Goal: Task Accomplishment & Management: Manage account settings

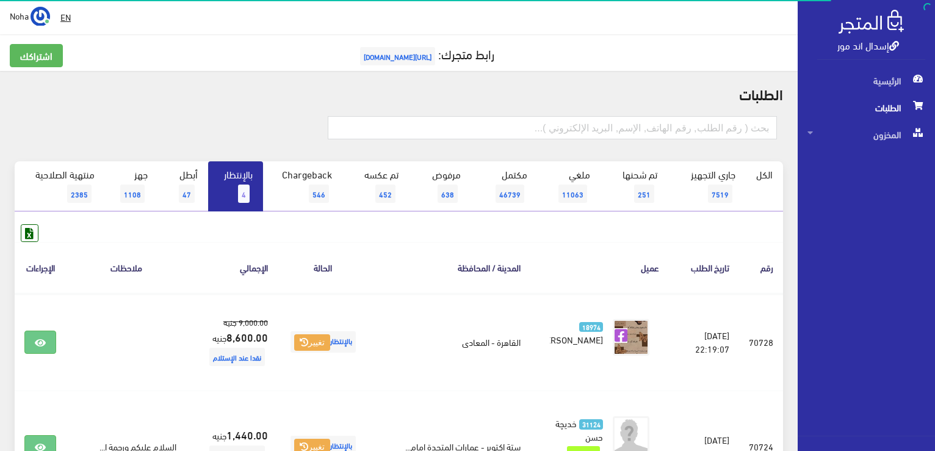
click at [242, 192] on span "4" at bounding box center [244, 193] width 12 height 18
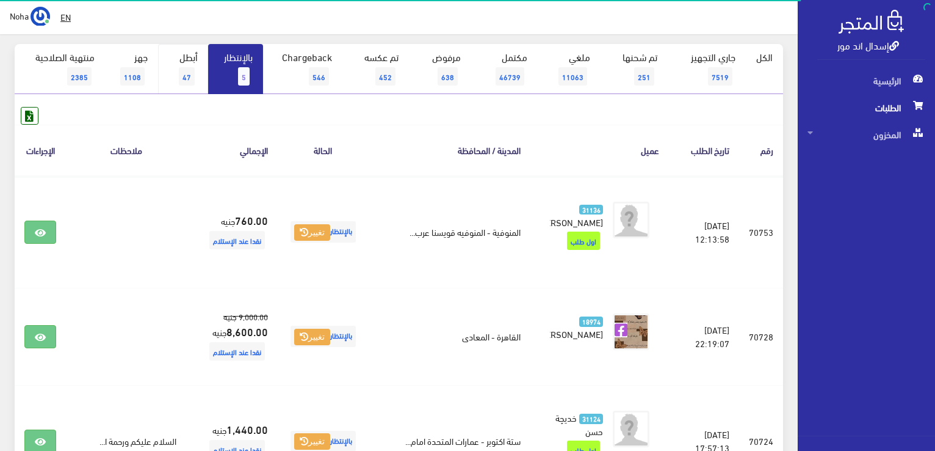
scroll to position [122, 0]
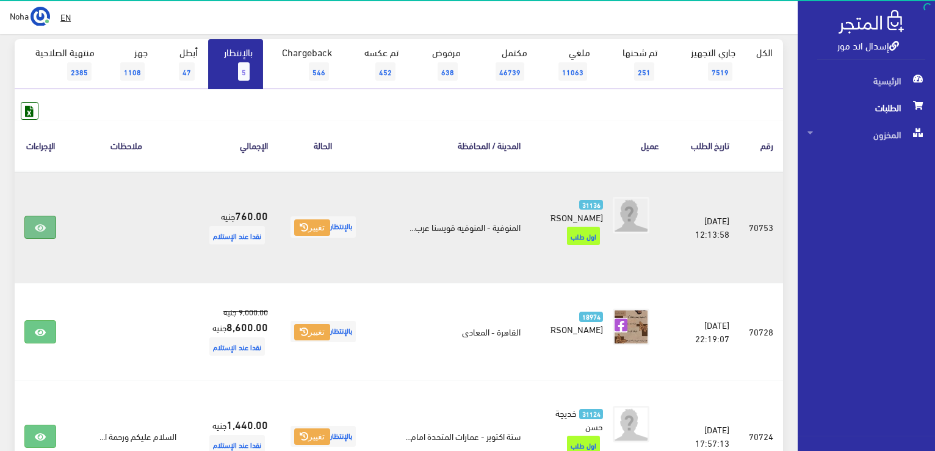
click at [45, 223] on icon at bounding box center [40, 228] width 11 height 10
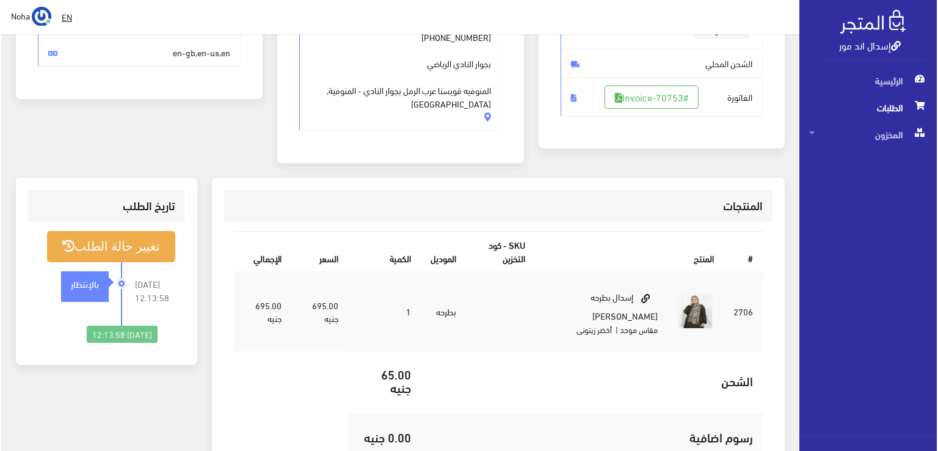
scroll to position [244, 0]
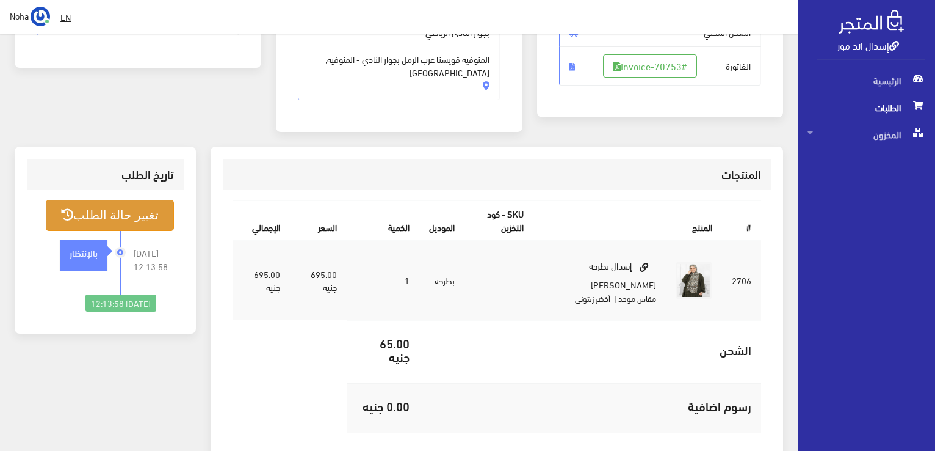
click at [130, 200] on button "تغيير حالة الطلب" at bounding box center [110, 215] width 128 height 31
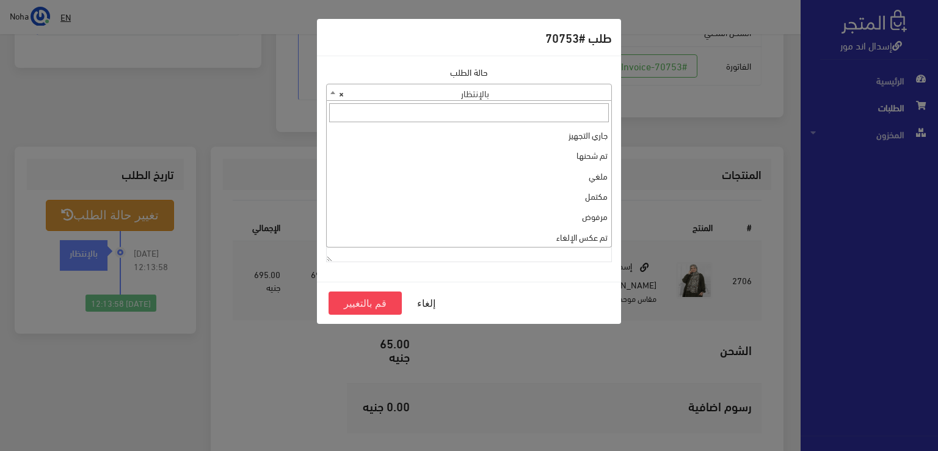
click at [330, 93] on span at bounding box center [333, 92] width 12 height 16
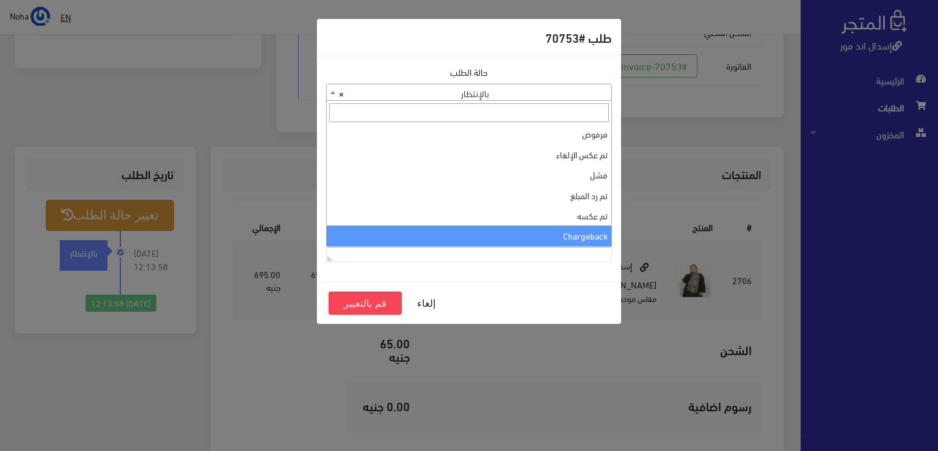
scroll to position [0, 0]
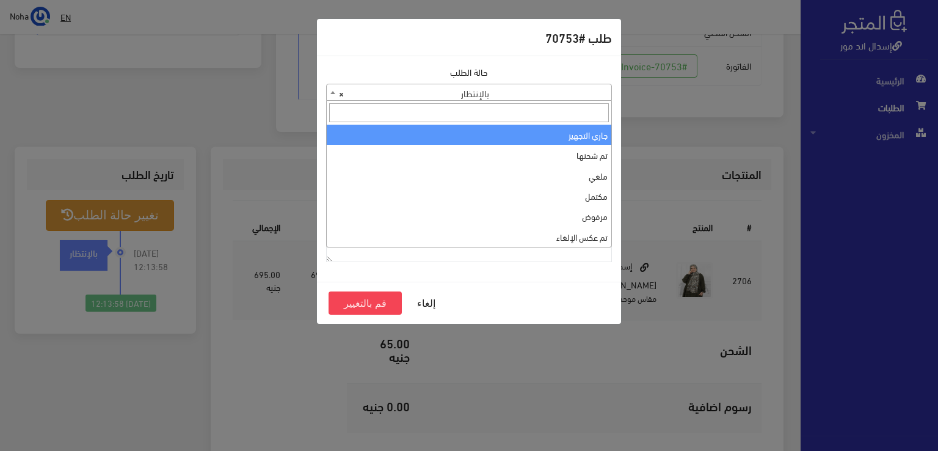
select select "1"
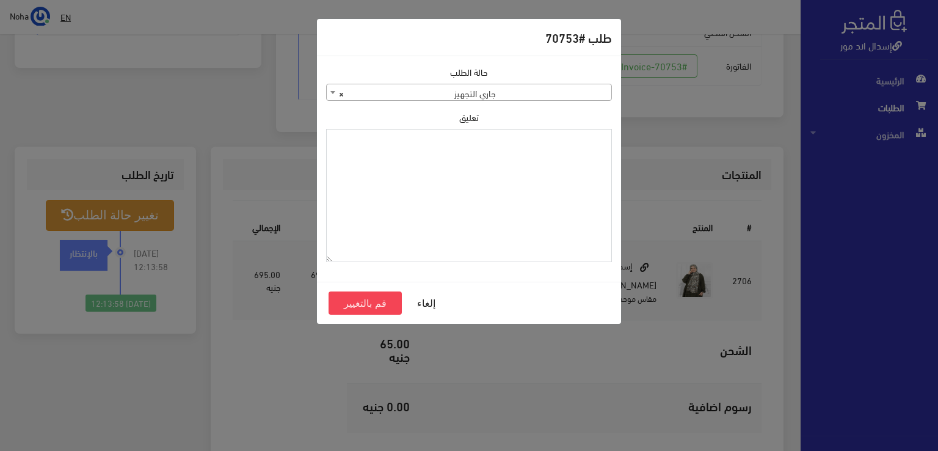
paste textarea "1126573"
type textarea "1126573"
click at [383, 303] on button "قم بالتغيير" at bounding box center [364, 302] width 73 height 23
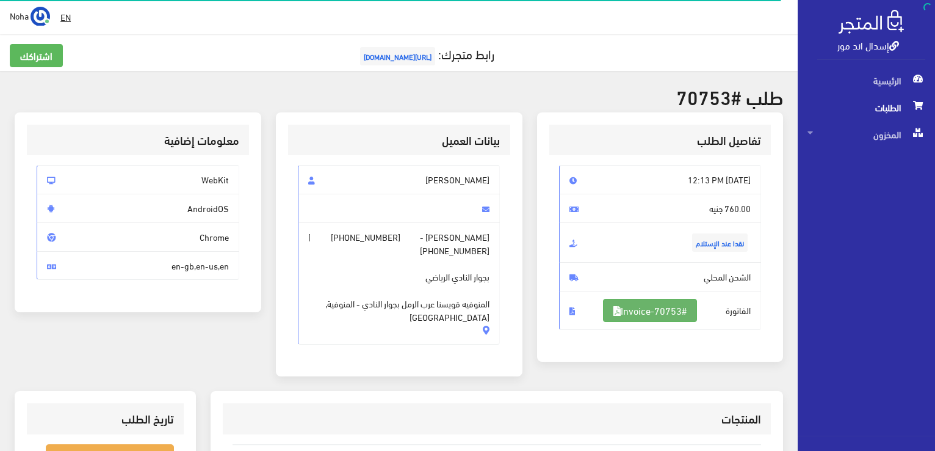
click at [667, 310] on link "#Invoice-70753" at bounding box center [650, 310] width 94 height 23
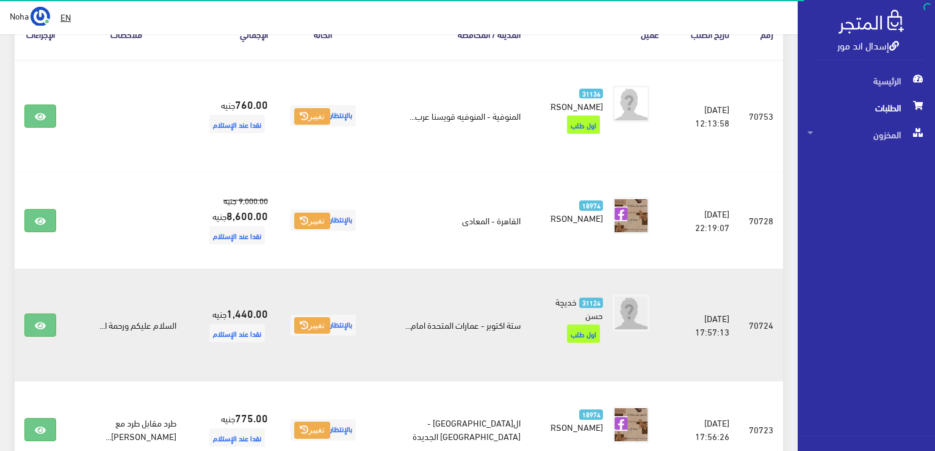
scroll to position [244, 0]
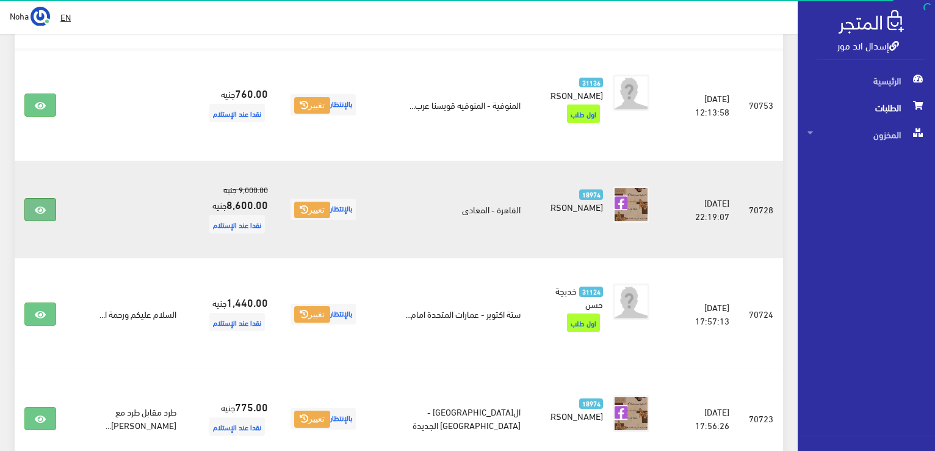
click at [35, 205] on icon at bounding box center [40, 210] width 11 height 10
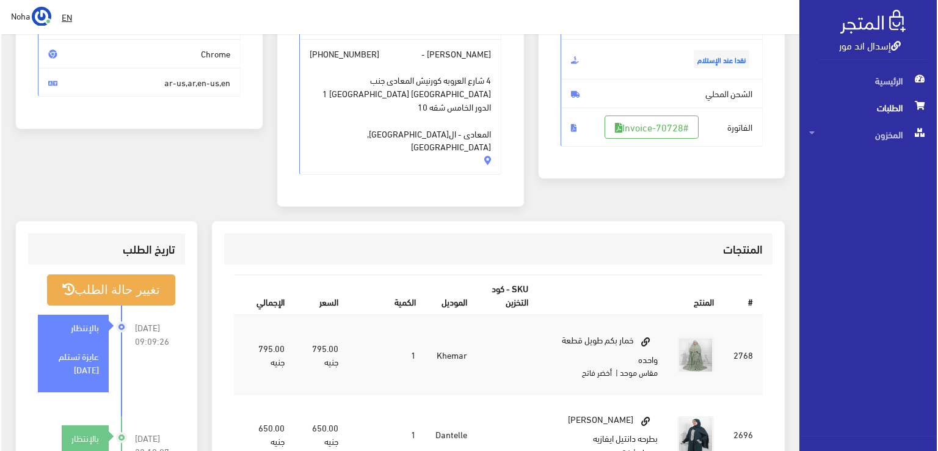
scroll to position [244, 0]
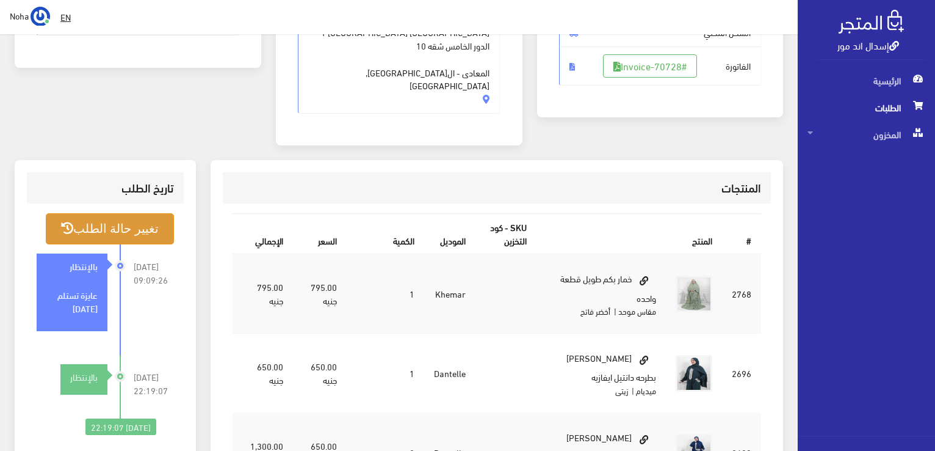
click at [109, 213] on button "تغيير حالة الطلب" at bounding box center [110, 228] width 128 height 31
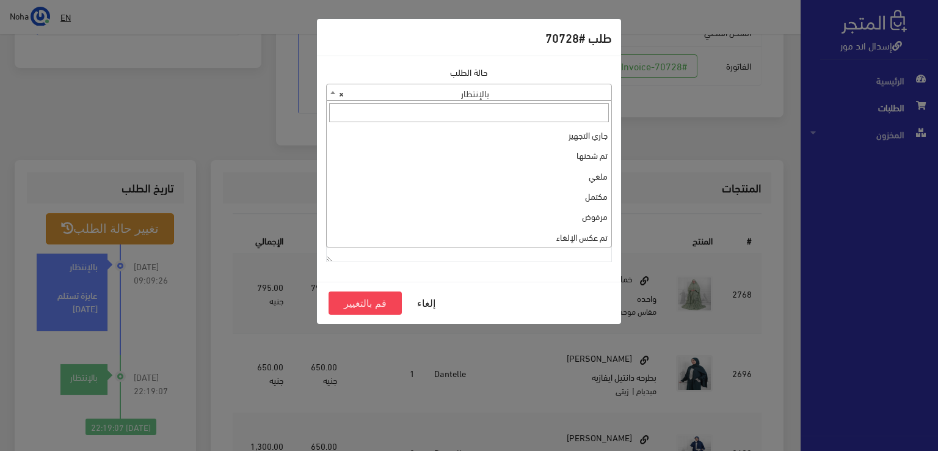
click at [330, 92] on span at bounding box center [333, 92] width 12 height 16
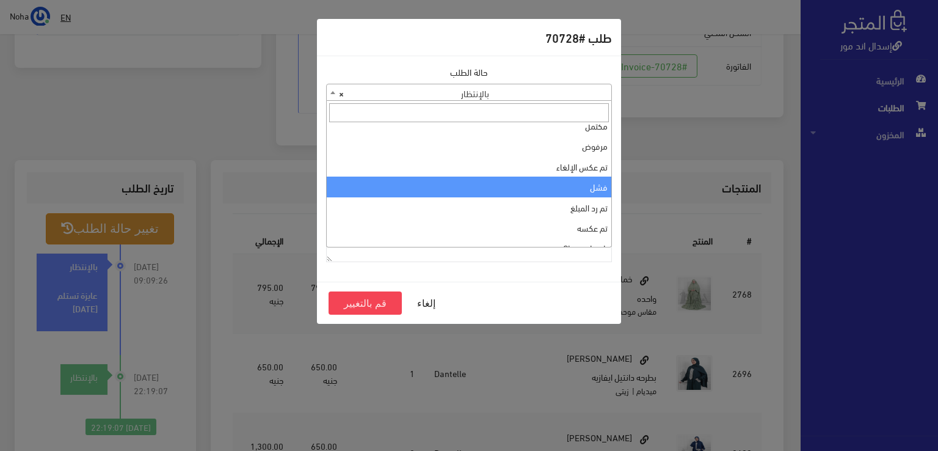
scroll to position [0, 0]
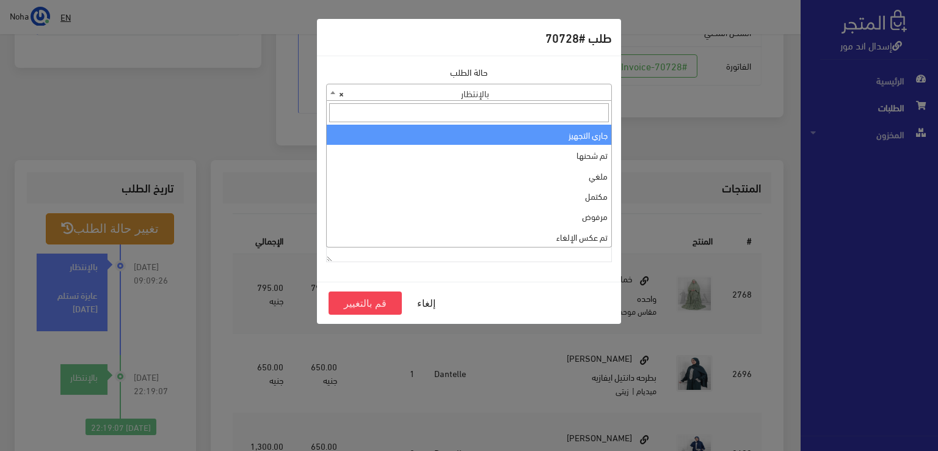
select select "1"
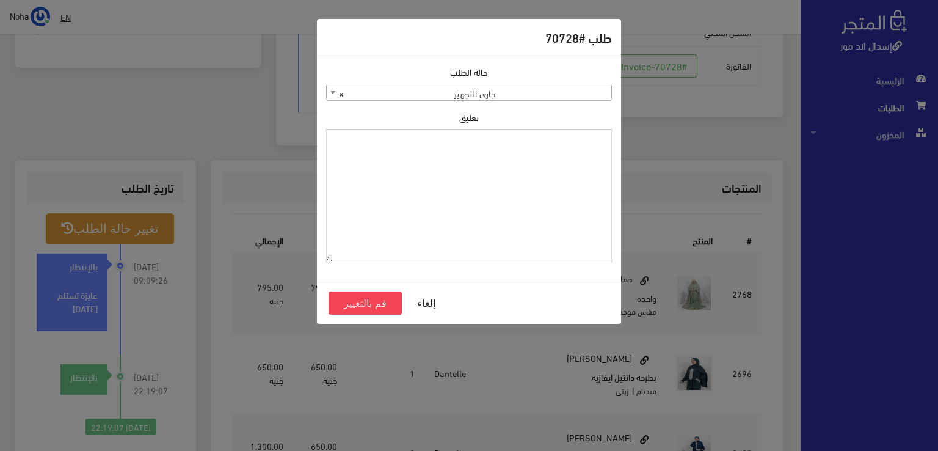
paste textarea "1126573"
type textarea "1126573"
click at [355, 300] on button "قم بالتغيير" at bounding box center [364, 302] width 73 height 23
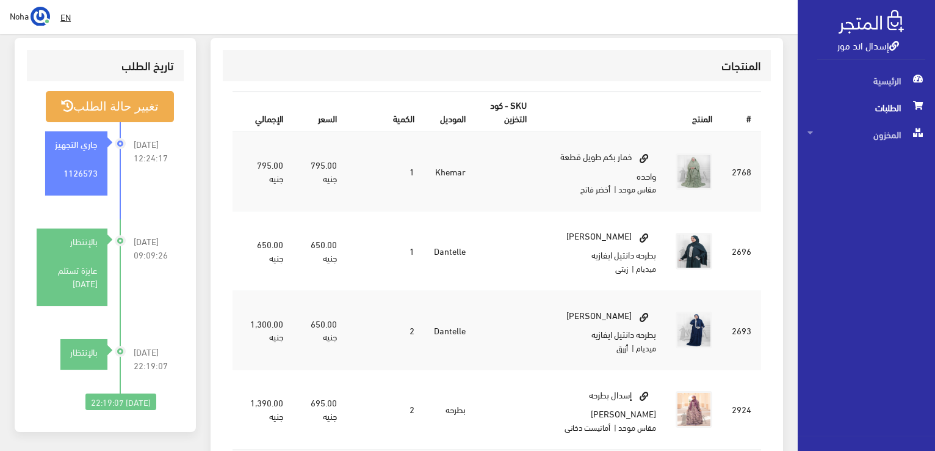
scroll to position [61, 0]
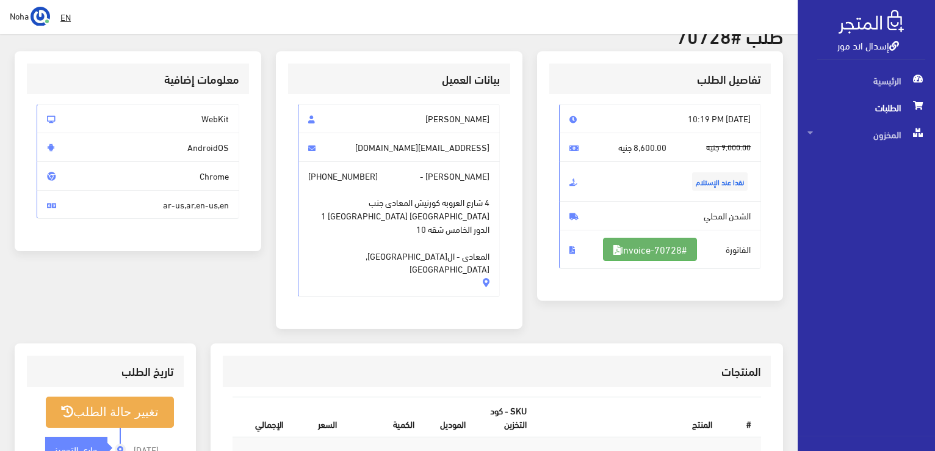
click at [654, 243] on link "#Invoice-70728" at bounding box center [650, 248] width 94 height 23
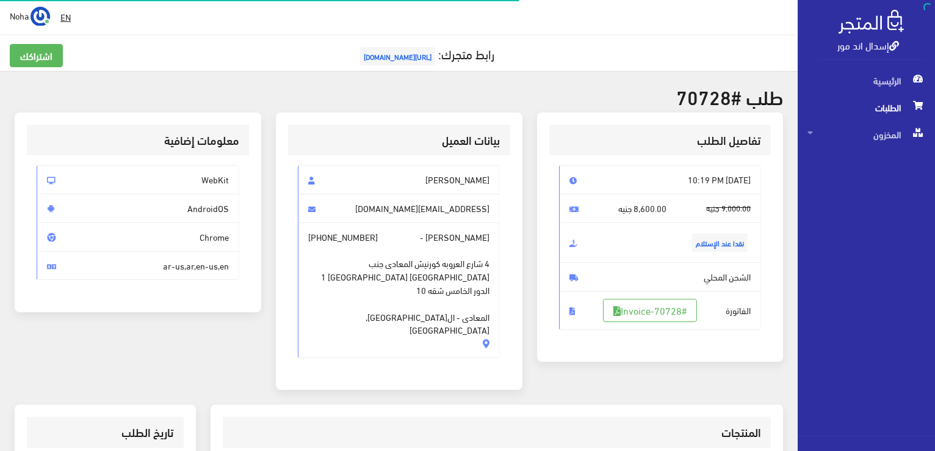
scroll to position [240, 0]
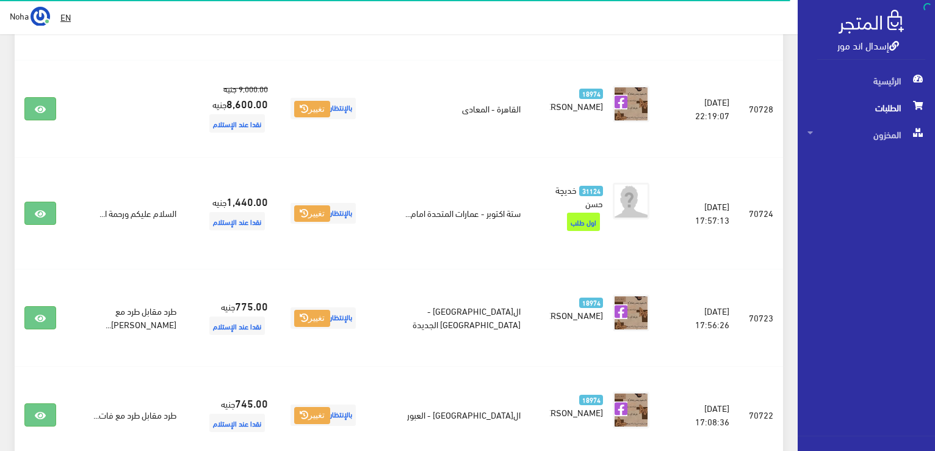
scroll to position [366, 0]
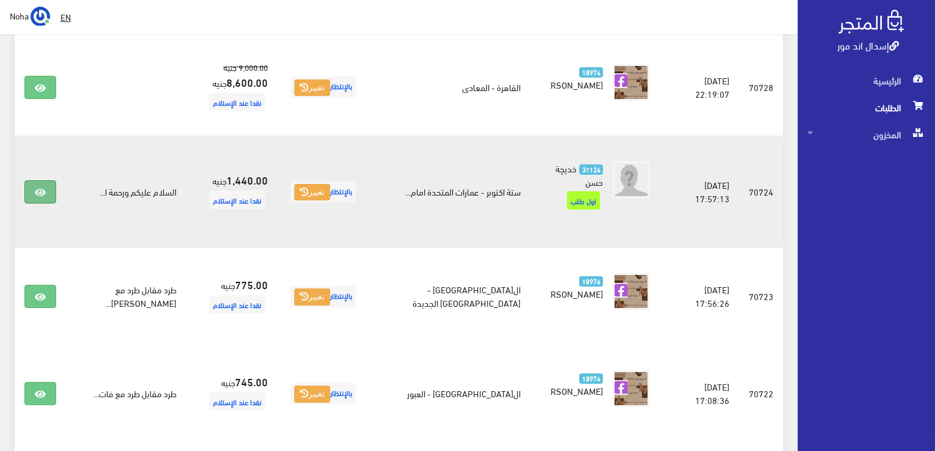
click at [37, 187] on icon at bounding box center [40, 192] width 11 height 10
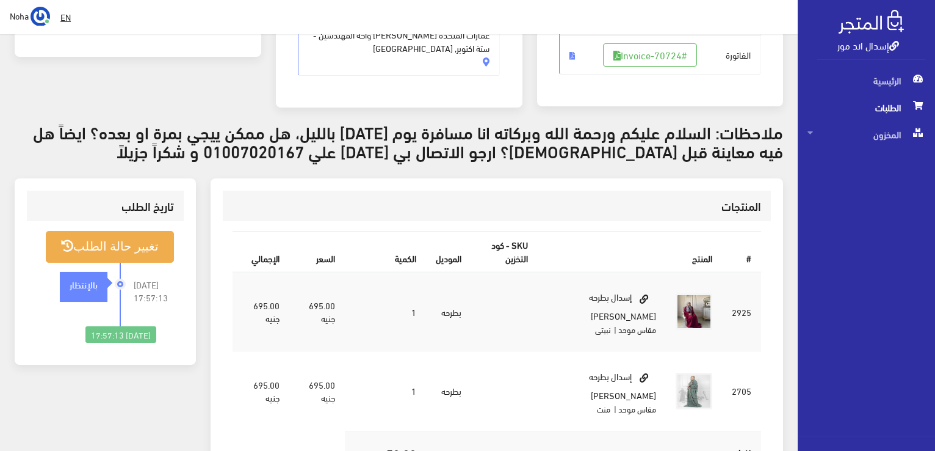
scroll to position [122, 0]
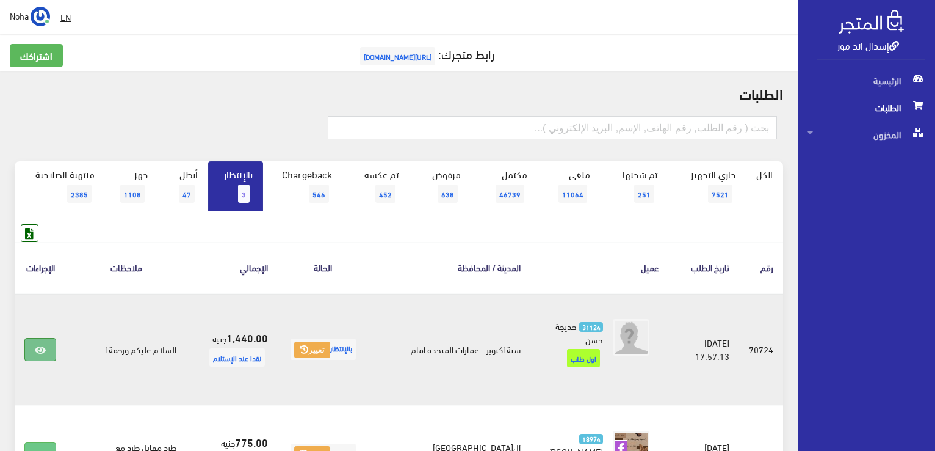
click at [48, 346] on link at bounding box center [40, 349] width 32 height 23
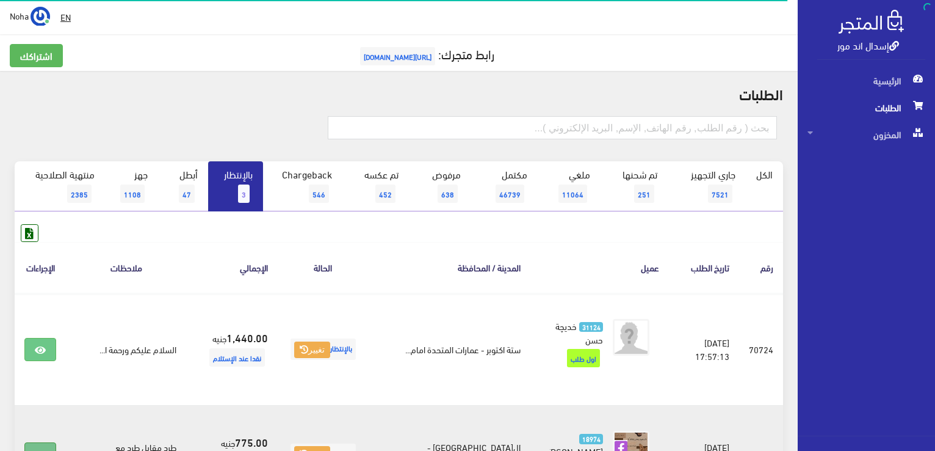
click at [40, 442] on link at bounding box center [40, 453] width 32 height 23
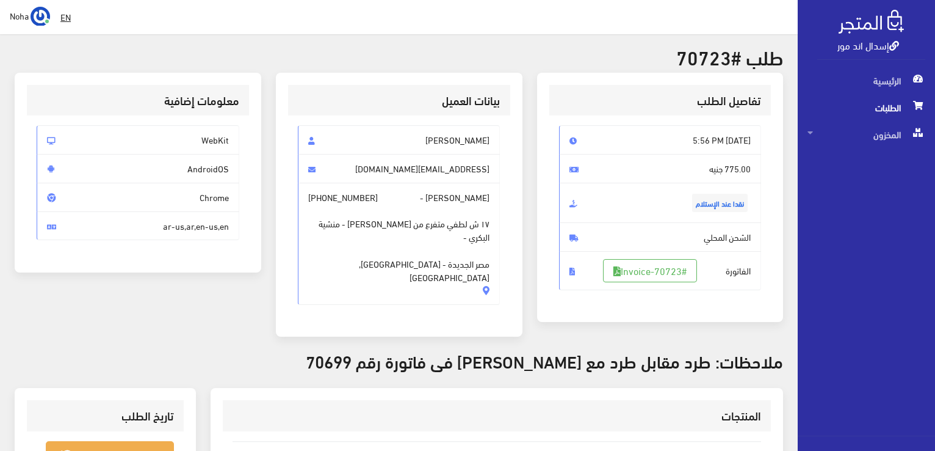
scroll to position [31, 0]
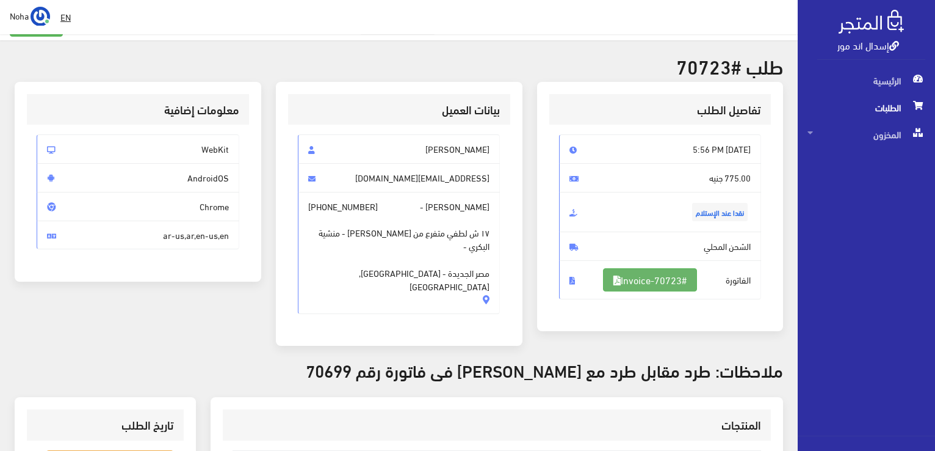
click at [682, 283] on link "#Invoice-70723" at bounding box center [650, 279] width 94 height 23
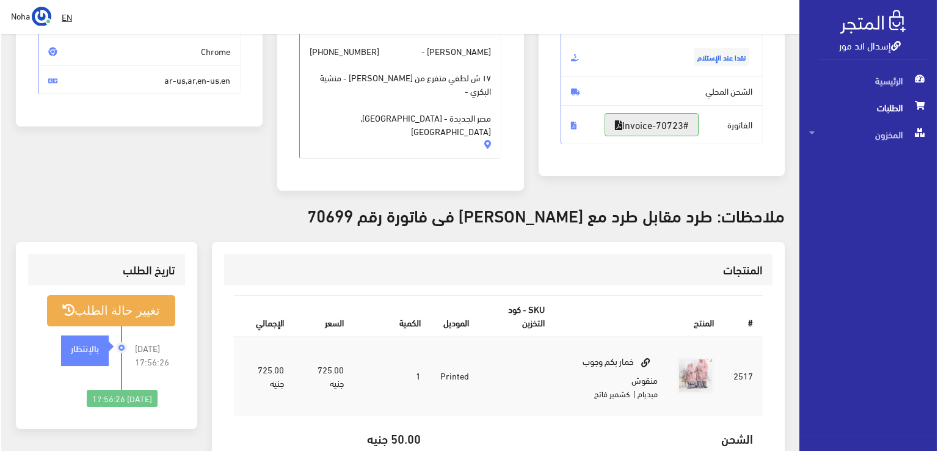
scroll to position [275, 0]
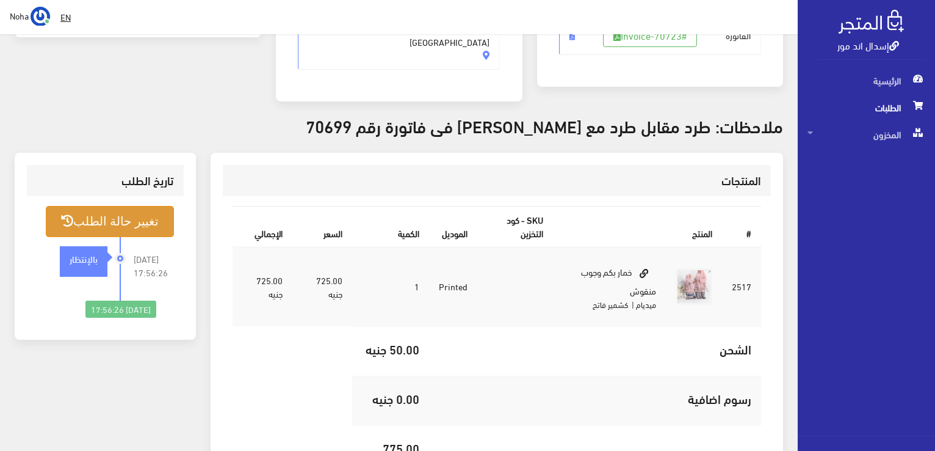
click at [145, 213] on button "تغيير حالة الطلب" at bounding box center [110, 221] width 128 height 31
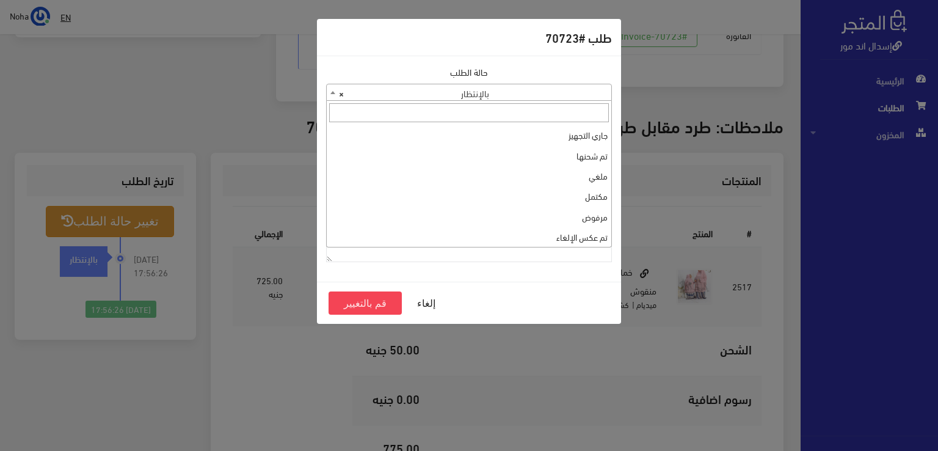
click at [518, 89] on span "× بالإنتظار" at bounding box center [469, 92] width 284 height 17
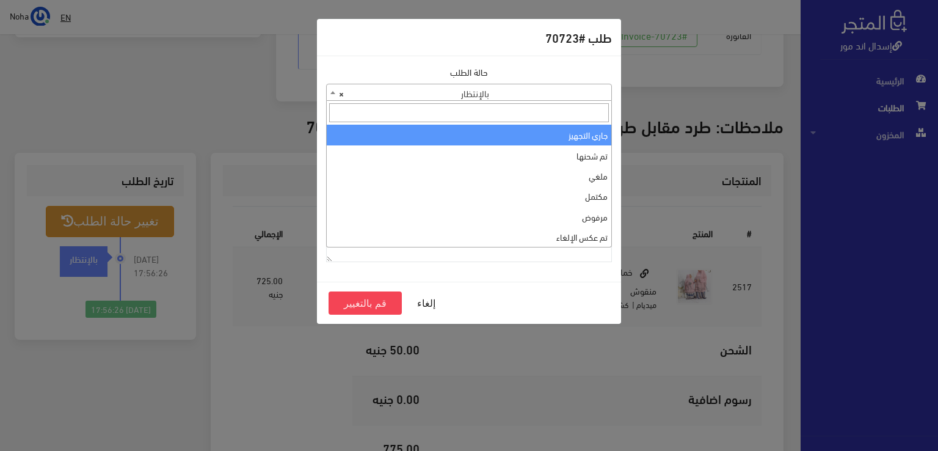
select select "1"
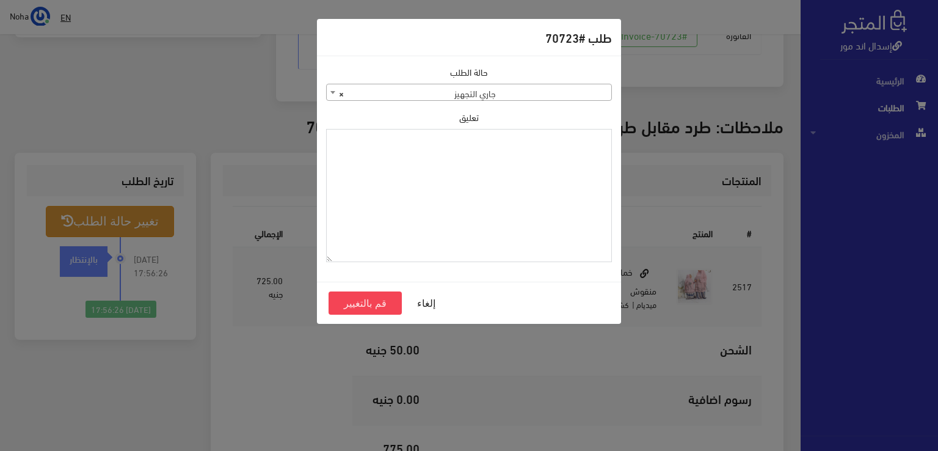
paste textarea "1126573"
type textarea "1126573"
click at [363, 302] on button "قم بالتغيير" at bounding box center [364, 302] width 73 height 23
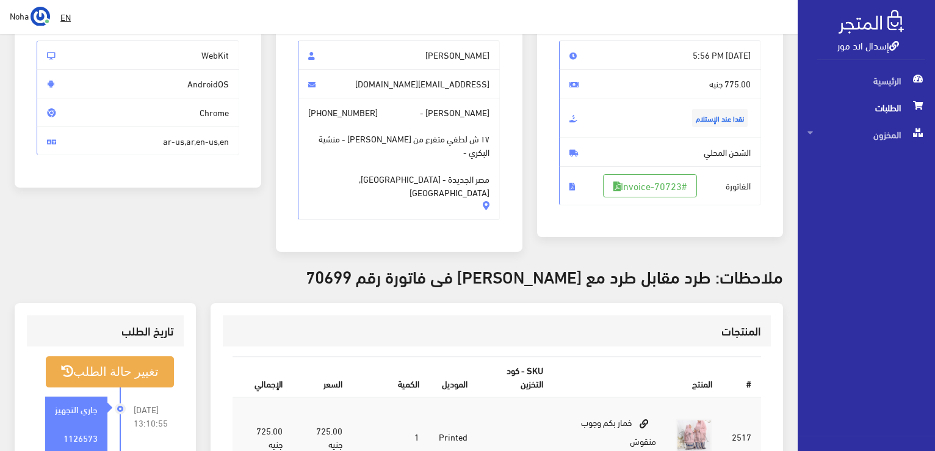
scroll to position [122, 0]
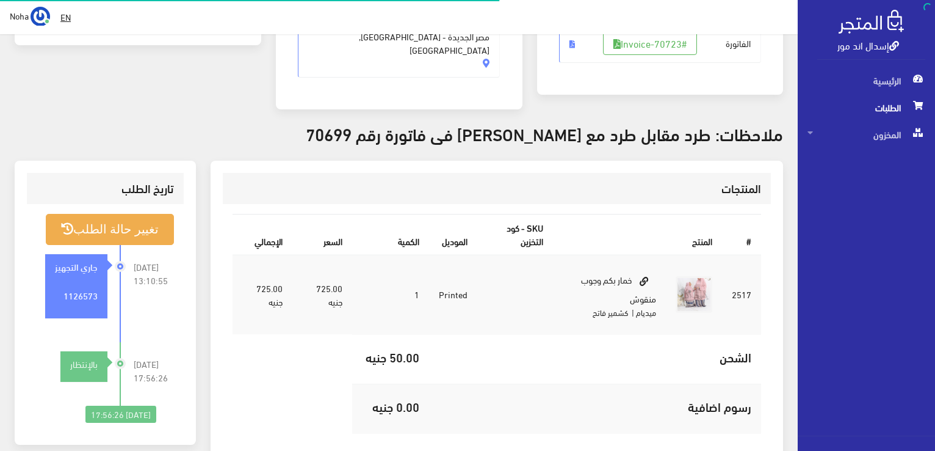
scroll to position [267, 0]
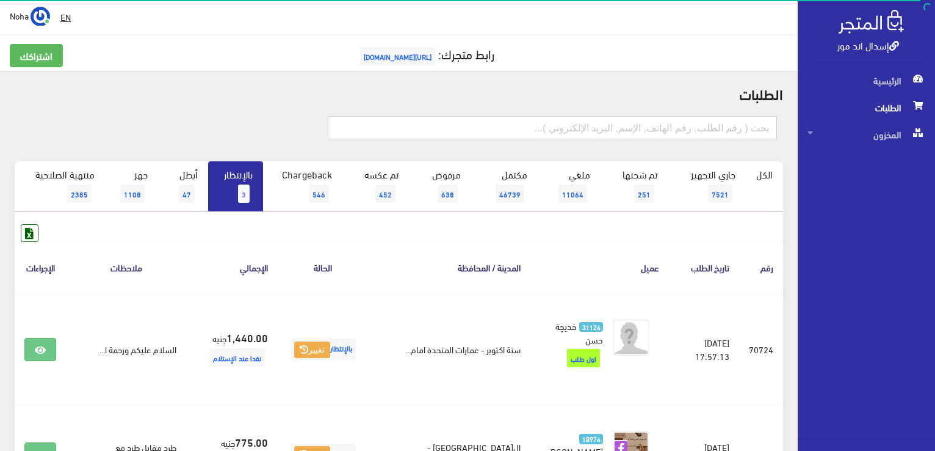
drag, startPoint x: 574, startPoint y: 132, endPoint x: 559, endPoint y: 128, distance: 15.4
click at [574, 132] on input "text" at bounding box center [552, 127] width 449 height 23
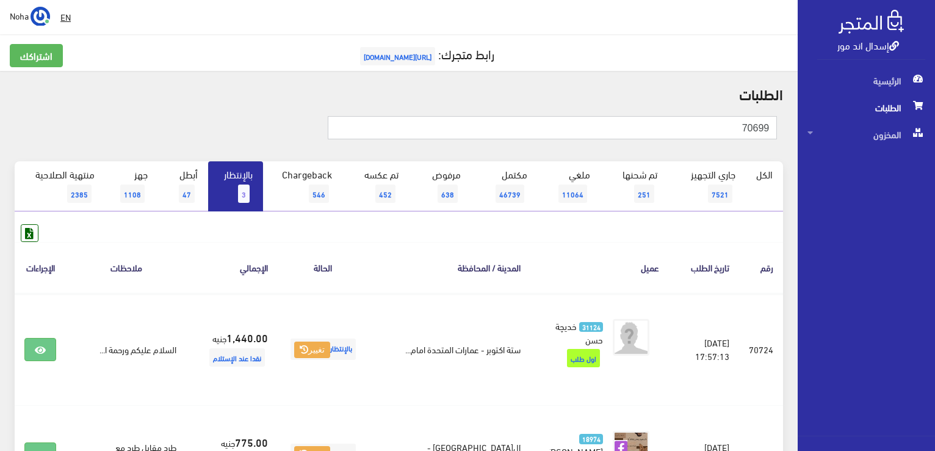
type input "70699"
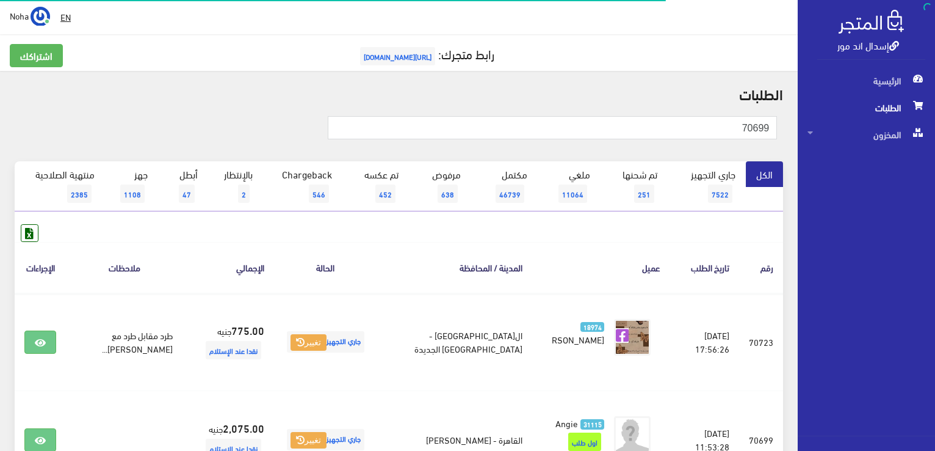
scroll to position [122, 0]
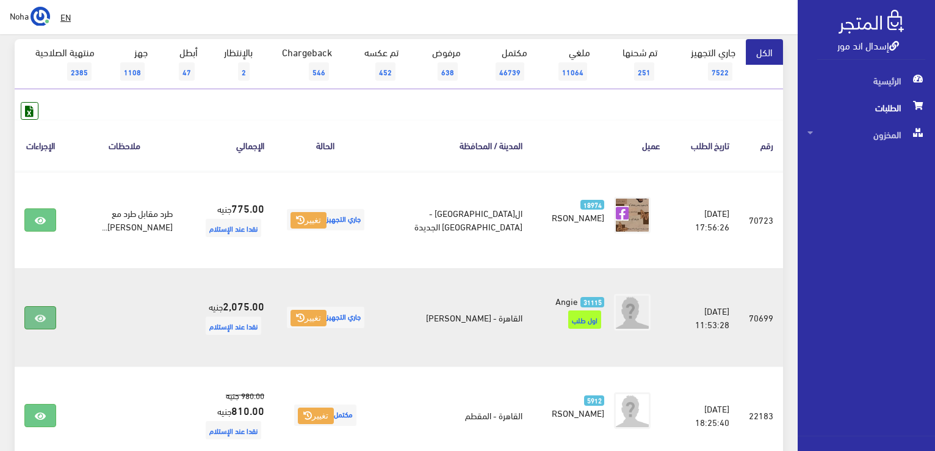
click at [36, 322] on link at bounding box center [40, 317] width 32 height 23
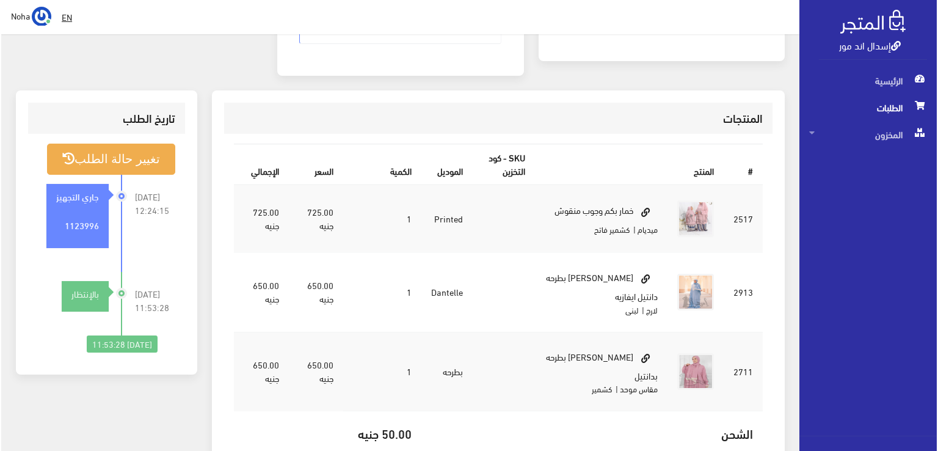
scroll to position [366, 0]
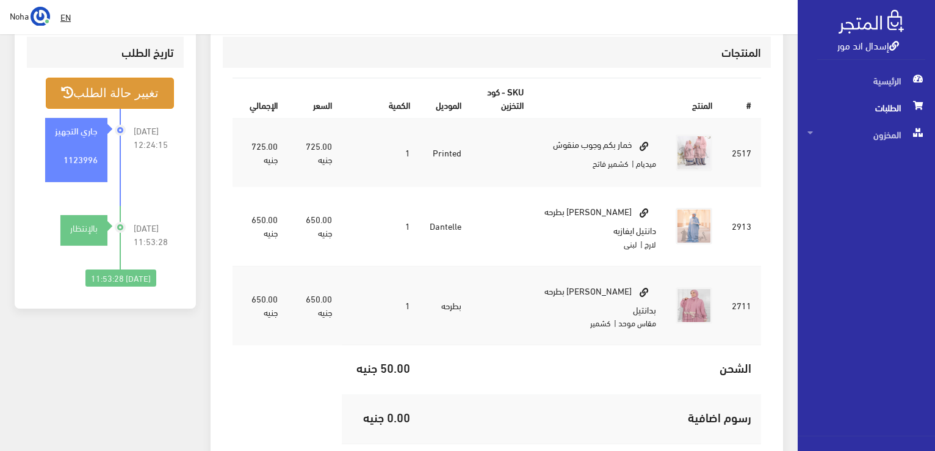
click at [147, 82] on button "تغيير حالة الطلب" at bounding box center [110, 93] width 128 height 31
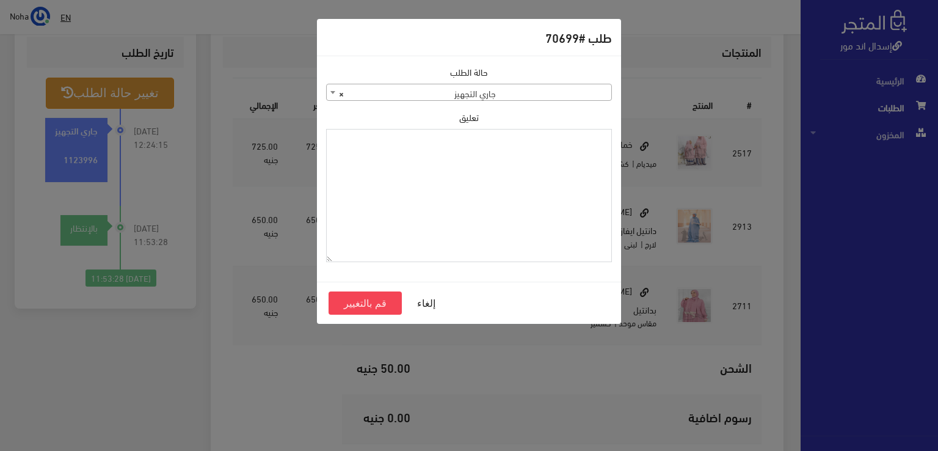
click at [460, 187] on textarea "تعليق" at bounding box center [469, 196] width 286 height 134
type textarea "هتبدل الطرحه الكشمير"
click at [374, 303] on button "قم بالتغيير" at bounding box center [364, 302] width 73 height 23
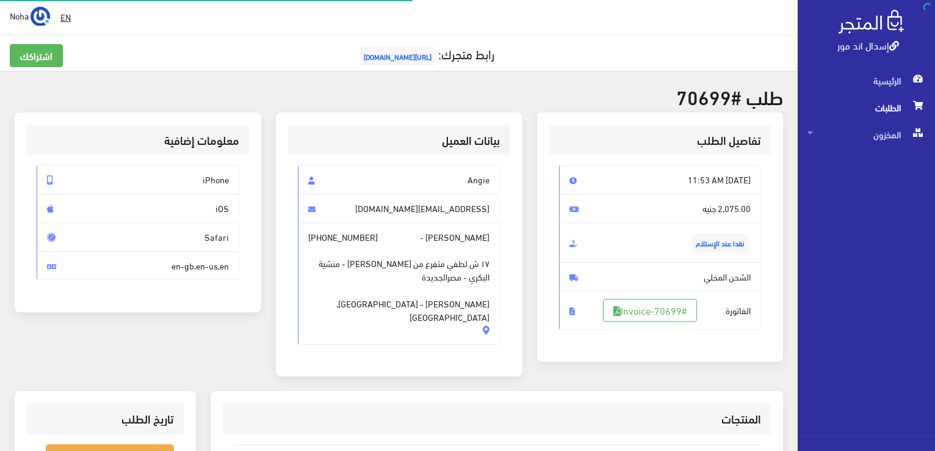
scroll to position [366, 0]
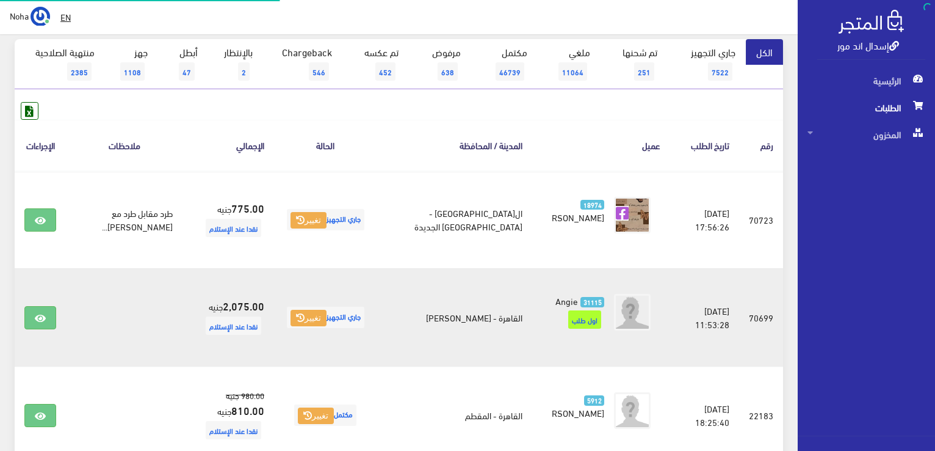
scroll to position [122, 0]
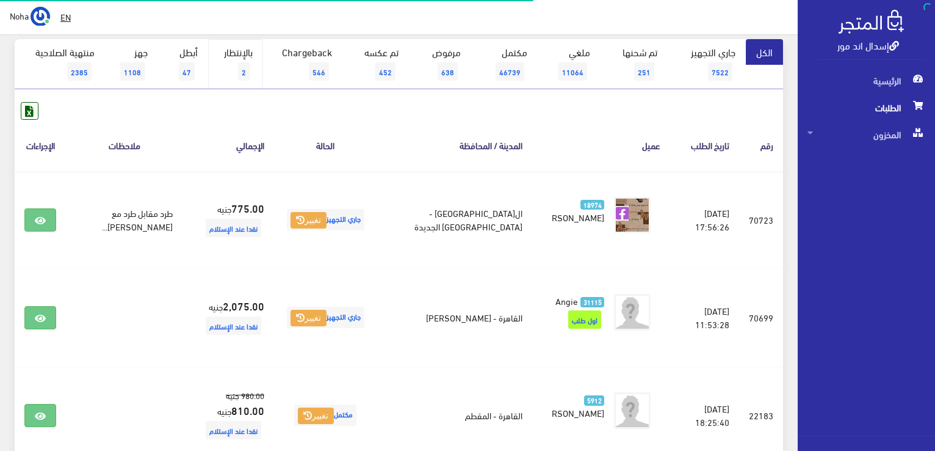
click at [247, 50] on link "بالإنتظار 2" at bounding box center [235, 64] width 55 height 50
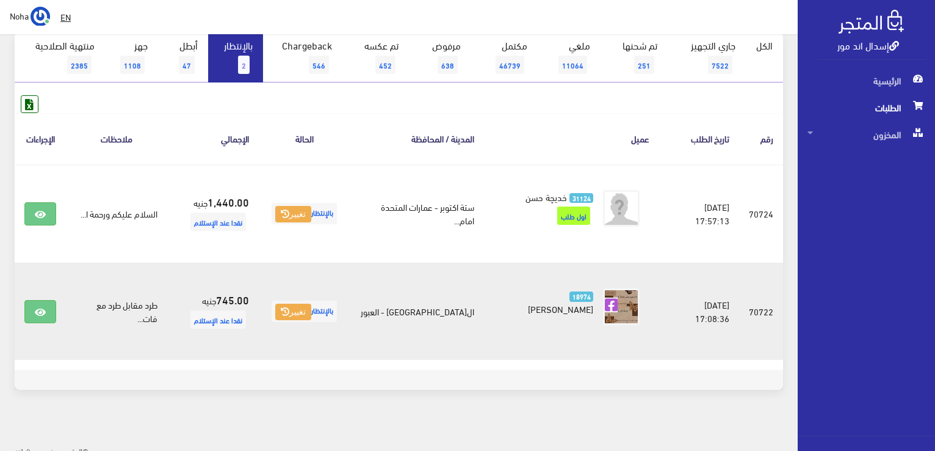
scroll to position [134, 0]
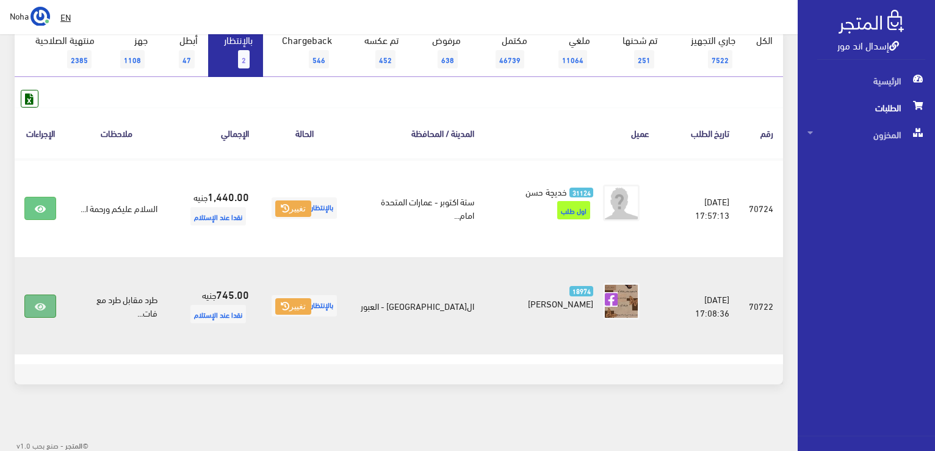
click at [44, 294] on link at bounding box center [40, 305] width 32 height 23
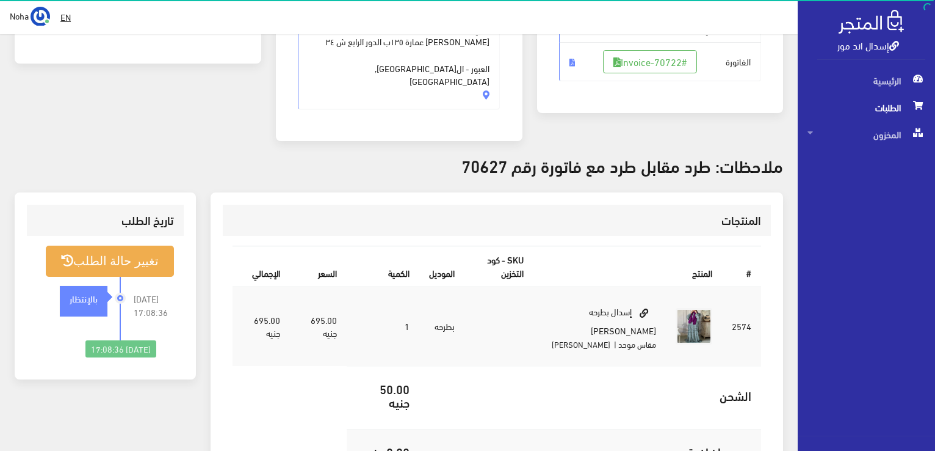
scroll to position [61, 0]
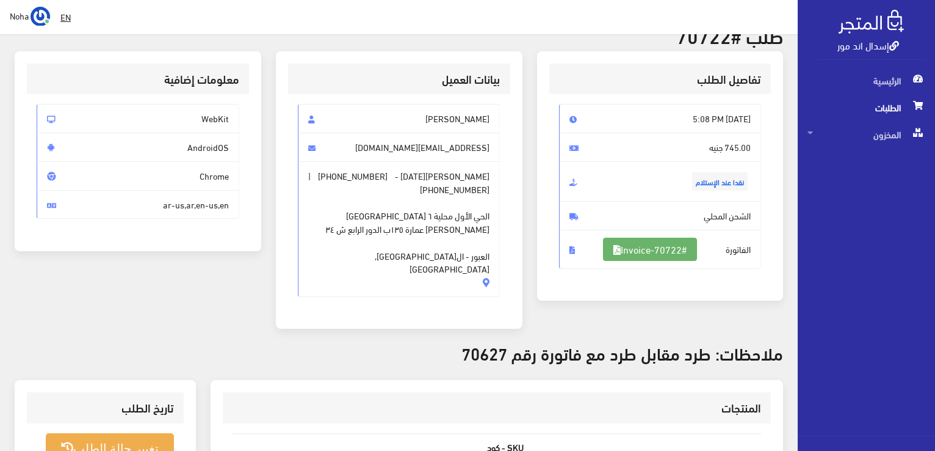
click at [677, 255] on link "#Invoice-70722" at bounding box center [650, 248] width 94 height 23
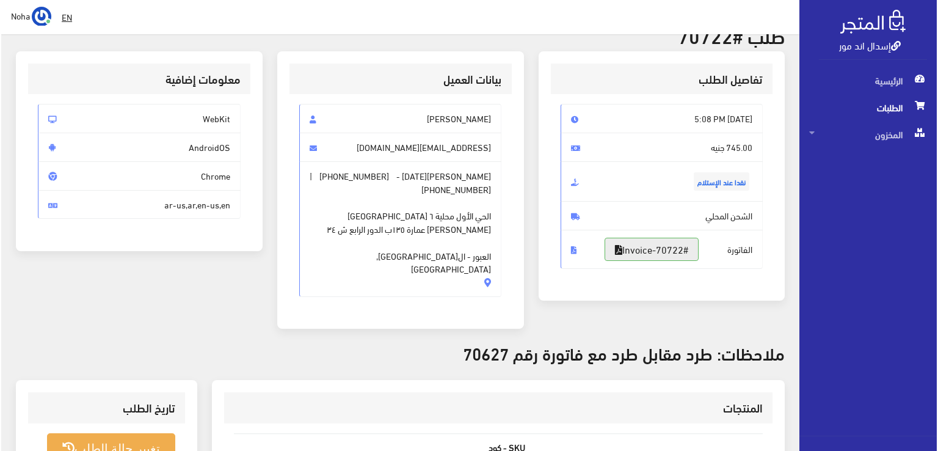
scroll to position [366, 0]
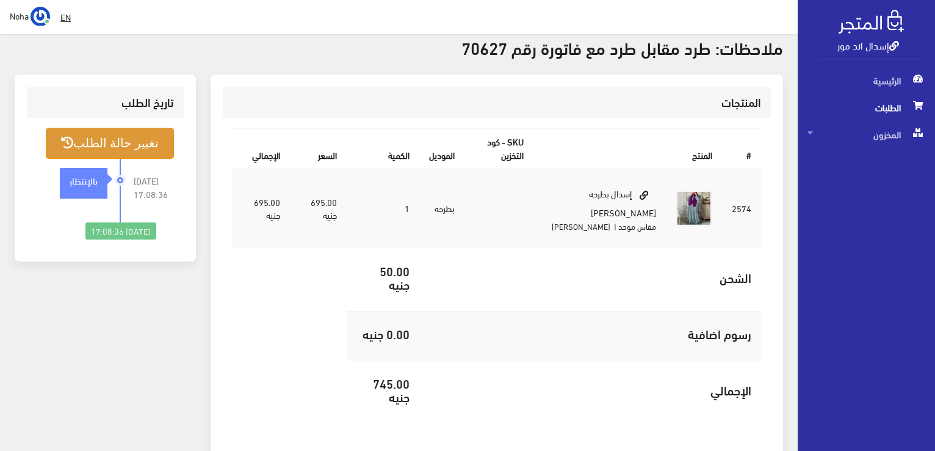
click at [120, 128] on button "تغيير حالة الطلب" at bounding box center [110, 143] width 128 height 31
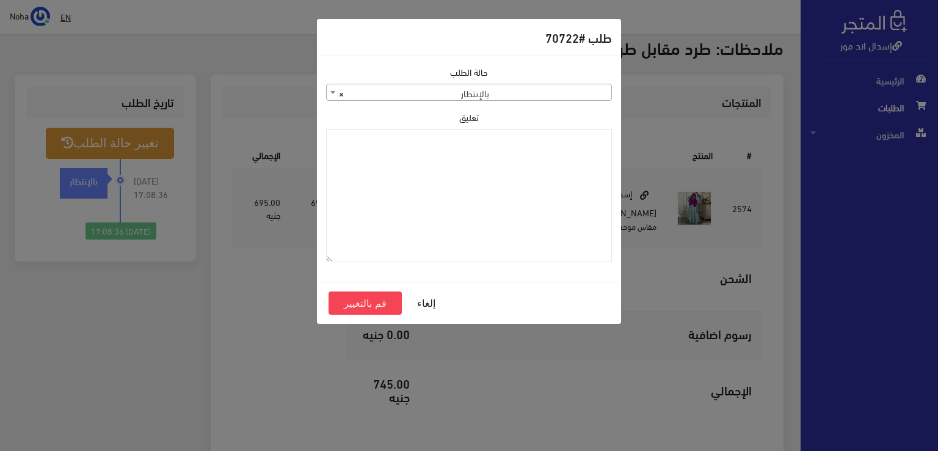
click at [480, 93] on span "× بالإنتظار" at bounding box center [469, 92] width 284 height 17
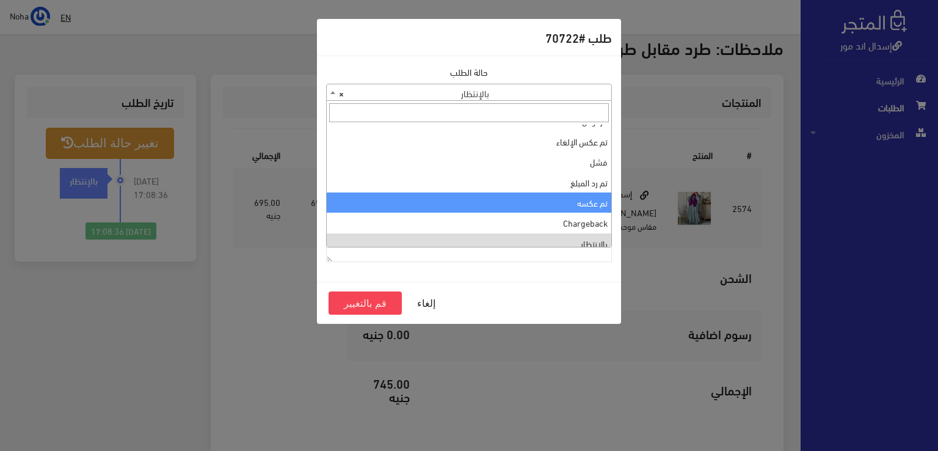
scroll to position [0, 0]
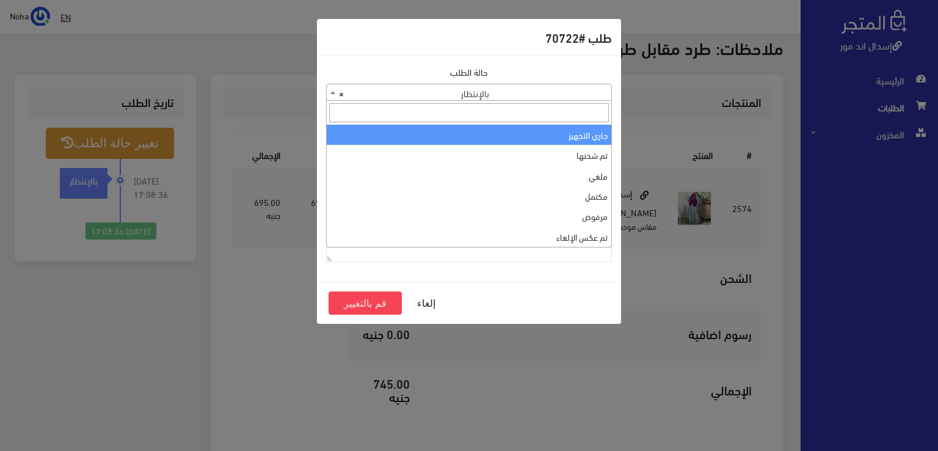
select select "1"
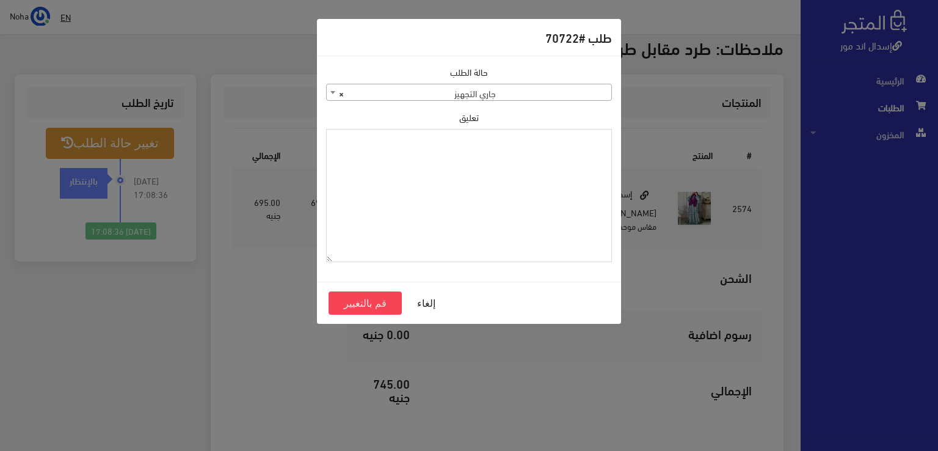
paste textarea "1126573"
type textarea "1126573"
click at [359, 301] on button "قم بالتغيير" at bounding box center [364, 302] width 73 height 23
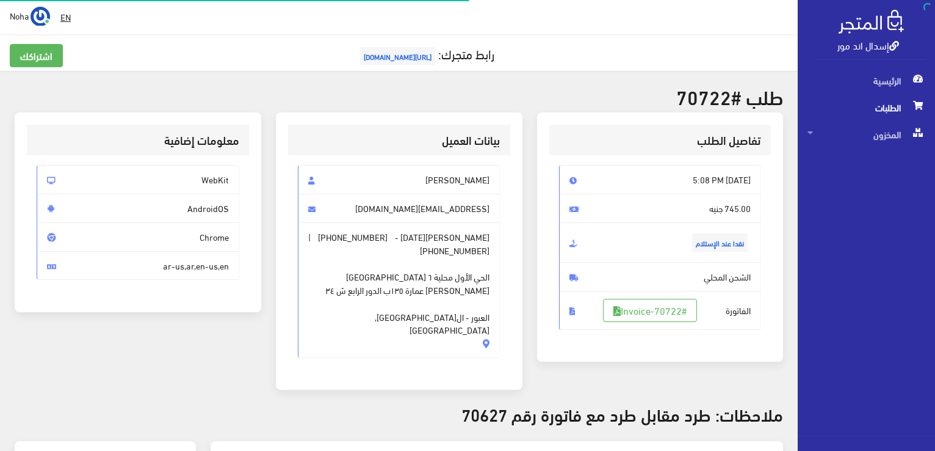
scroll to position [366, 0]
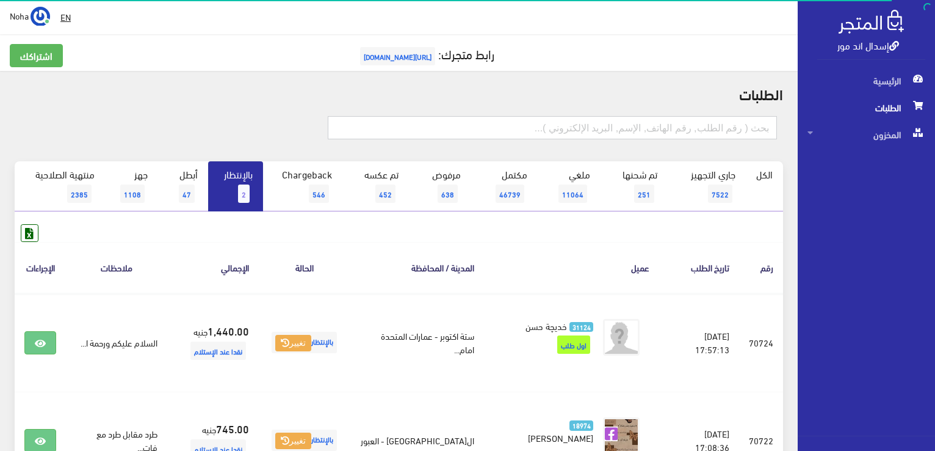
click at [441, 131] on input "text" at bounding box center [552, 127] width 449 height 23
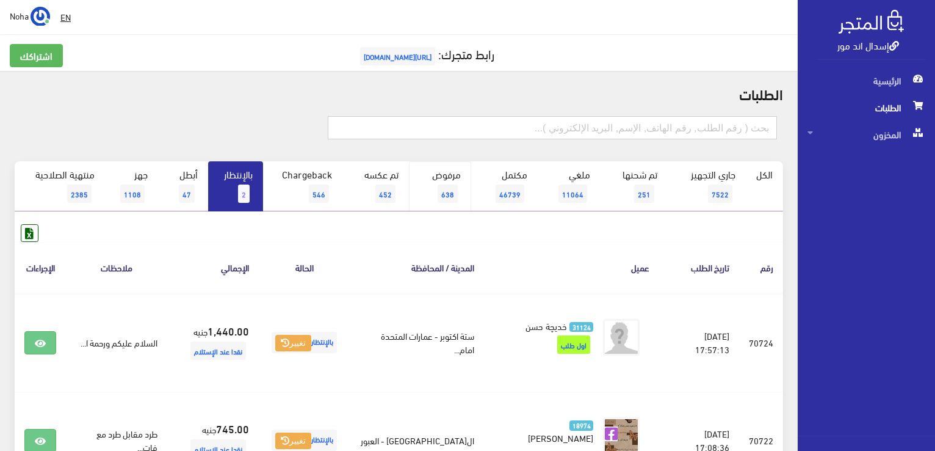
type input "6"
type input "70627"
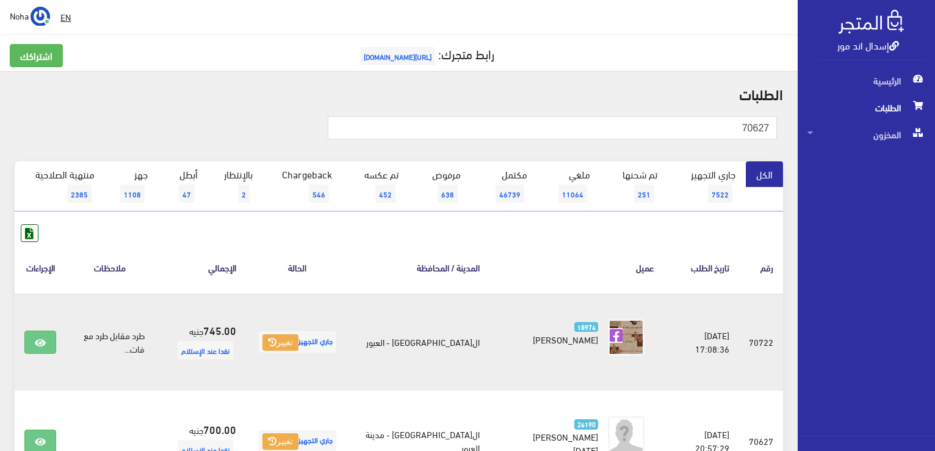
scroll to position [122, 0]
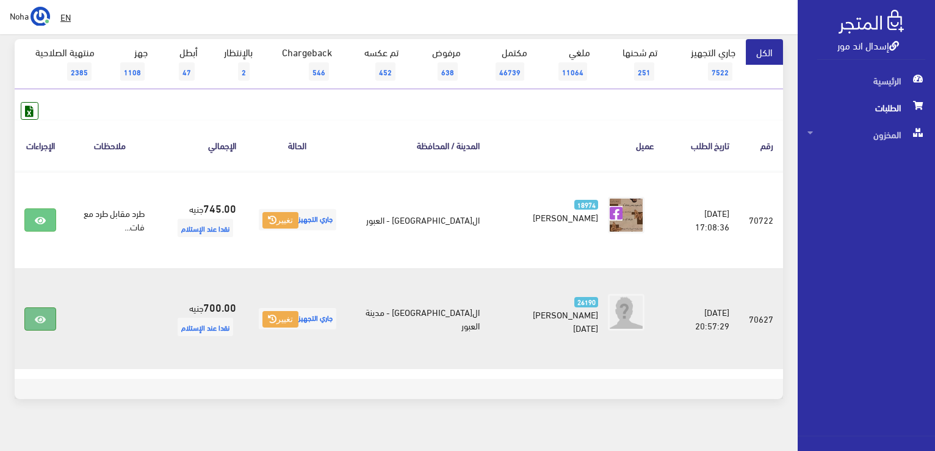
click at [46, 316] on link at bounding box center [40, 318] width 32 height 23
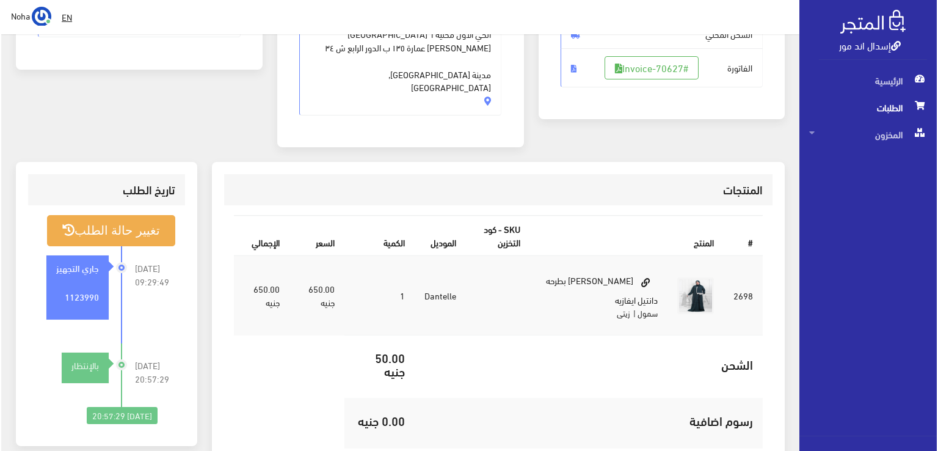
scroll to position [244, 0]
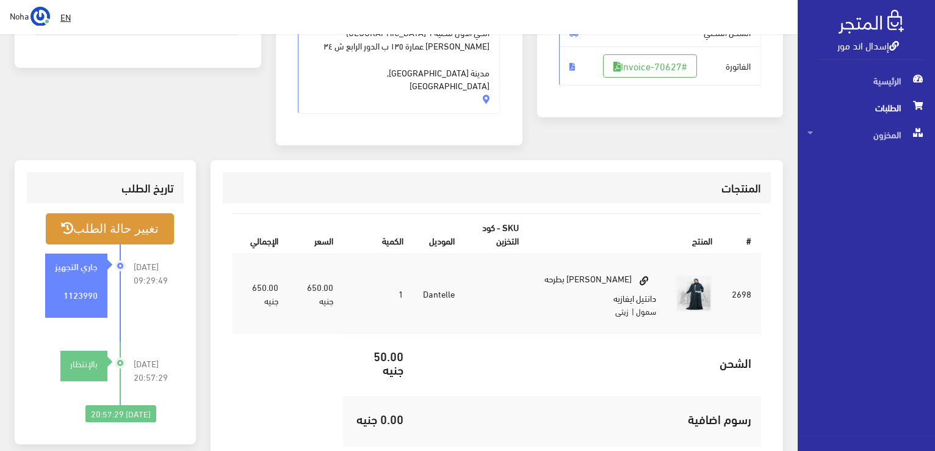
click at [155, 213] on button "تغيير حالة الطلب" at bounding box center [110, 228] width 128 height 31
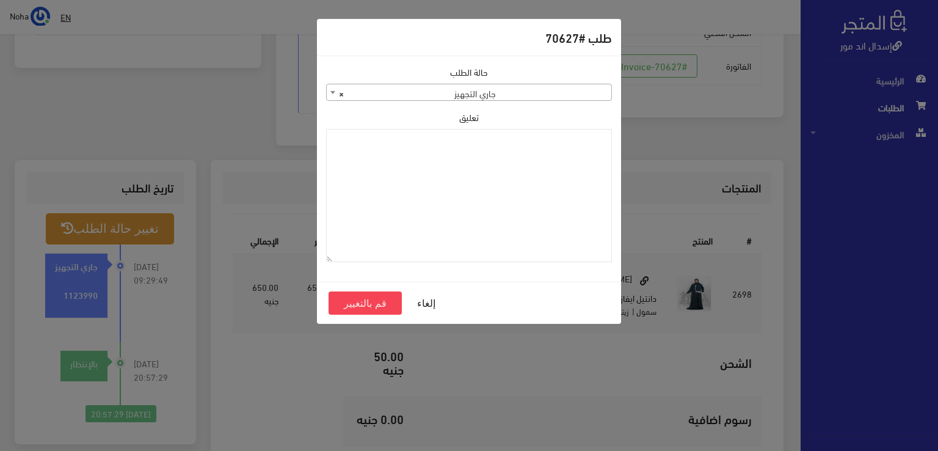
drag, startPoint x: 552, startPoint y: 409, endPoint x: 547, endPoint y: 405, distance: 6.5
click at [552, 409] on div "طلب #70627 حالة الطلب جاري التجهيز تم شحنها ملغي مكتمل مرفوض تم عكس الإلغاء فشل…" at bounding box center [469, 225] width 938 height 451
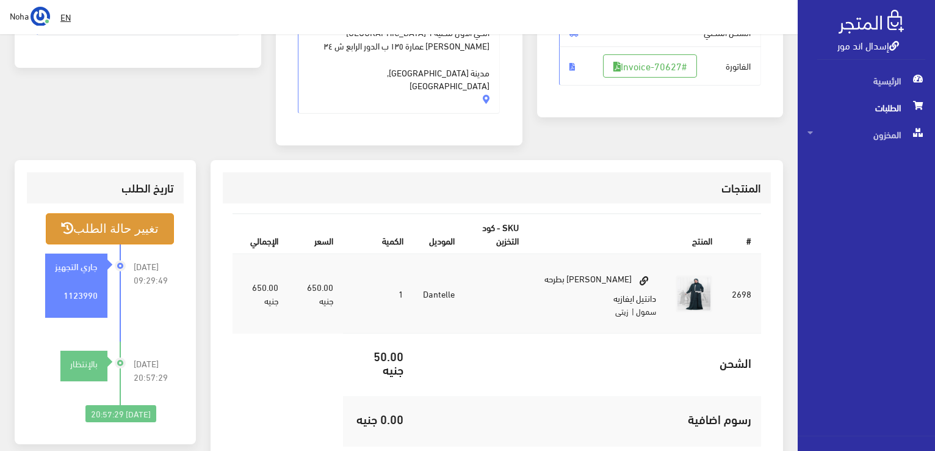
click at [150, 213] on button "تغيير حالة الطلب" at bounding box center [110, 228] width 128 height 31
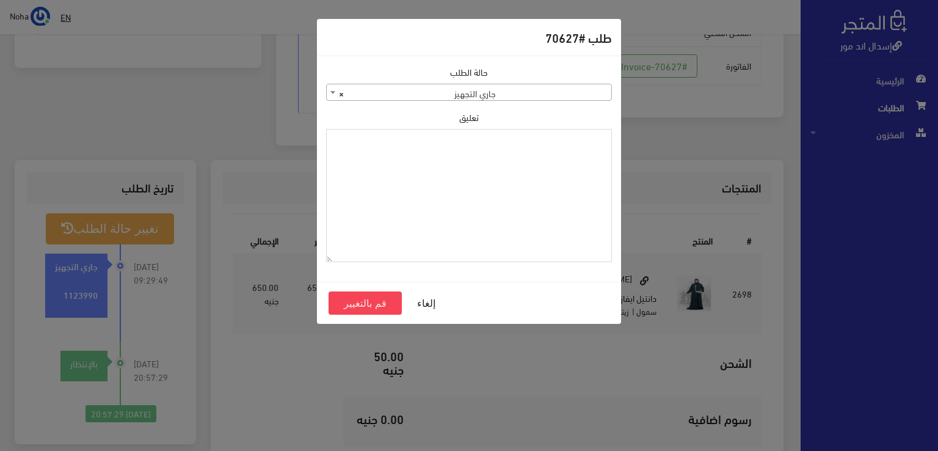
click at [452, 192] on textarea "تعليق" at bounding box center [469, 196] width 286 height 134
type textarea "هتبدل"
click at [379, 305] on button "قم بالتغيير" at bounding box center [364, 302] width 73 height 23
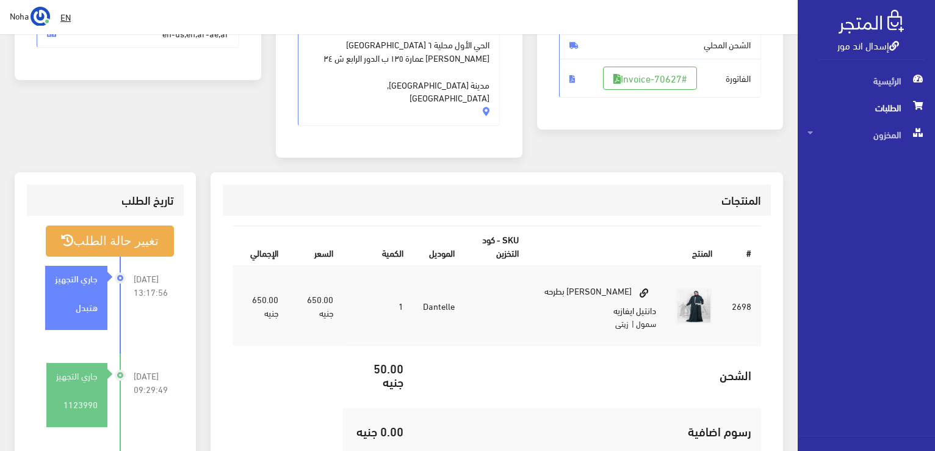
scroll to position [305, 0]
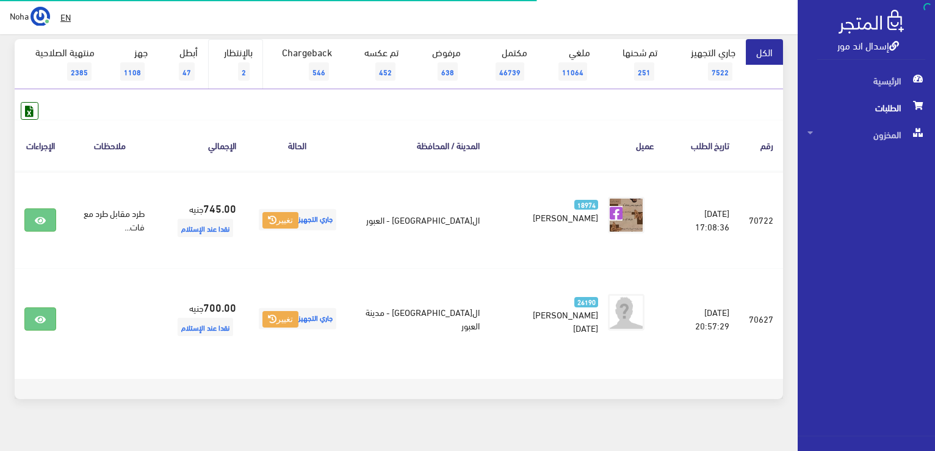
scroll to position [122, 0]
click at [233, 55] on link "بالإنتظار 2" at bounding box center [235, 64] width 55 height 50
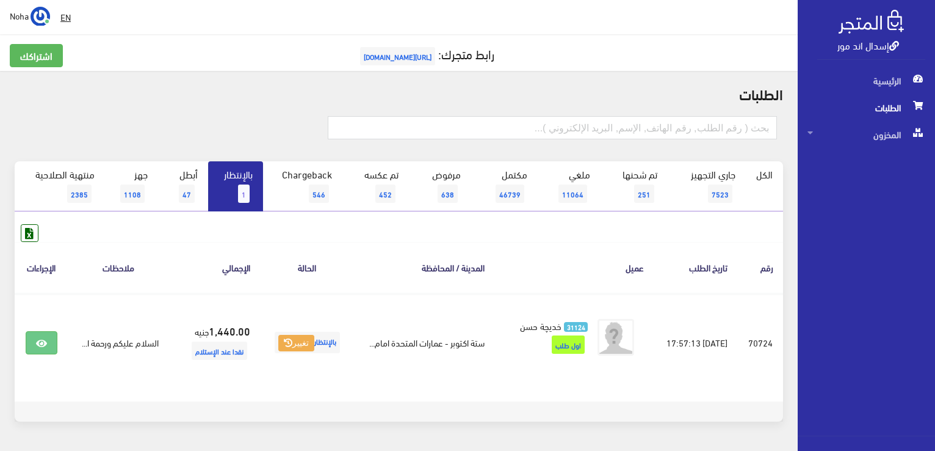
click at [876, 106] on span "الطلبات" at bounding box center [867, 107] width 118 height 27
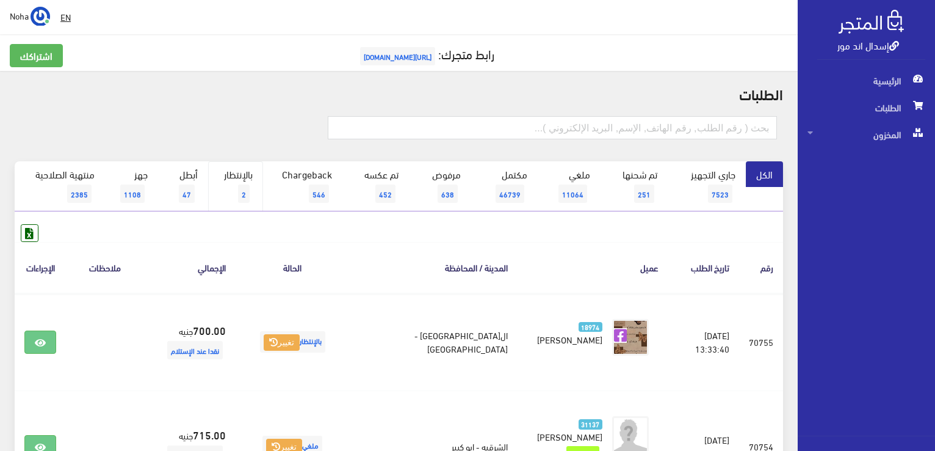
click at [238, 179] on link "بالإنتظار 2" at bounding box center [235, 186] width 55 height 50
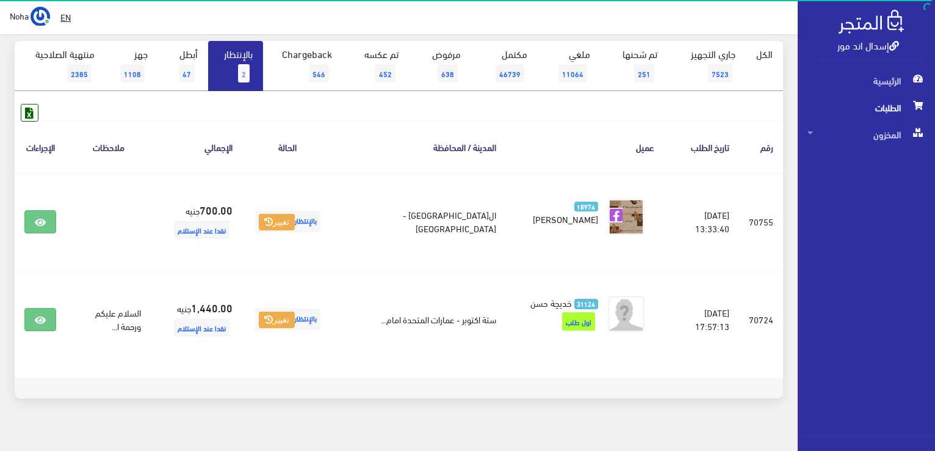
scroll to position [122, 0]
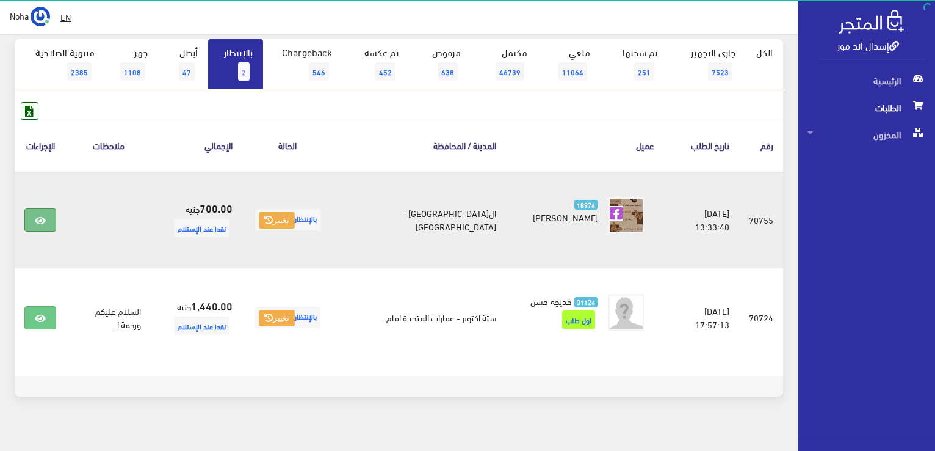
click at [37, 220] on icon at bounding box center [40, 221] width 11 height 10
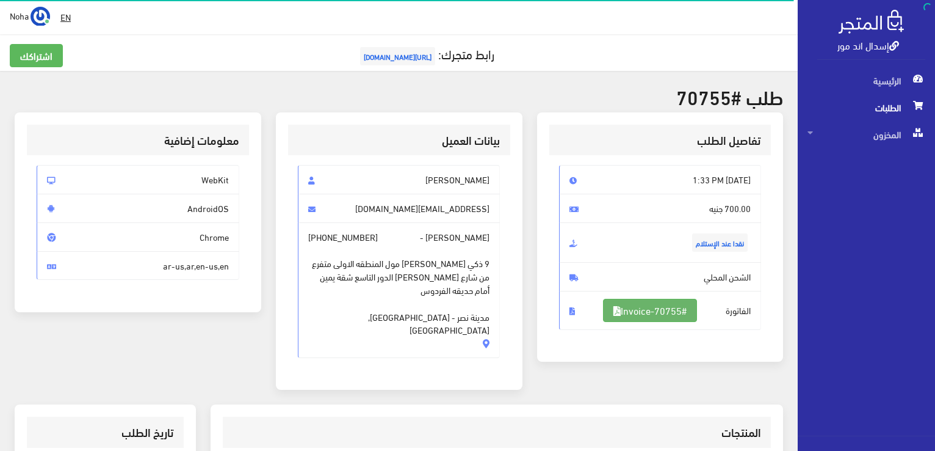
click at [647, 306] on link "#Invoice-70755" at bounding box center [650, 310] width 94 height 23
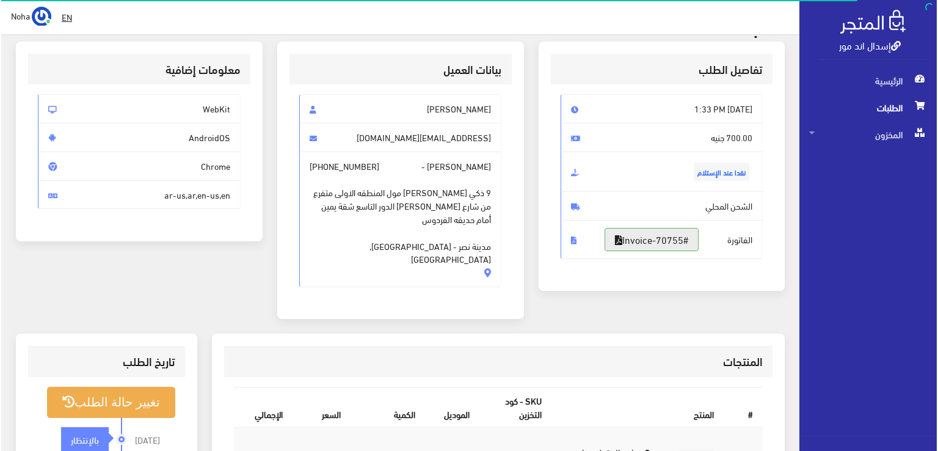
scroll to position [122, 0]
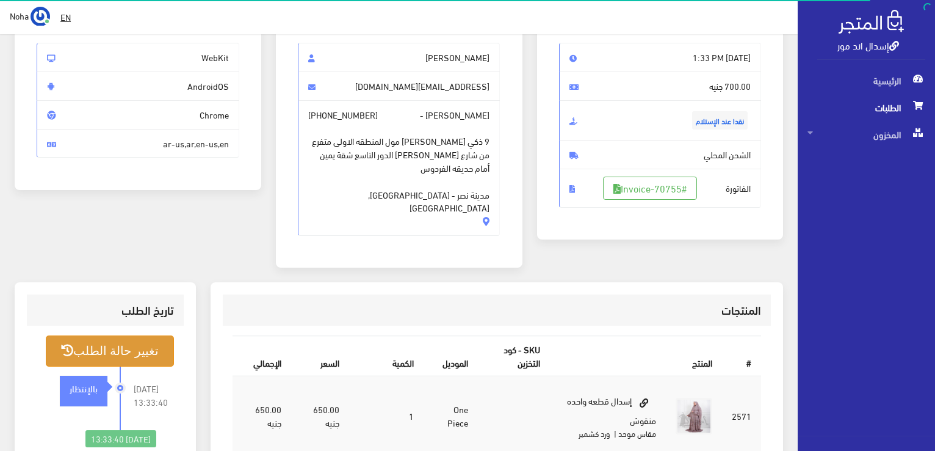
click at [135, 350] on button "تغيير حالة الطلب" at bounding box center [110, 350] width 128 height 31
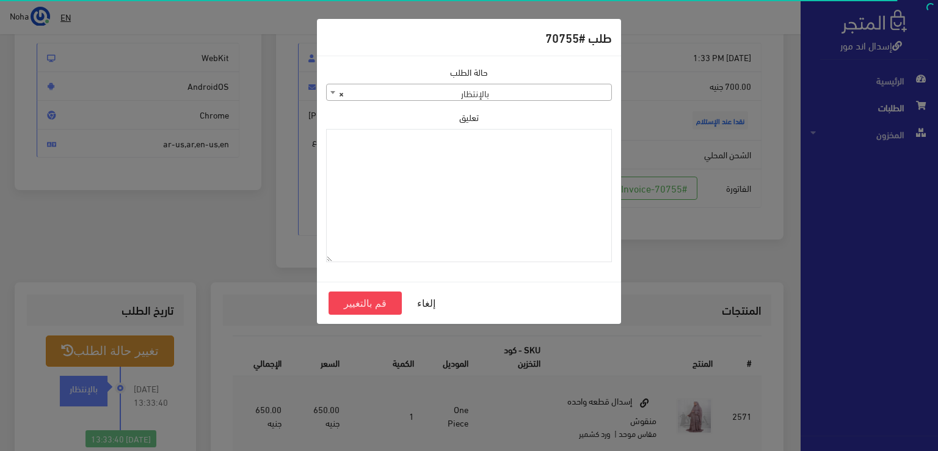
click at [501, 97] on span "× بالإنتظار" at bounding box center [469, 92] width 284 height 17
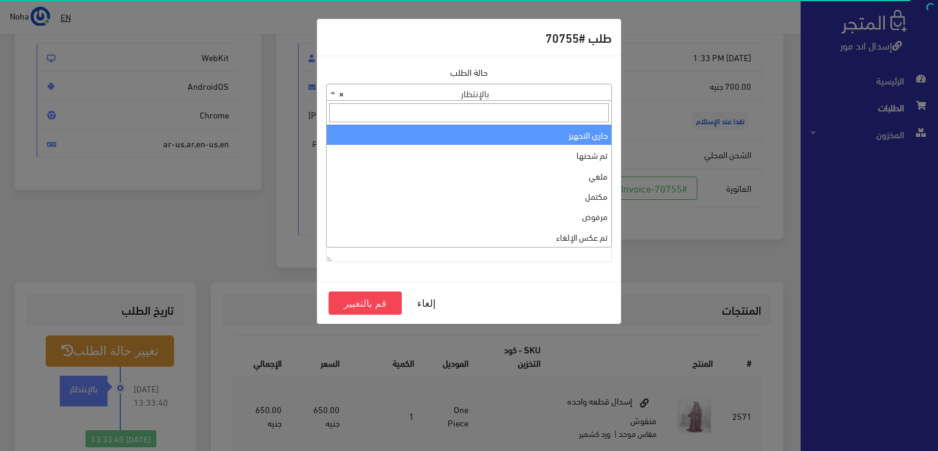
select select "1"
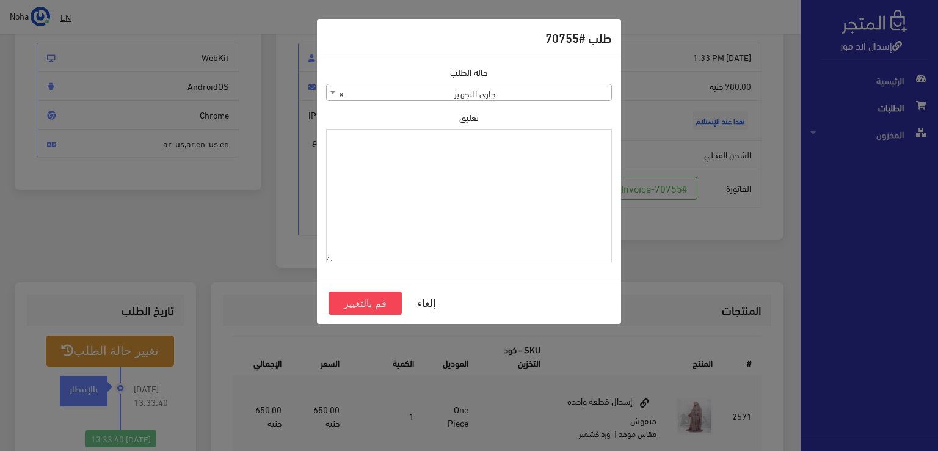
paste textarea "1126573"
type textarea "1126573"
click at [374, 302] on button "قم بالتغيير" at bounding box center [364, 302] width 73 height 23
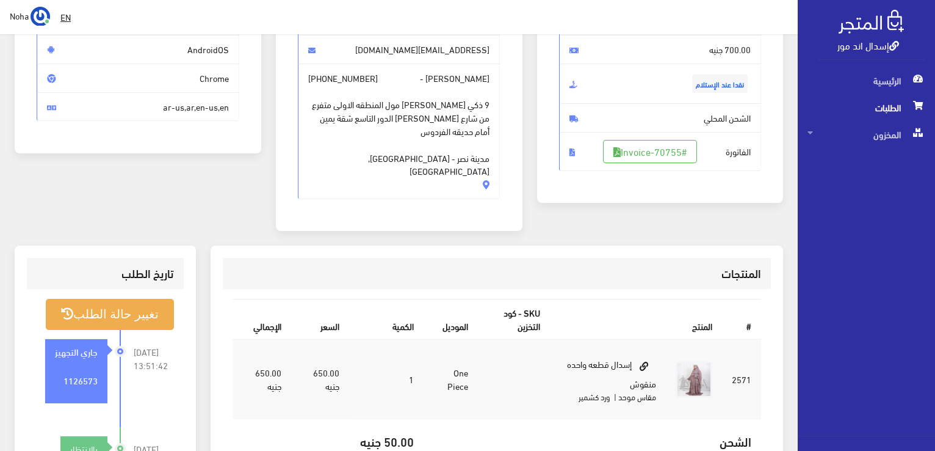
scroll to position [305, 0]
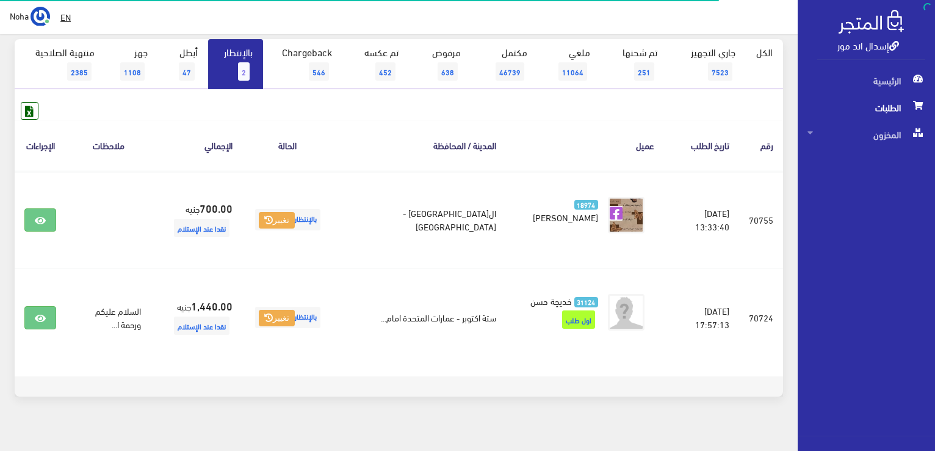
scroll to position [61, 0]
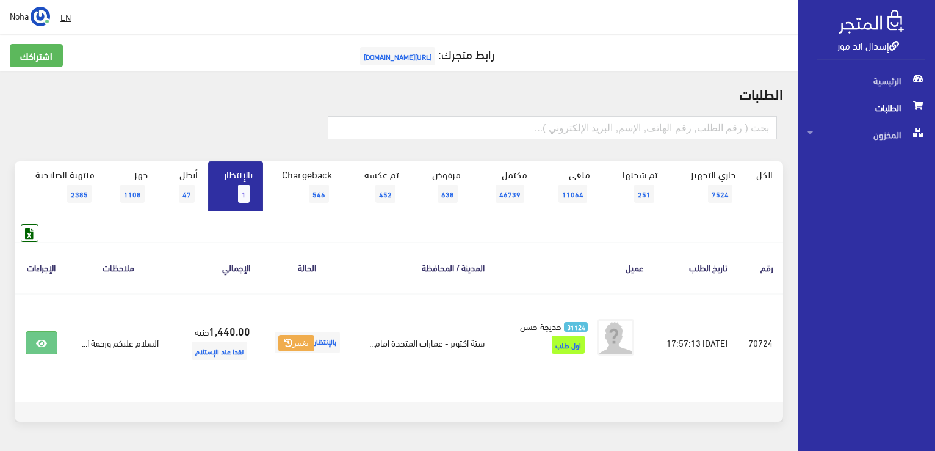
scroll to position [51, 0]
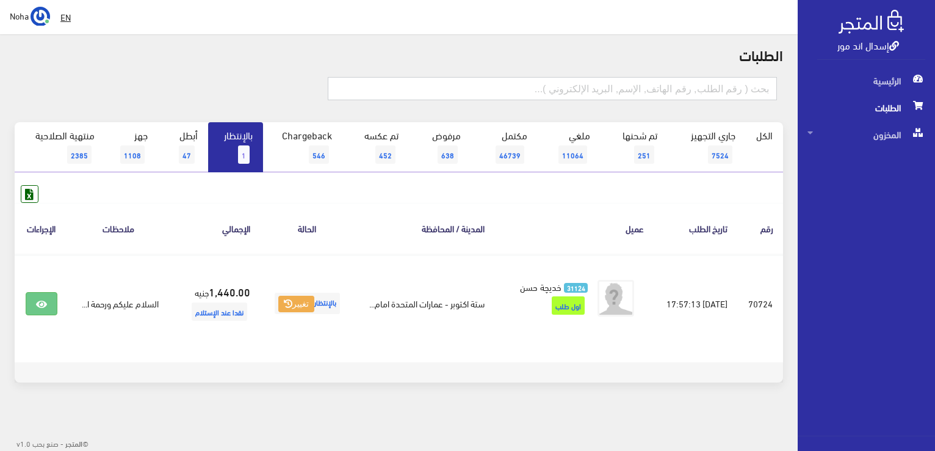
drag, startPoint x: 492, startPoint y: 76, endPoint x: 482, endPoint y: 46, distance: 32.2
click at [491, 77] on input "text" at bounding box center [552, 88] width 449 height 23
type input "01129180318"
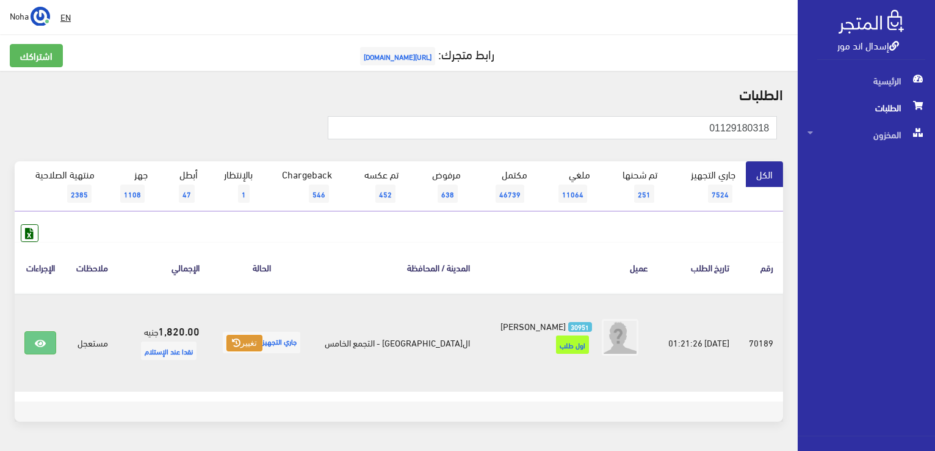
click at [263, 339] on button "تغيير" at bounding box center [244, 343] width 36 height 17
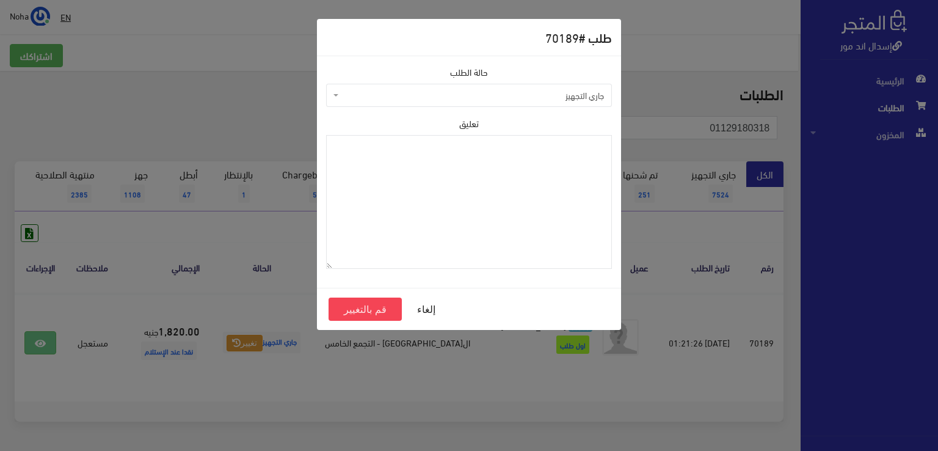
click at [389, 89] on span "جاري التجهيز" at bounding box center [472, 95] width 263 height 12
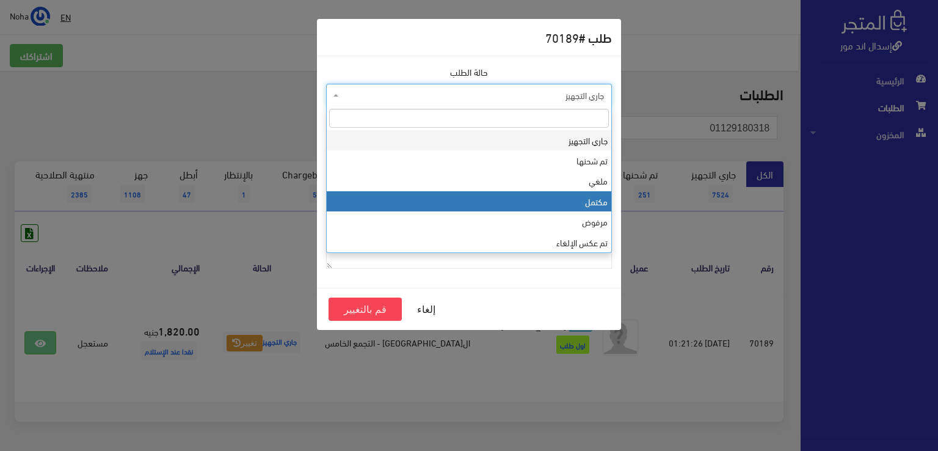
select select "4"
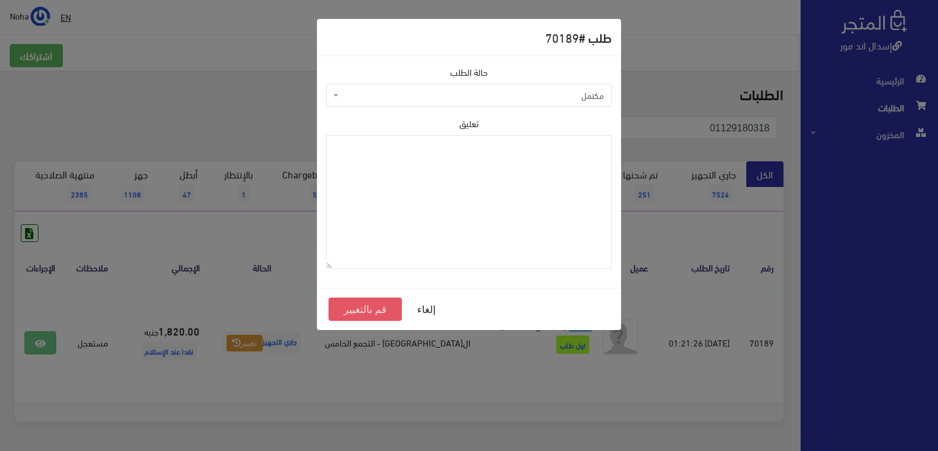
click at [366, 310] on button "قم بالتغيير" at bounding box center [364, 308] width 73 height 23
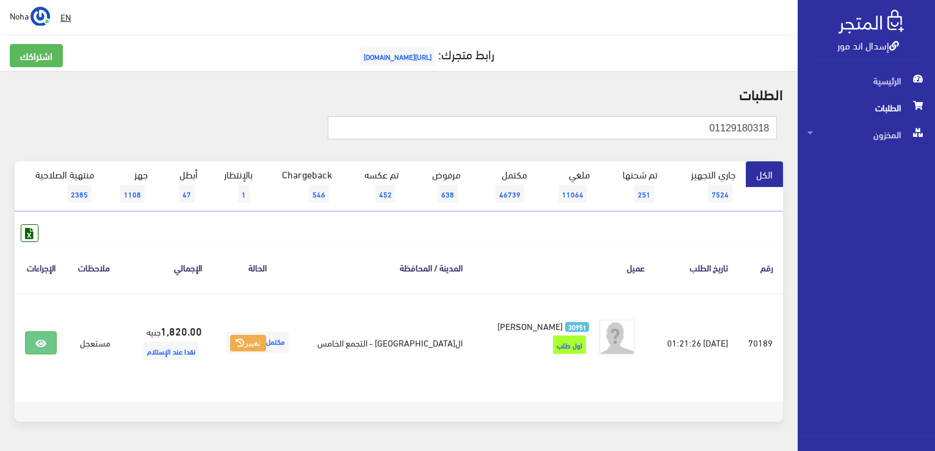
drag, startPoint x: 691, startPoint y: 118, endPoint x: 936, endPoint y: 286, distance: 297.3
click at [935, 284] on html "إسدال اند مور الرئيسية الطلبات" at bounding box center [467, 225] width 935 height 451
type input "01271372316"
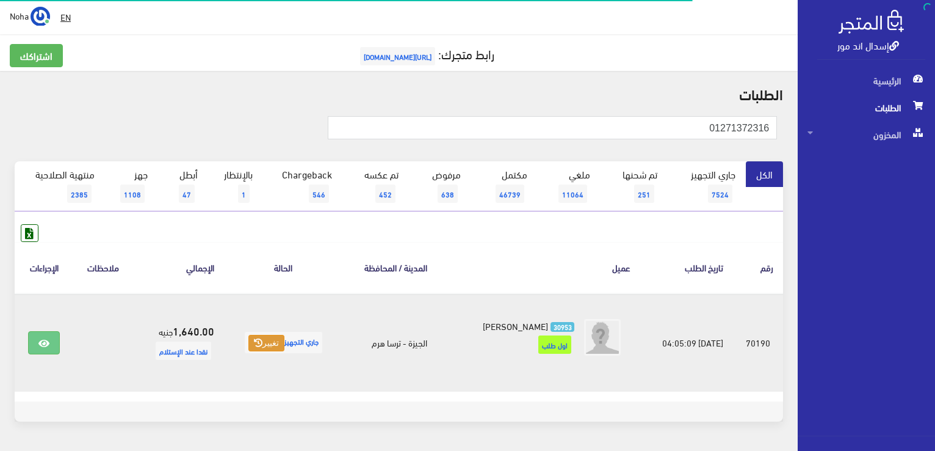
click at [266, 345] on button "تغيير" at bounding box center [266, 343] width 36 height 17
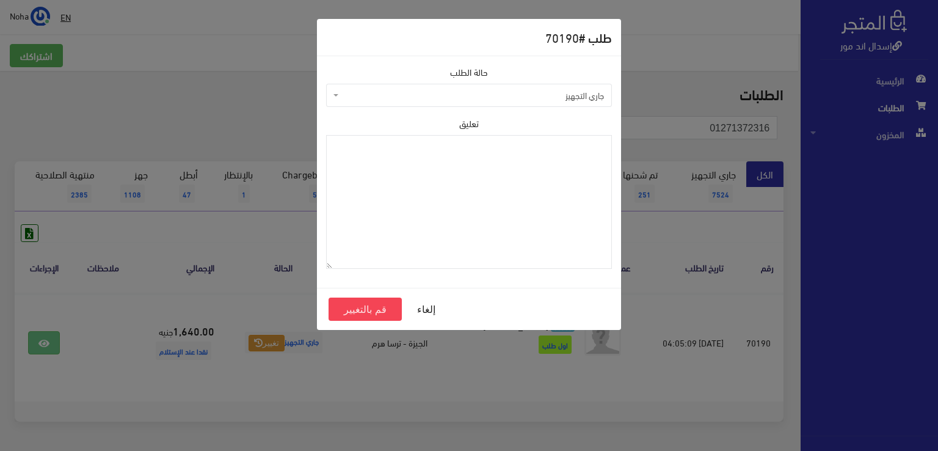
click at [430, 100] on span "جاري التجهيز" at bounding box center [472, 95] width 263 height 12
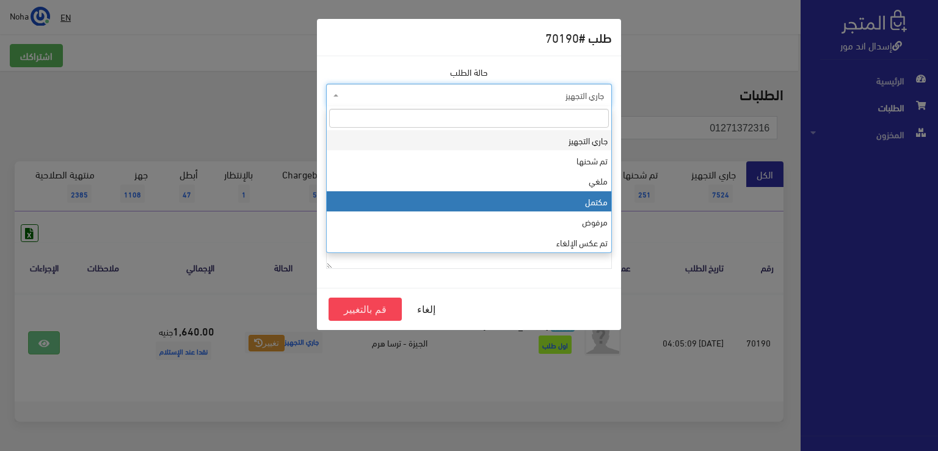
select select "4"
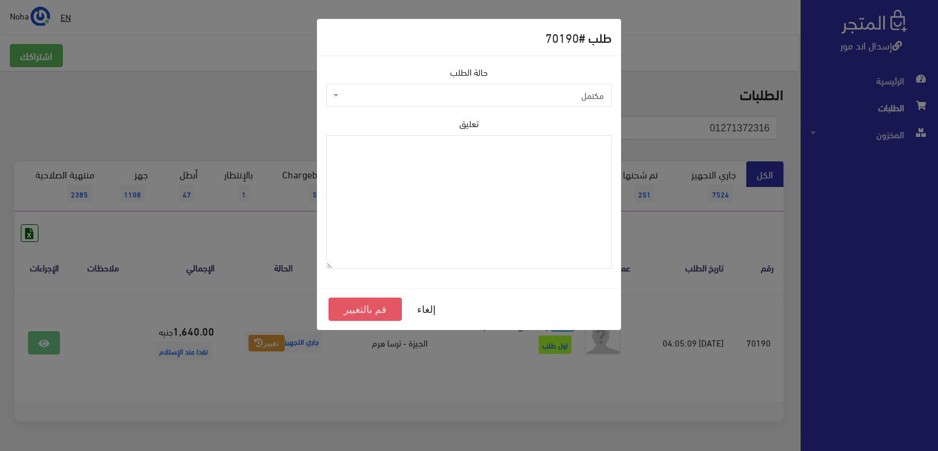
click at [358, 306] on button "قم بالتغيير" at bounding box center [364, 308] width 73 height 23
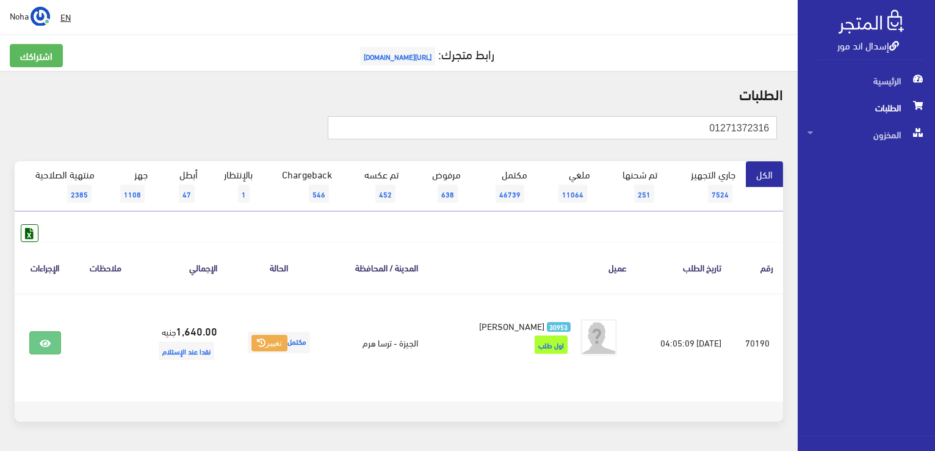
drag, startPoint x: 701, startPoint y: 135, endPoint x: 937, endPoint y: 222, distance: 251.3
click at [935, 222] on html "إسدال اند مور الرئيسية الطلبات" at bounding box center [467, 225] width 935 height 451
type input "01013143554"
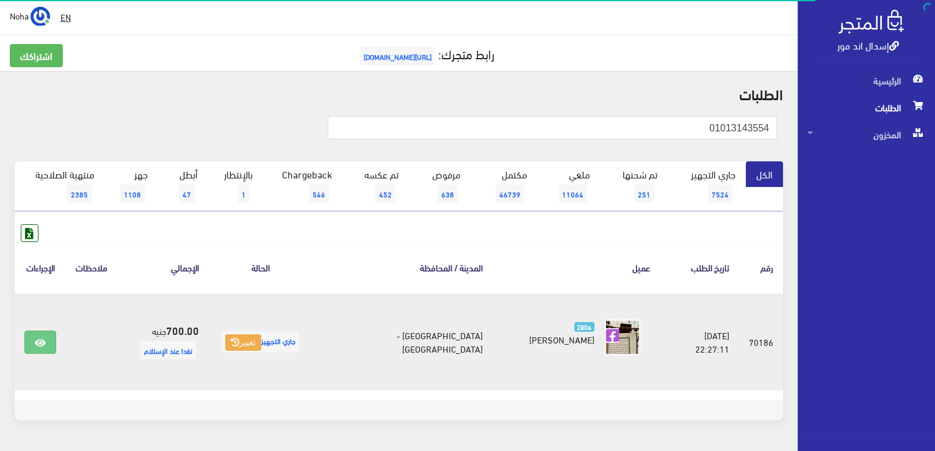
click at [264, 350] on span "جاري التجهيز تغيير" at bounding box center [261, 341] width 78 height 21
click at [253, 346] on button "تغيير" at bounding box center [243, 342] width 36 height 17
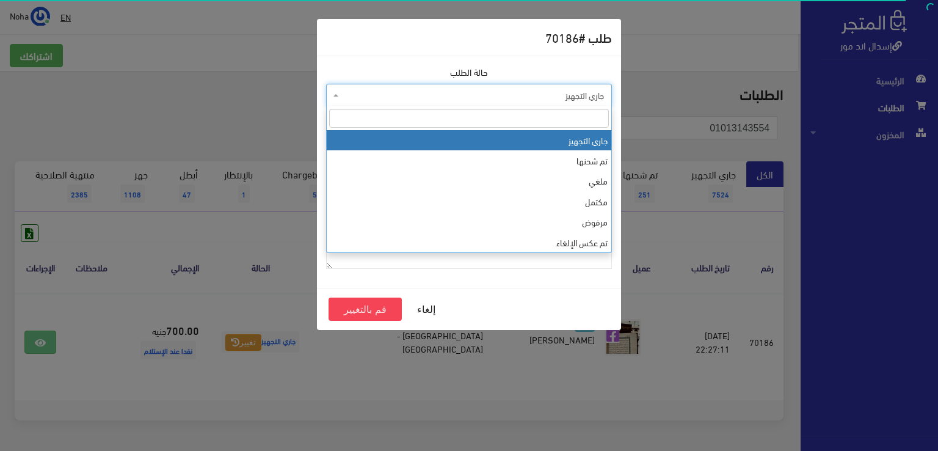
click at [403, 93] on span "جاري التجهيز" at bounding box center [472, 95] width 263 height 12
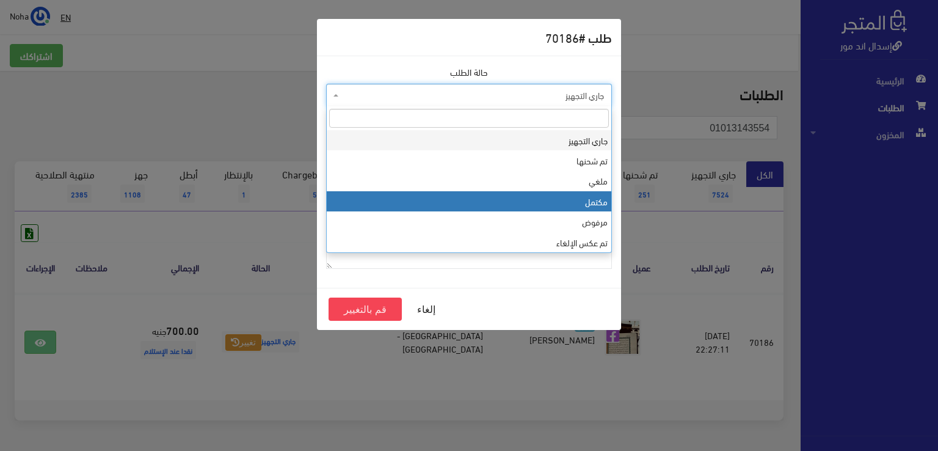
select select "4"
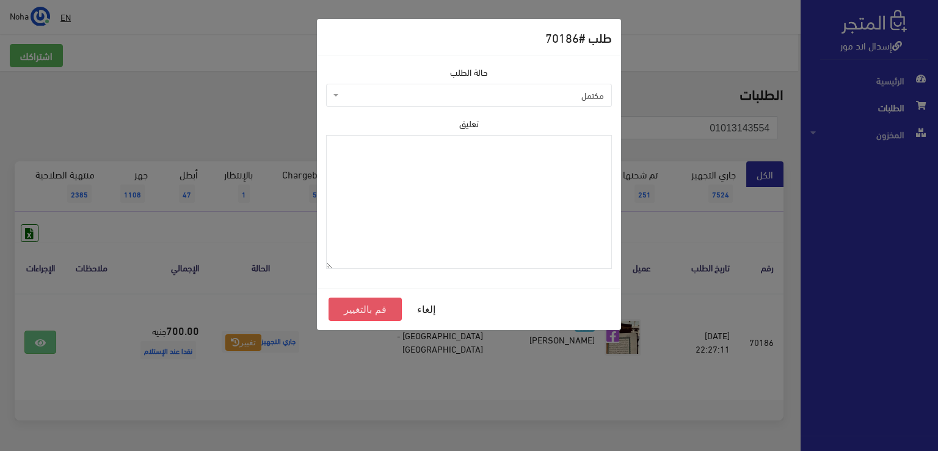
click at [368, 301] on button "قم بالتغيير" at bounding box center [364, 308] width 73 height 23
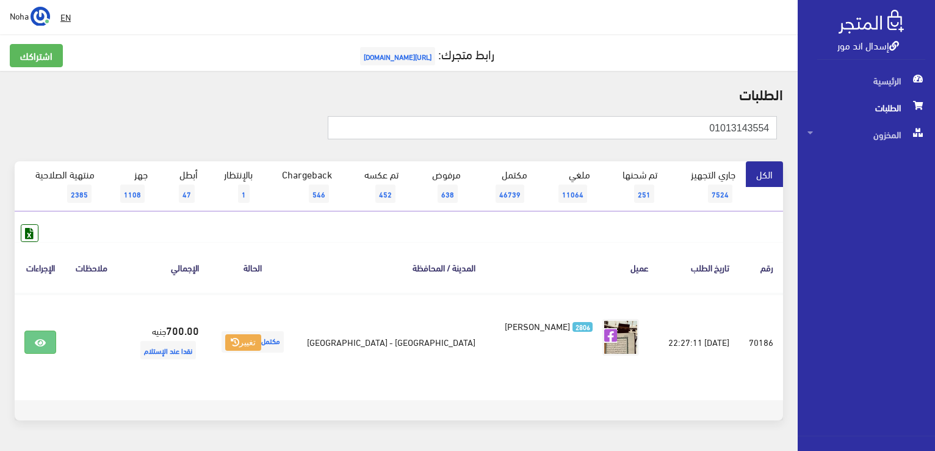
drag, startPoint x: 708, startPoint y: 127, endPoint x: 937, endPoint y: 131, distance: 229.0
click at [935, 131] on html "إسدال اند مور الرئيسية الطلبات" at bounding box center [467, 225] width 935 height 451
type input "01062404687"
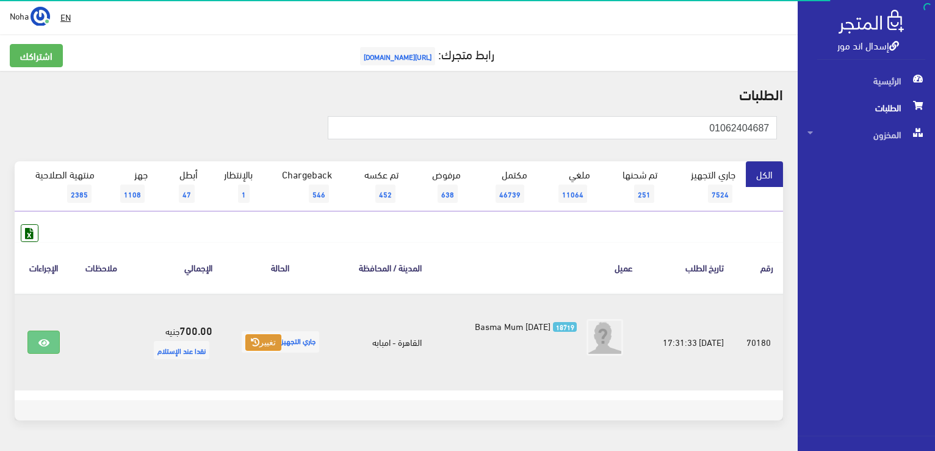
click at [245, 342] on button "تغيير" at bounding box center [263, 342] width 36 height 17
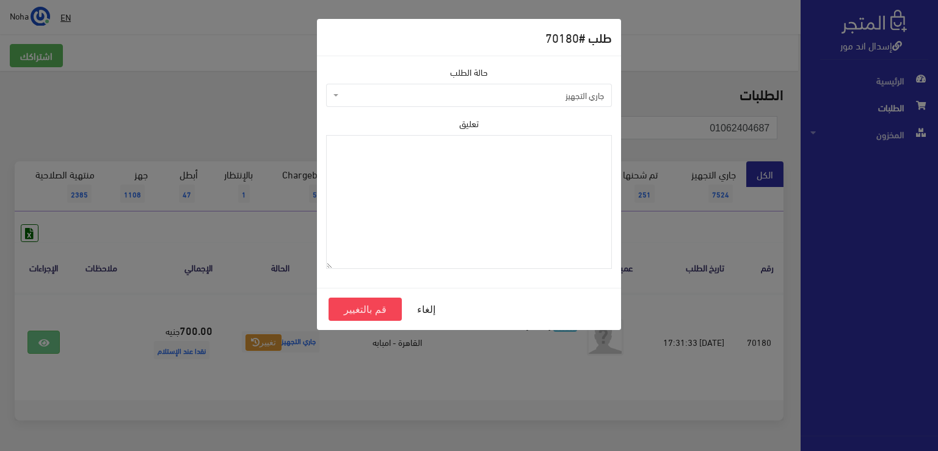
click at [455, 95] on span "جاري التجهيز" at bounding box center [472, 95] width 263 height 12
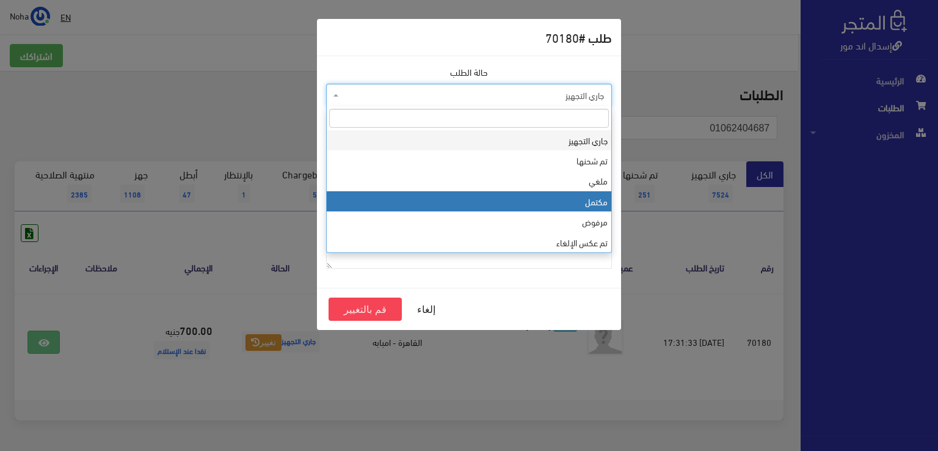
select select "4"
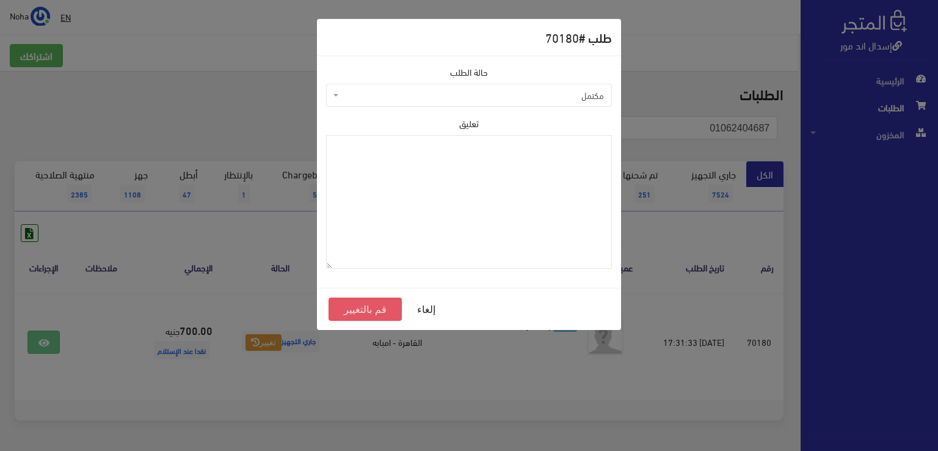
click at [356, 313] on button "قم بالتغيير" at bounding box center [364, 308] width 73 height 23
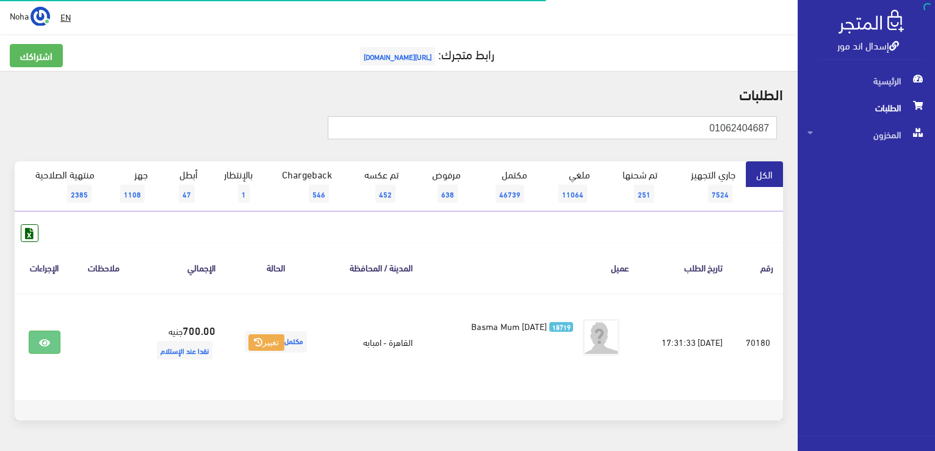
drag, startPoint x: 681, startPoint y: 128, endPoint x: 937, endPoint y: 203, distance: 266.6
click at [935, 203] on html "إسدال اند مور الرئيسية الطلبات" at bounding box center [467, 225] width 935 height 451
type input "01277800220"
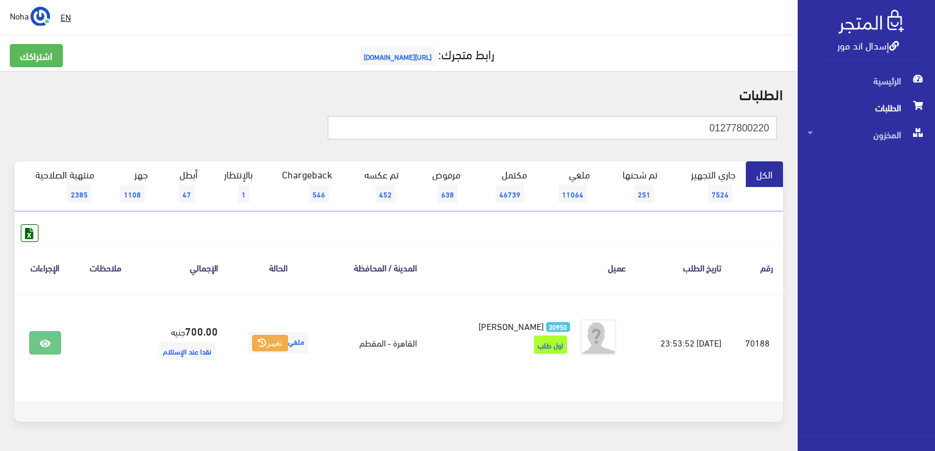
drag, startPoint x: 820, startPoint y: 130, endPoint x: 937, endPoint y: 121, distance: 117.6
click at [935, 122] on html "إسدال اند مور الرئيسية الطلبات" at bounding box center [467, 225] width 935 height 451
type input "01098498493"
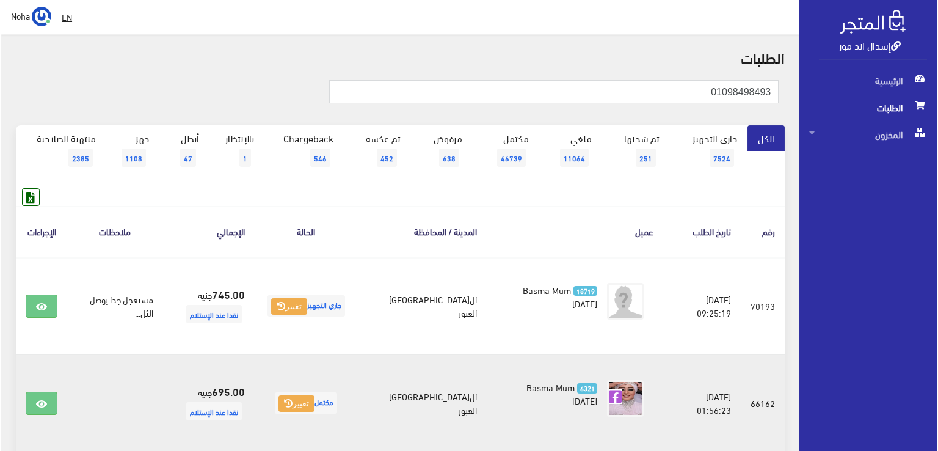
scroll to position [183, 0]
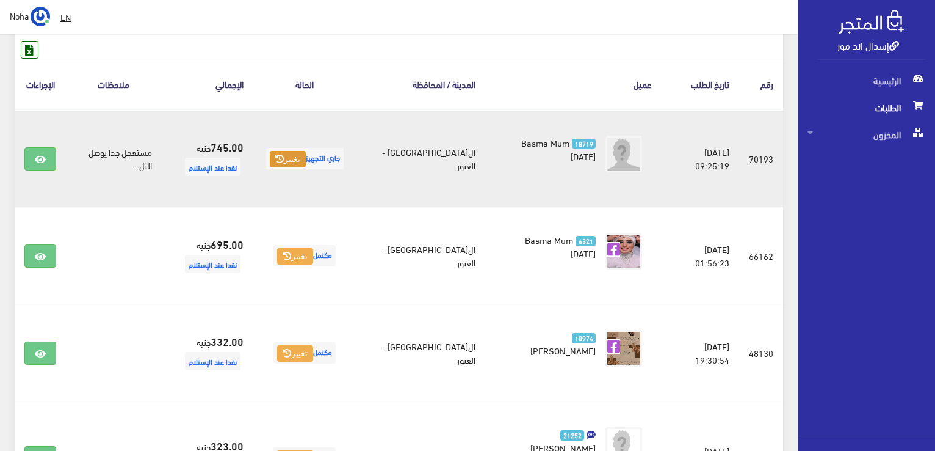
click at [306, 168] on button "تغيير" at bounding box center [288, 159] width 36 height 17
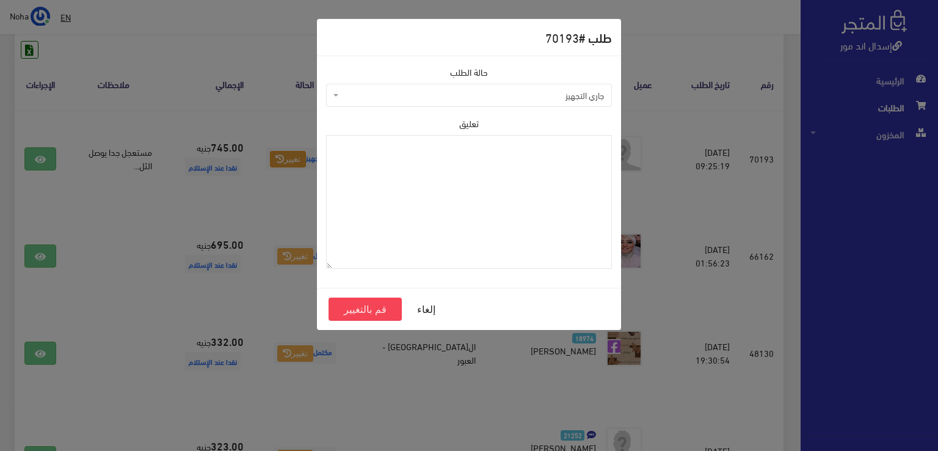
click at [391, 102] on span "جاري التجهيز" at bounding box center [469, 95] width 286 height 23
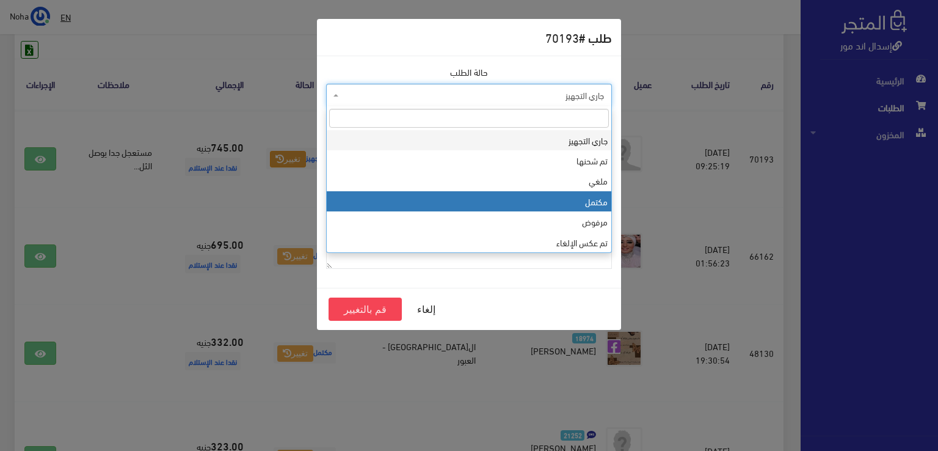
select select "4"
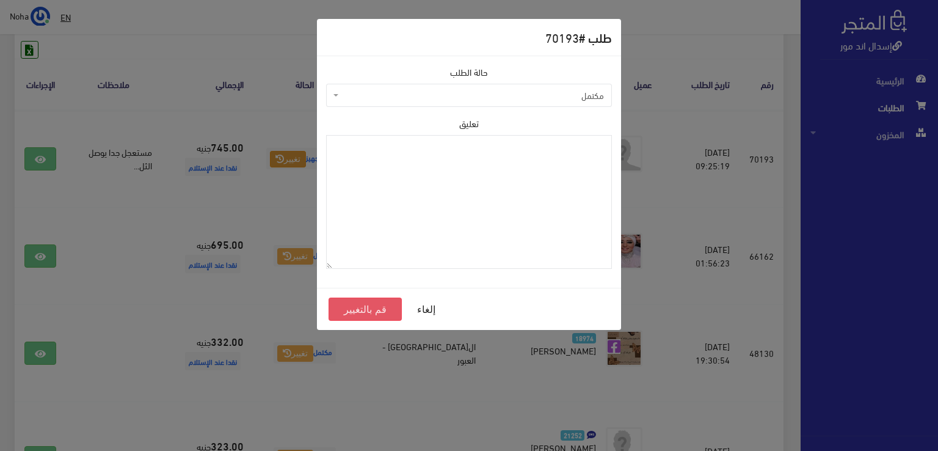
drag, startPoint x: 365, startPoint y: 305, endPoint x: 377, endPoint y: 288, distance: 20.5
click at [369, 302] on button "قم بالتغيير" at bounding box center [364, 308] width 73 height 23
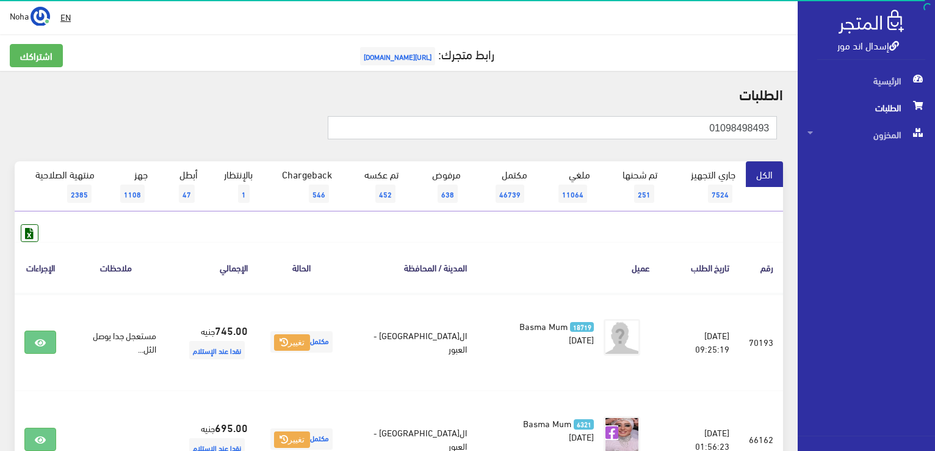
drag, startPoint x: 680, startPoint y: 120, endPoint x: 921, endPoint y: 263, distance: 280.0
click at [932, 261] on div "إسدال اند مور الرئيسية الطلبات المخزون" at bounding box center [467, 397] width 935 height 794
type input "01067823311"
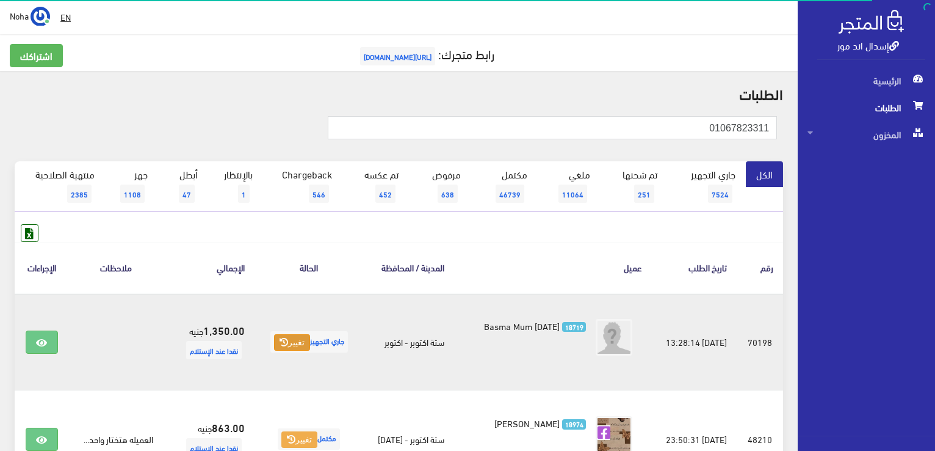
click at [288, 342] on button "تغيير" at bounding box center [292, 342] width 36 height 17
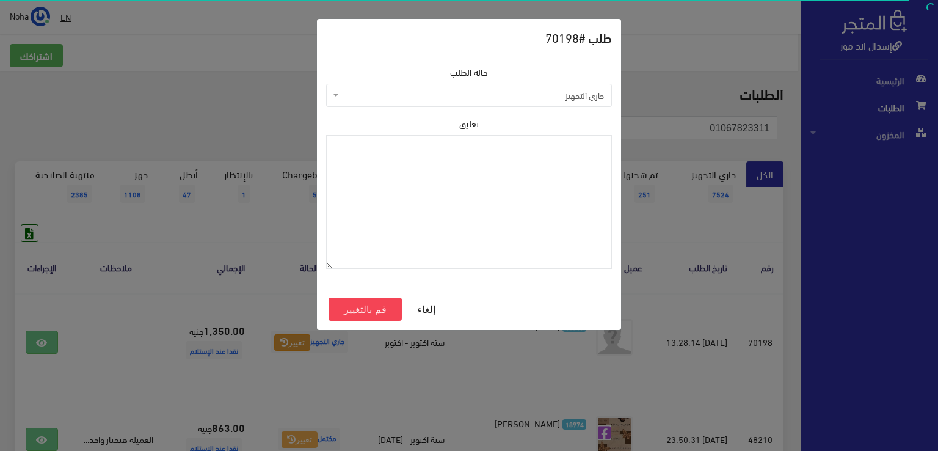
click at [464, 92] on span "جاري التجهيز" at bounding box center [472, 95] width 263 height 12
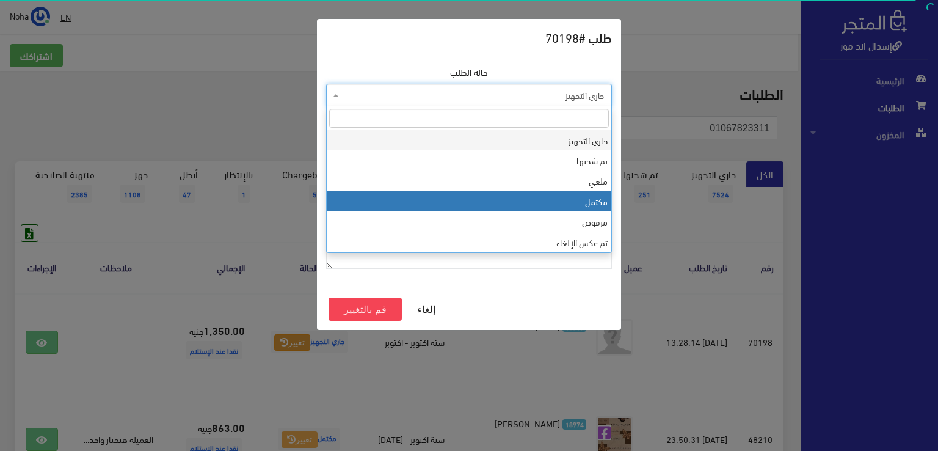
select select "4"
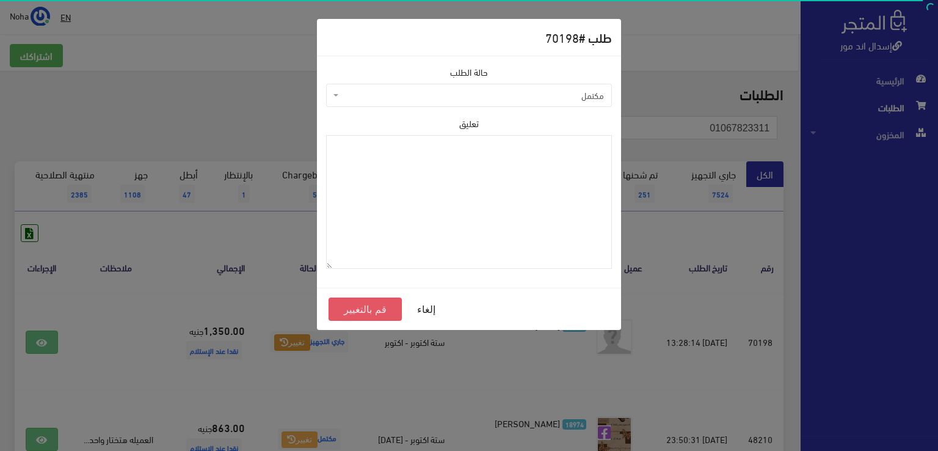
click at [385, 303] on button "قم بالتغيير" at bounding box center [364, 308] width 73 height 23
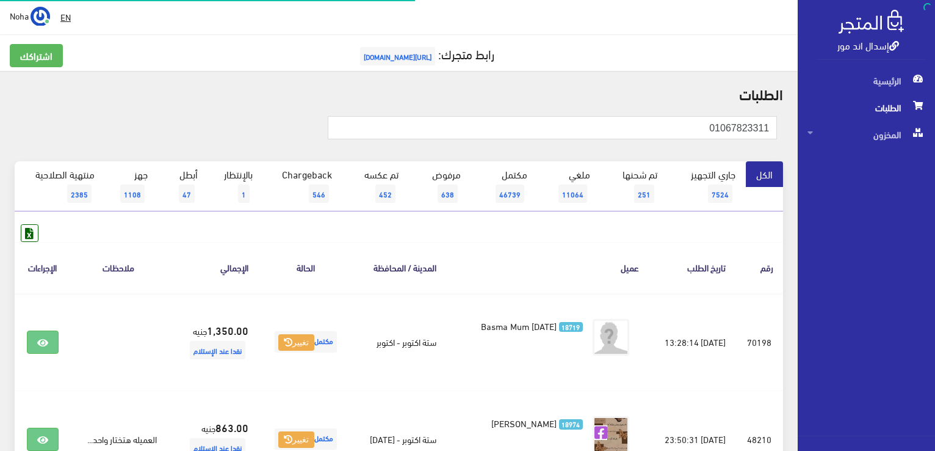
click at [935, 159] on html "إسدال اند مور الرئيسية الطلبات" at bounding box center [467, 225] width 935 height 451
type input "01001036881"
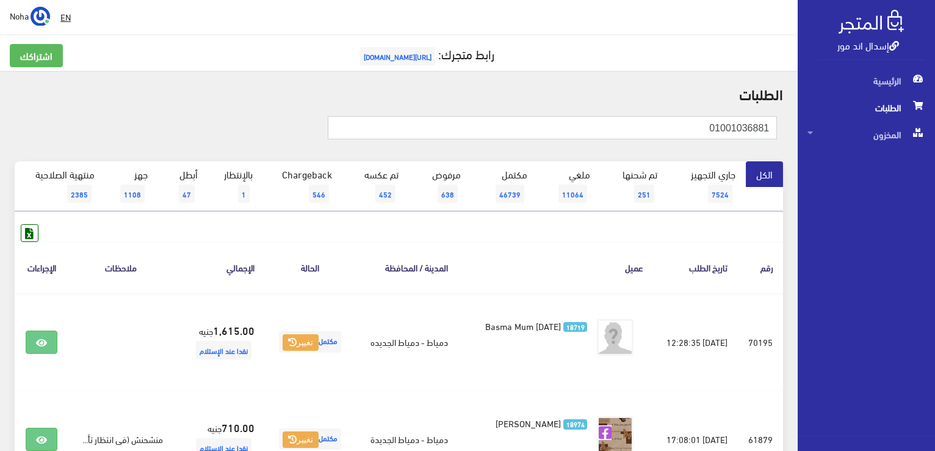
drag, startPoint x: 543, startPoint y: 123, endPoint x: 935, endPoint y: 161, distance: 394.4
click at [935, 160] on html "إسدال اند مور الرئيسية الطلبات" at bounding box center [467, 225] width 935 height 451
type input "01044127106"
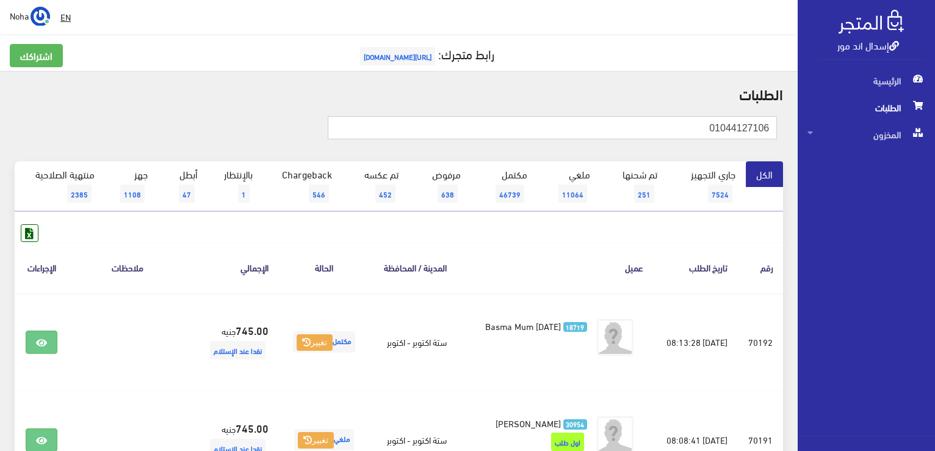
drag, startPoint x: 703, startPoint y: 126, endPoint x: 937, endPoint y: 150, distance: 235.6
click at [935, 150] on html "إسدال اند مور الرئيسية الطلبات" at bounding box center [467, 225] width 935 height 451
type input "01065104994"
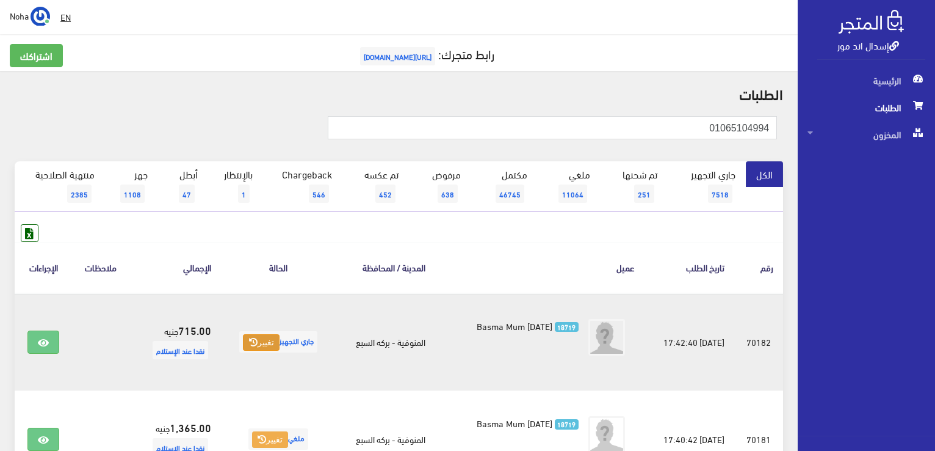
click at [257, 341] on button "تغيير" at bounding box center [261, 342] width 36 height 17
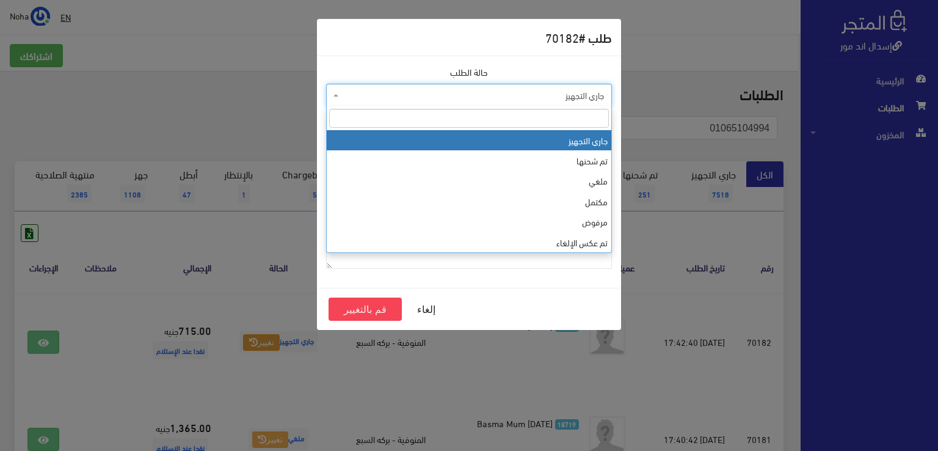
click at [527, 99] on span "جاري التجهيز" at bounding box center [472, 95] width 263 height 12
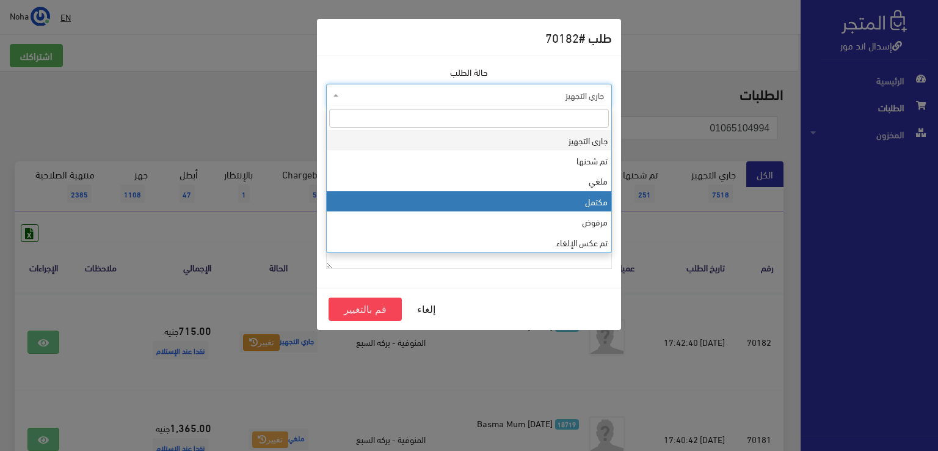
select select "4"
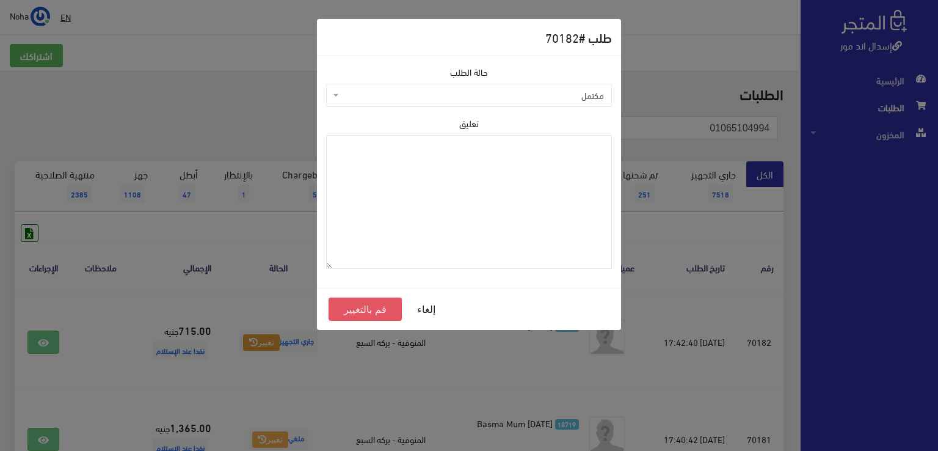
drag, startPoint x: 380, startPoint y: 304, endPoint x: 379, endPoint y: 288, distance: 16.6
click at [380, 301] on button "قم بالتغيير" at bounding box center [364, 308] width 73 height 23
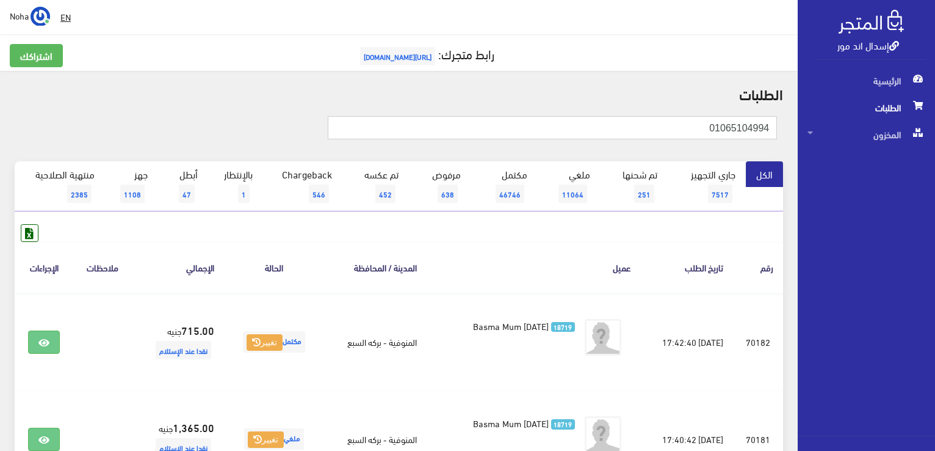
drag, startPoint x: 707, startPoint y: 129, endPoint x: 937, endPoint y: 165, distance: 233.1
click at [935, 168] on html "إسدال اند مور الرئيسية الطلبات" at bounding box center [467, 225] width 935 height 451
type input "01002779078"
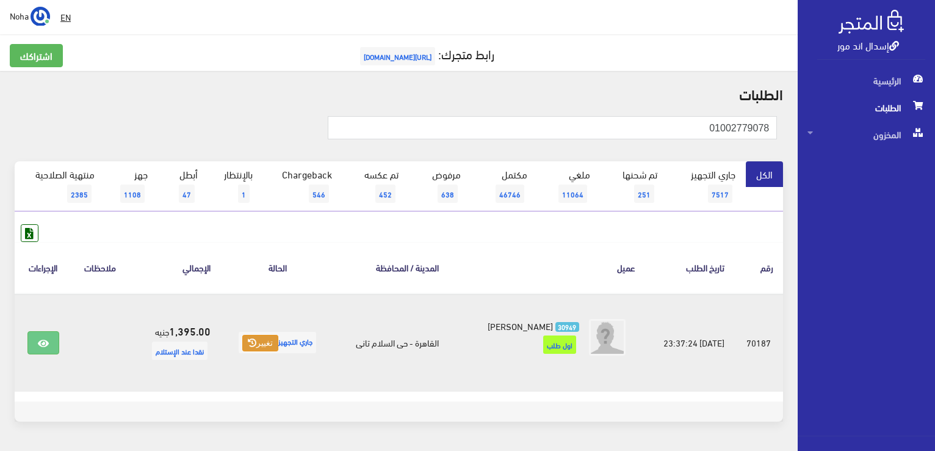
click at [268, 338] on button "تغيير" at bounding box center [260, 343] width 36 height 17
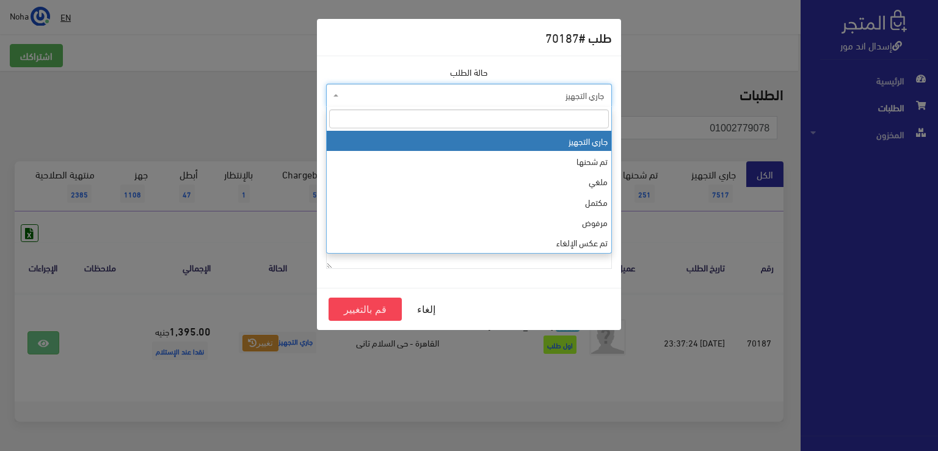
click at [428, 89] on span "جاري التجهيز" at bounding box center [472, 95] width 263 height 12
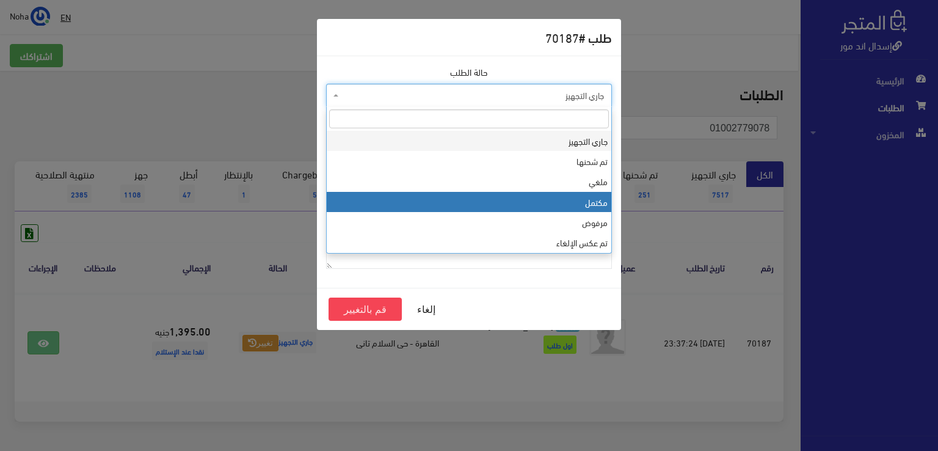
select select "4"
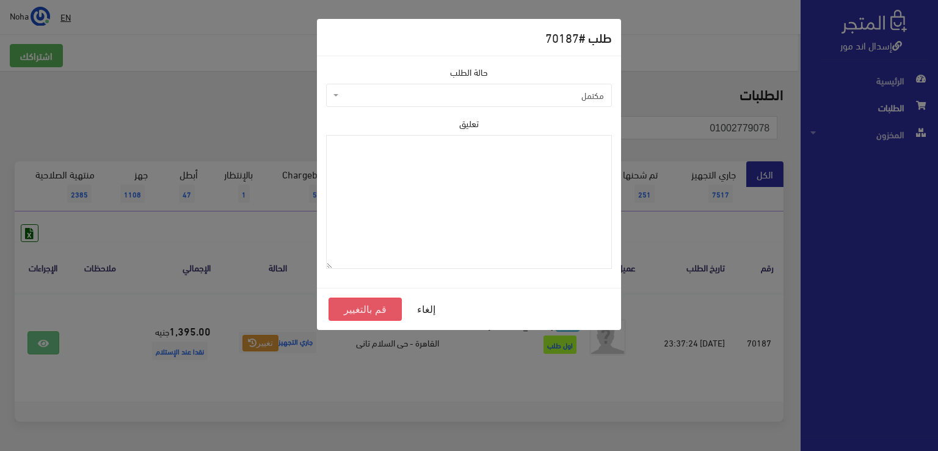
click at [372, 309] on button "قم بالتغيير" at bounding box center [364, 308] width 73 height 23
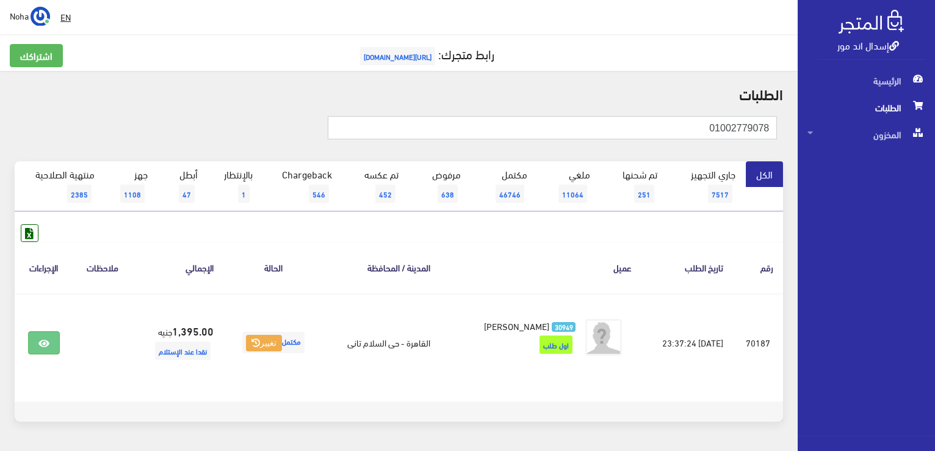
drag, startPoint x: 669, startPoint y: 127, endPoint x: 937, endPoint y: 123, distance: 268.0
click at [935, 123] on html "إسدال اند مور الرئيسية الطلبات" at bounding box center [467, 225] width 935 height 451
type input "01114778741"
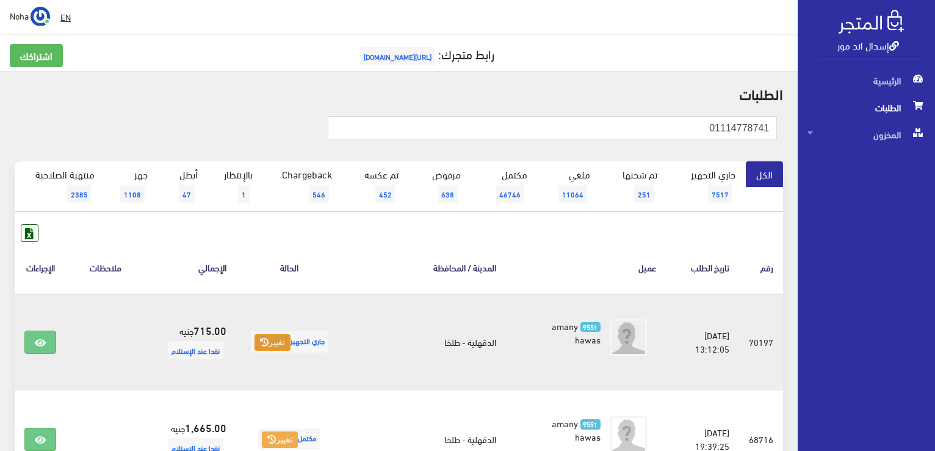
click at [291, 341] on button "تغيير" at bounding box center [273, 342] width 36 height 17
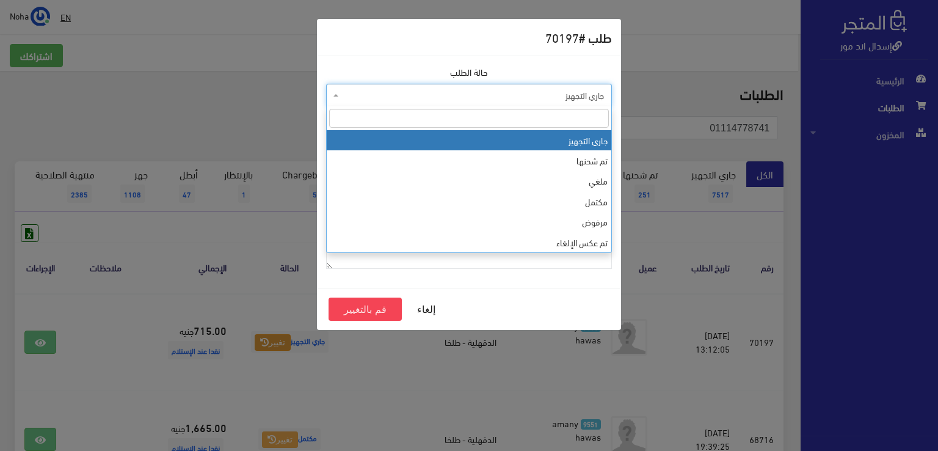
click at [518, 98] on span "جاري التجهيز" at bounding box center [472, 95] width 263 height 12
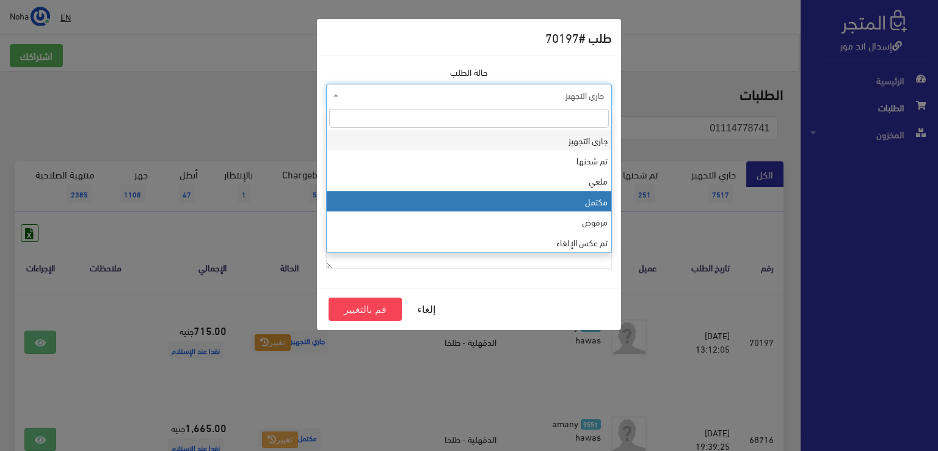
select select "4"
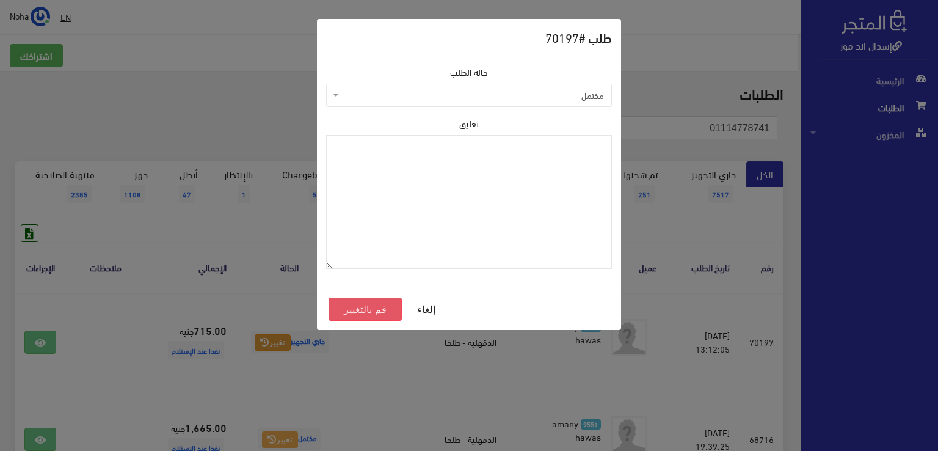
drag, startPoint x: 377, startPoint y: 306, endPoint x: 374, endPoint y: 281, distance: 25.2
click at [378, 306] on button "قم بالتغيير" at bounding box center [364, 308] width 73 height 23
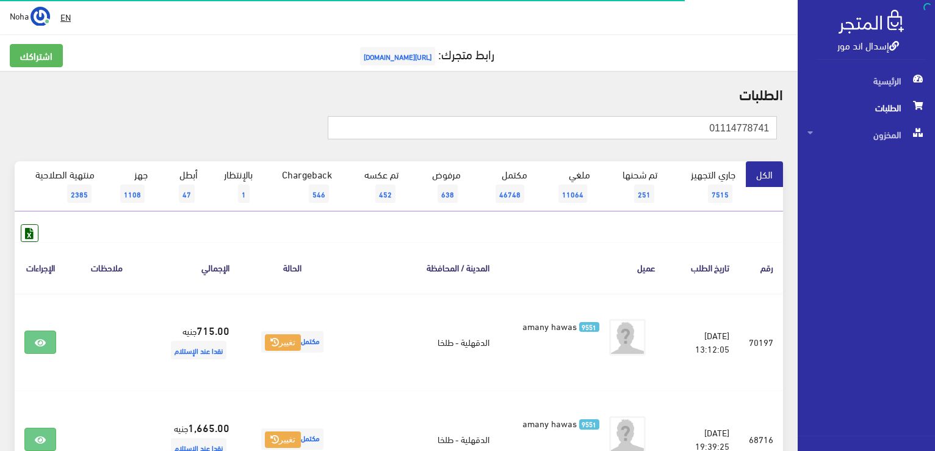
drag, startPoint x: 695, startPoint y: 131, endPoint x: 933, endPoint y: 176, distance: 243.1
click at [935, 189] on html "إسدال اند مور الرئيسية الطلبات" at bounding box center [467, 225] width 935 height 451
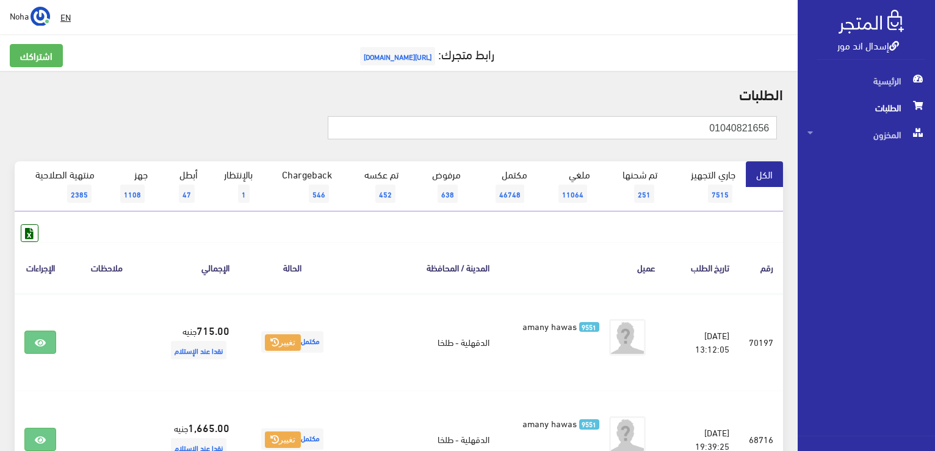
type input "01040821656"
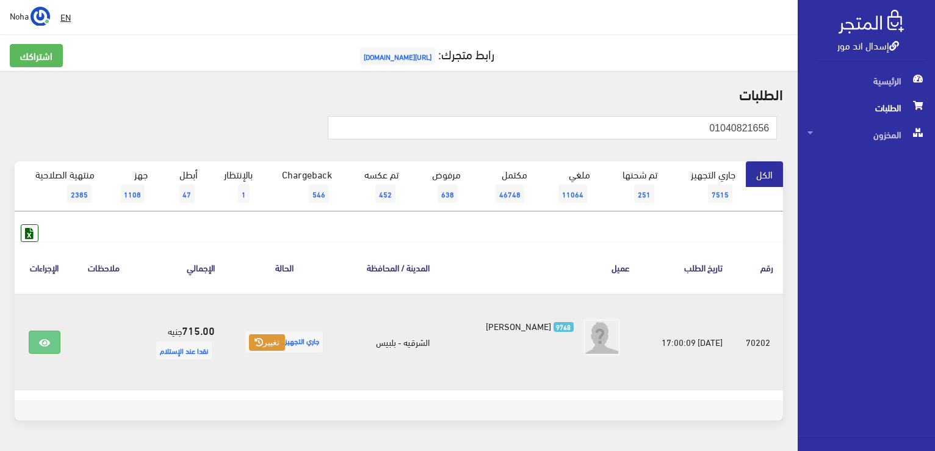
click at [282, 347] on button "تغيير" at bounding box center [267, 342] width 36 height 17
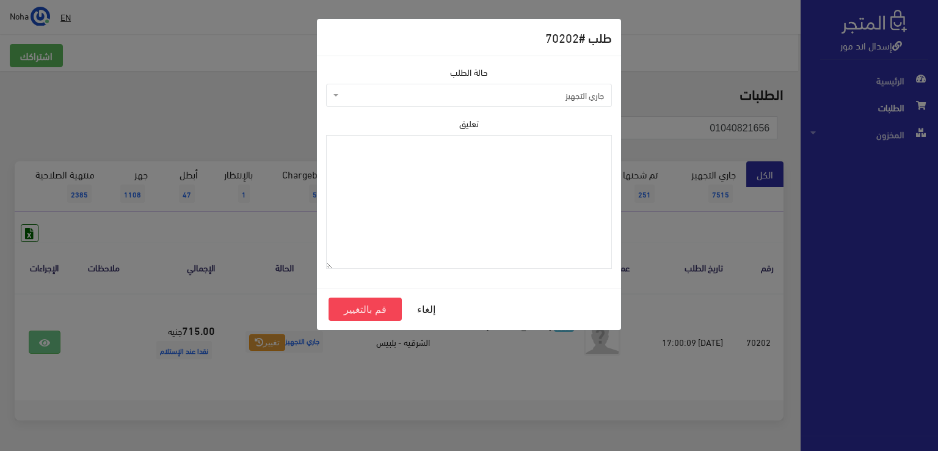
click at [532, 89] on span "جاري التجهيز" at bounding box center [472, 95] width 263 height 12
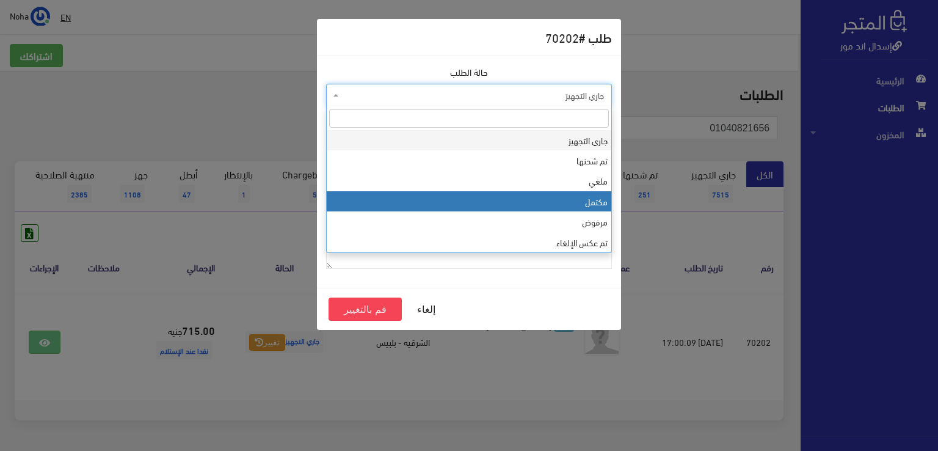
select select "4"
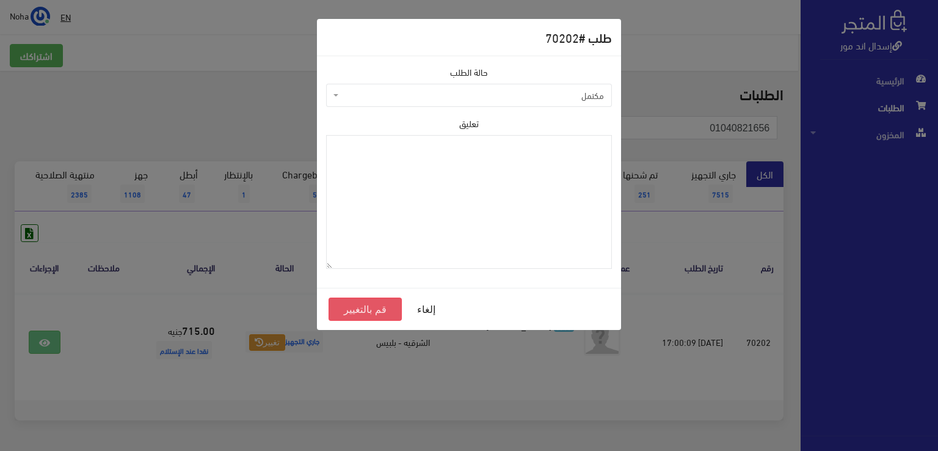
click at [350, 302] on button "قم بالتغيير" at bounding box center [364, 308] width 73 height 23
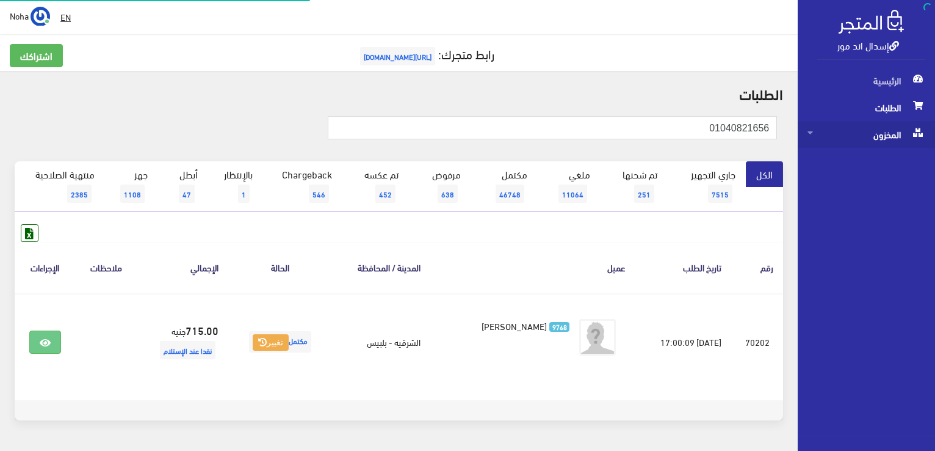
click at [891, 147] on div "إسدال اند مور الرئيسية الطلبات المخزون" at bounding box center [467, 244] width 935 height 488
type input "01061664916"
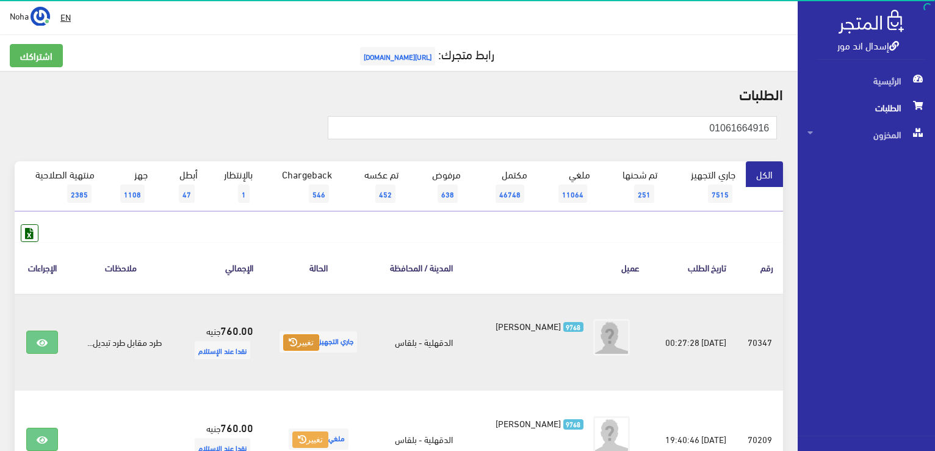
click at [297, 343] on button "تغيير" at bounding box center [301, 342] width 36 height 17
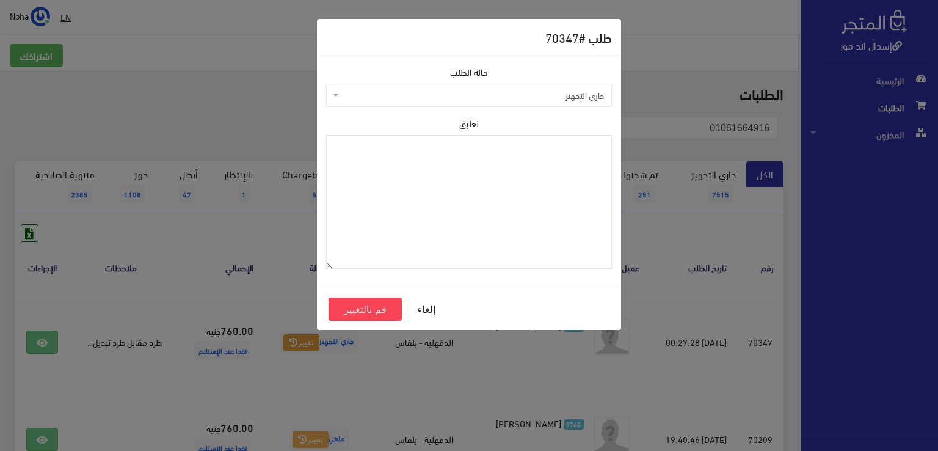
click at [409, 101] on span "جاري التجهيز" at bounding box center [472, 95] width 263 height 12
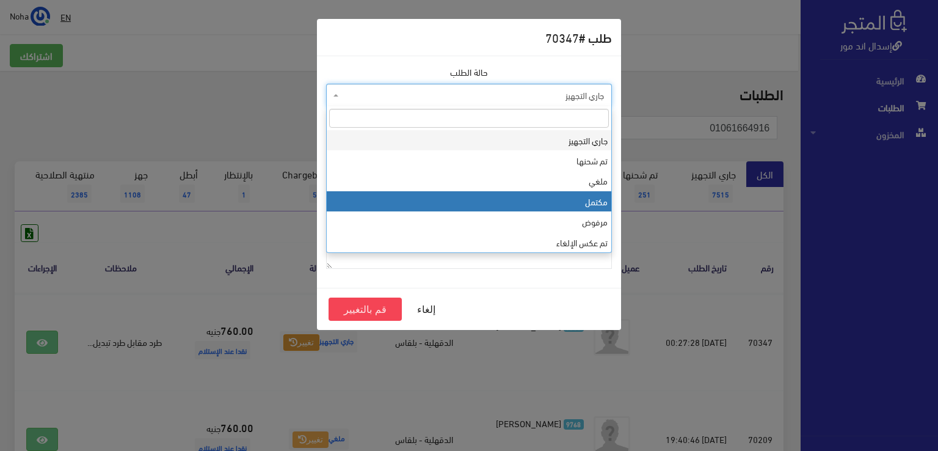
select select "4"
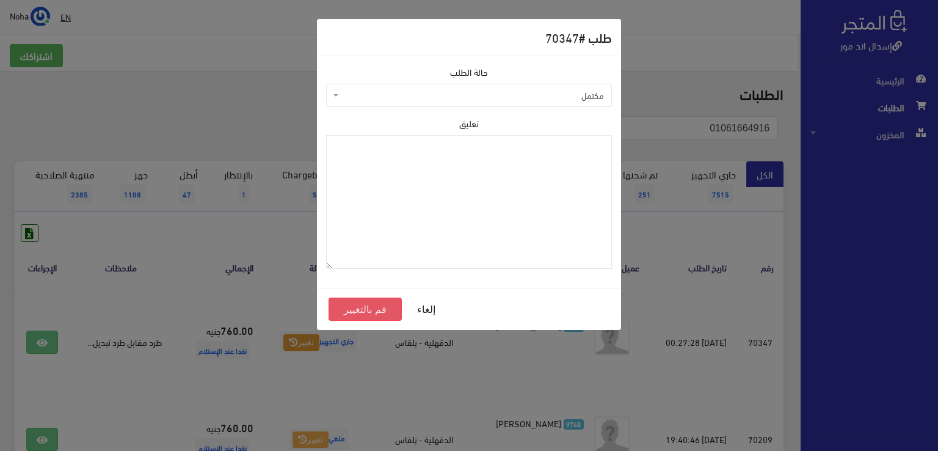
click at [363, 308] on button "قم بالتغيير" at bounding box center [364, 308] width 73 height 23
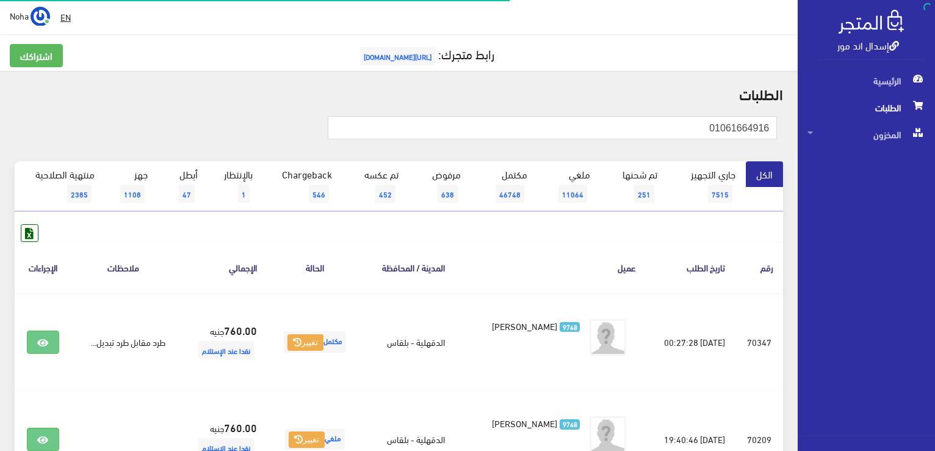
click at [935, 155] on div "إسدال اند مور الرئيسية الطلبات المخزون" at bounding box center [467, 292] width 935 height 585
type input "01122902592"
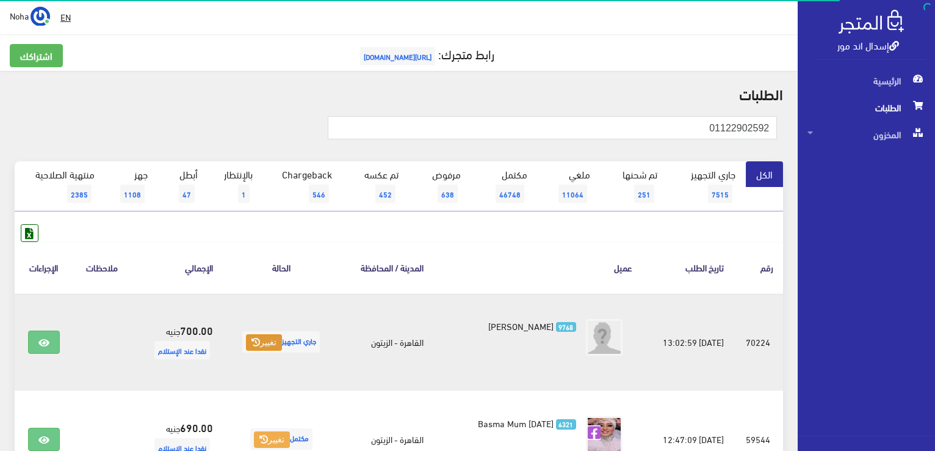
click at [253, 344] on button "تغيير" at bounding box center [264, 342] width 36 height 17
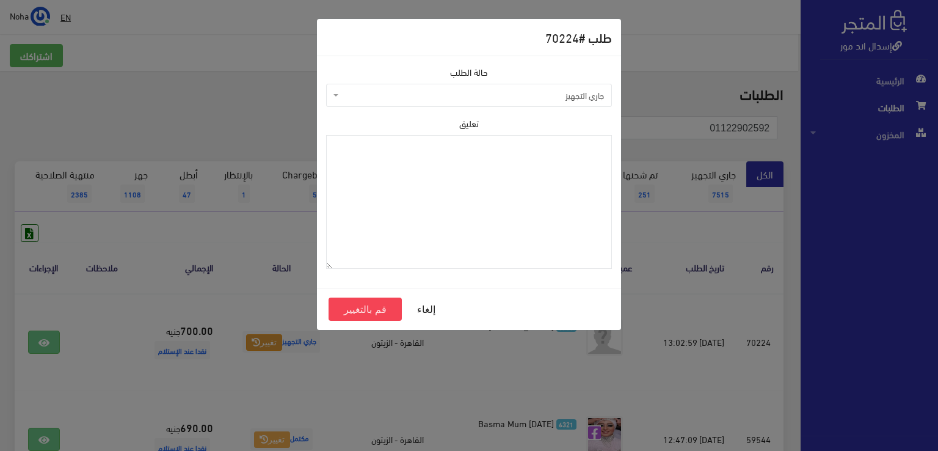
click at [438, 95] on span "جاري التجهيز" at bounding box center [472, 95] width 263 height 12
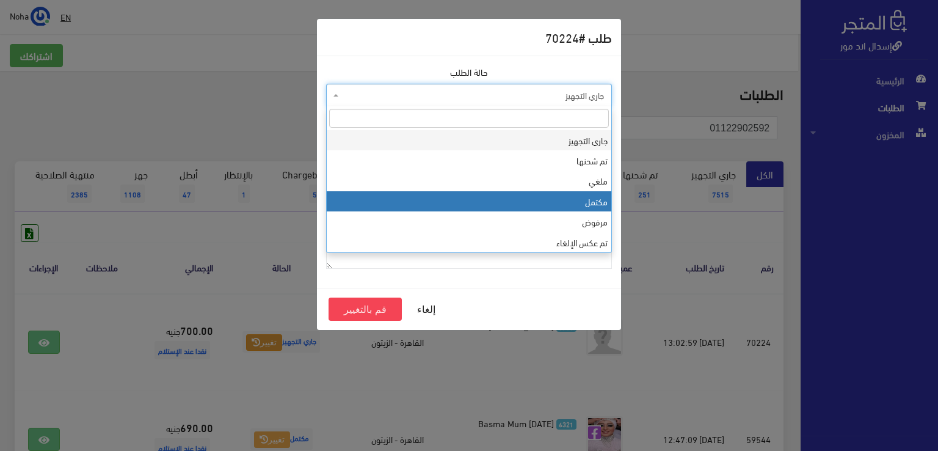
select select "5"
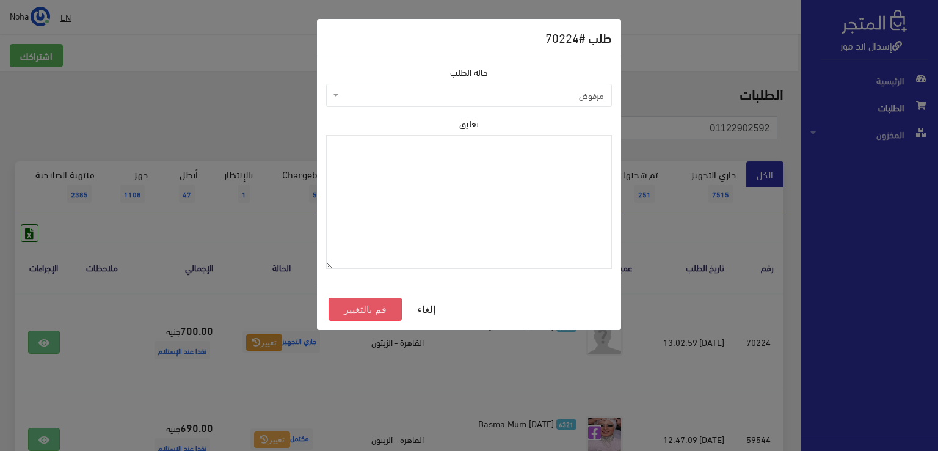
click at [347, 308] on button "قم بالتغيير" at bounding box center [364, 308] width 73 height 23
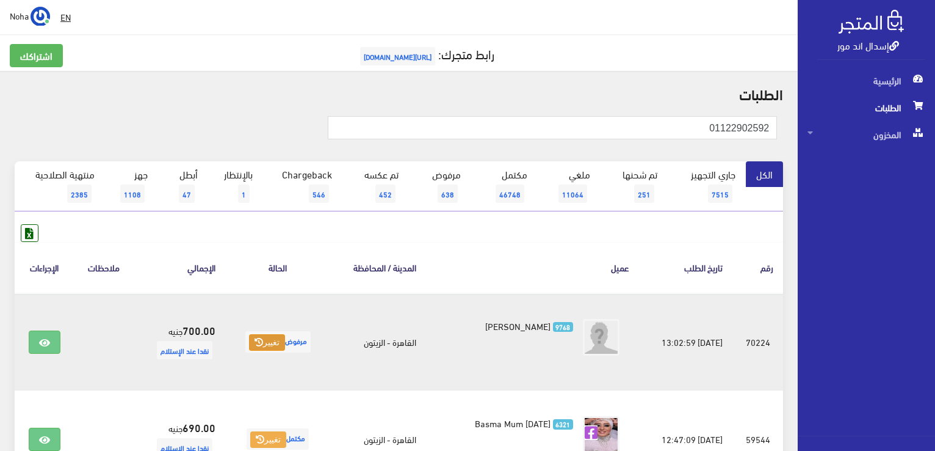
click at [255, 344] on icon at bounding box center [259, 342] width 9 height 9
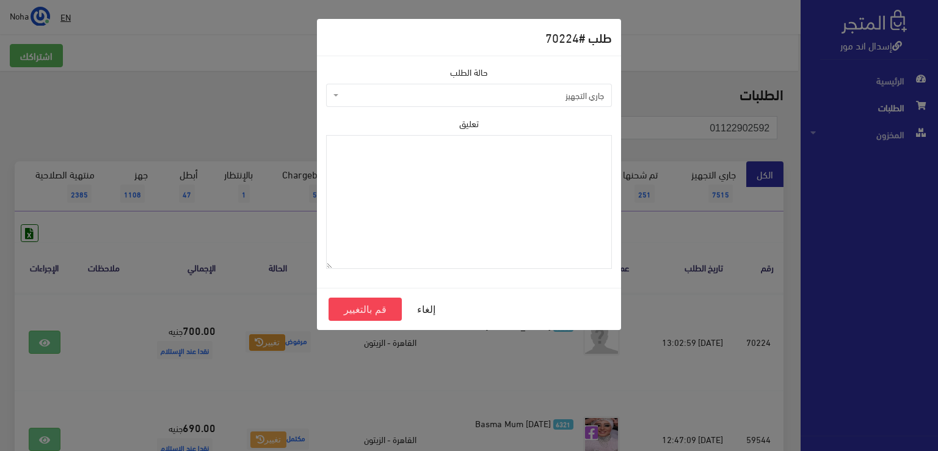
click at [44, 339] on div "طلب # 70224 حالة الطلب جاري التجهيز تم شحنها ملغي مكتمل مرفوض تم عكس الإلغاء فش…" at bounding box center [469, 225] width 938 height 451
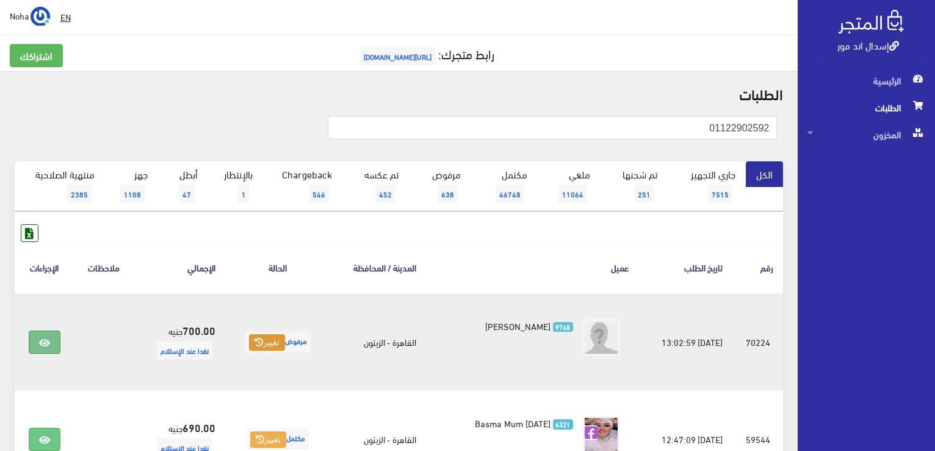
click at [32, 348] on link at bounding box center [45, 341] width 32 height 23
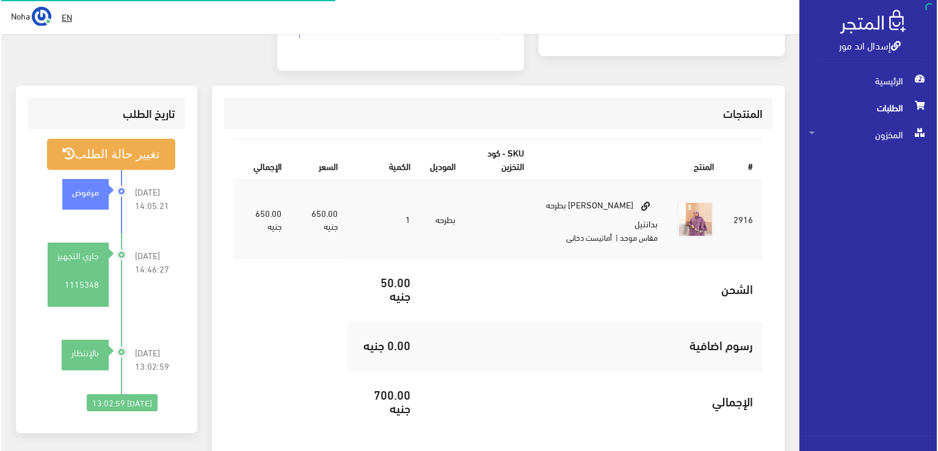
scroll to position [305, 0]
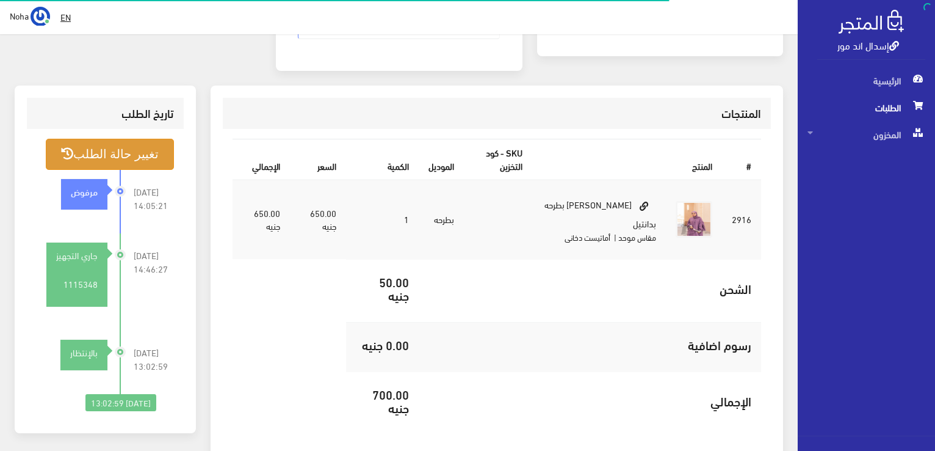
click at [144, 145] on button "تغيير حالة الطلب" at bounding box center [110, 154] width 128 height 31
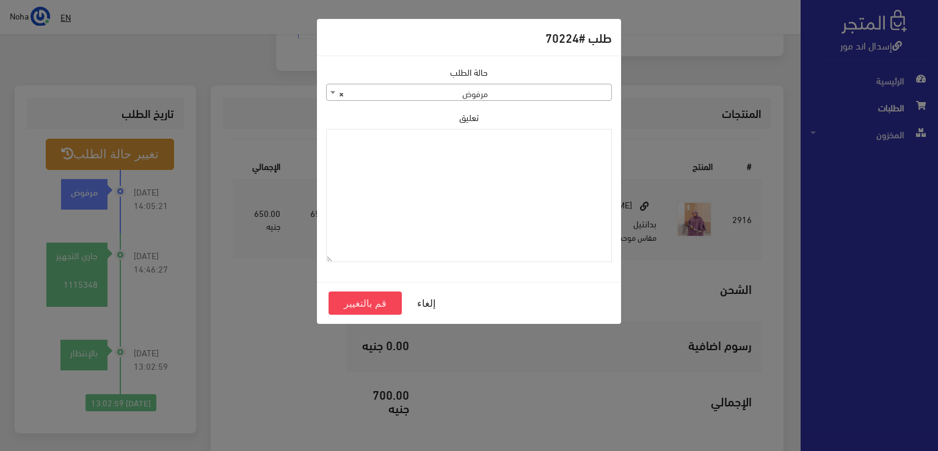
click at [505, 96] on span "× مرفوض" at bounding box center [469, 92] width 284 height 17
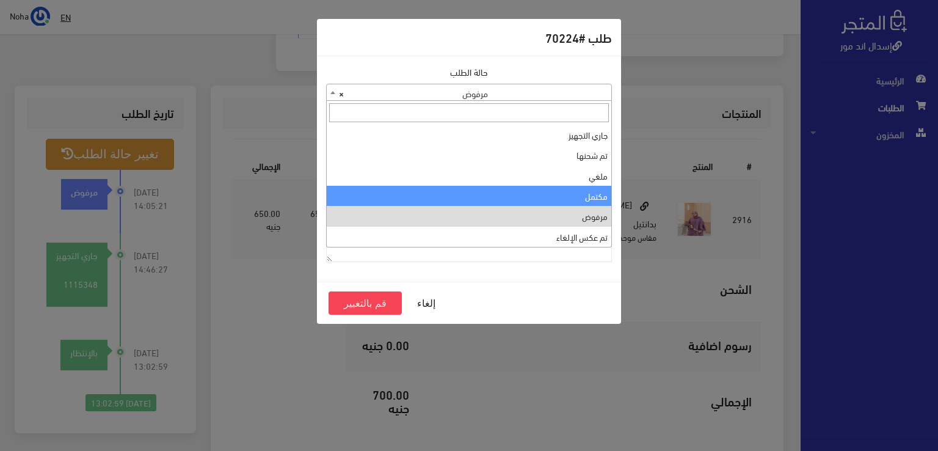
select select "4"
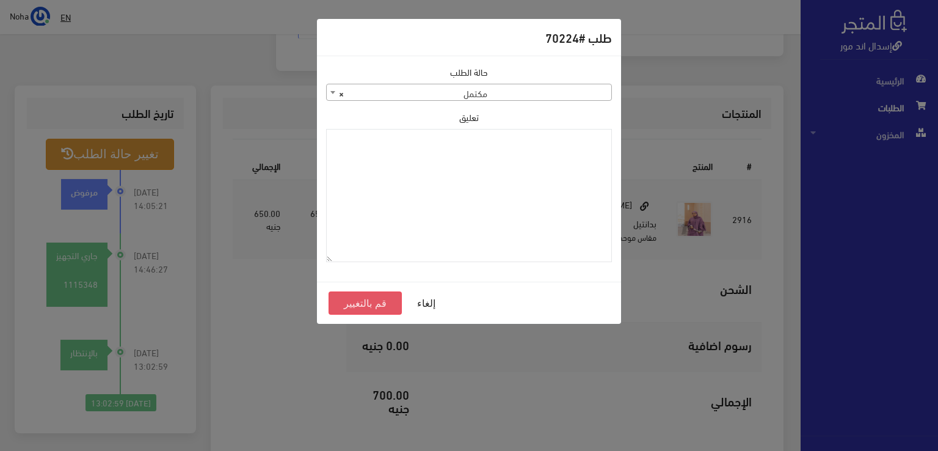
click at [386, 301] on button "قم بالتغيير" at bounding box center [364, 302] width 73 height 23
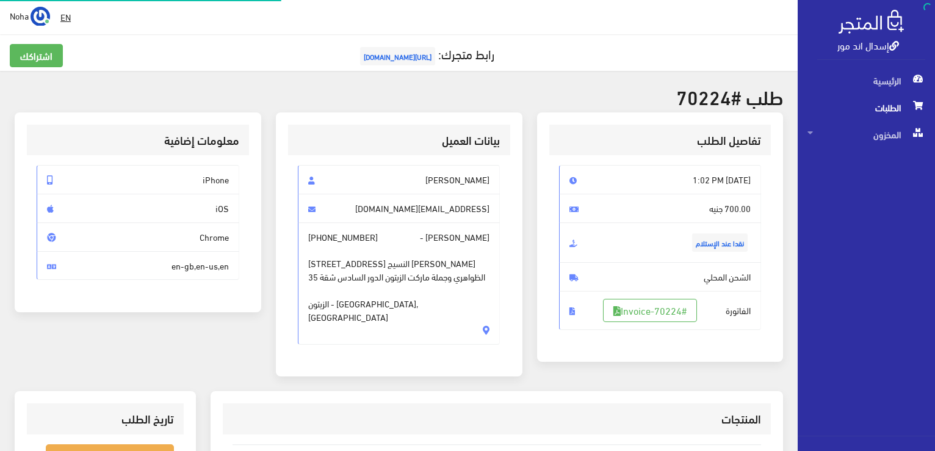
scroll to position [292, 0]
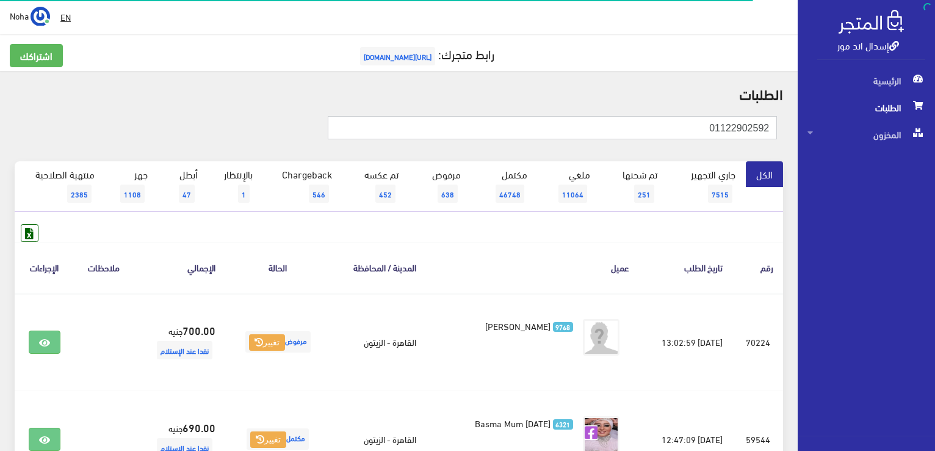
drag, startPoint x: 634, startPoint y: 124, endPoint x: 937, endPoint y: 126, distance: 303.4
click at [935, 139] on html "إسدال اند مور الرئيسية الطلبات" at bounding box center [467, 225] width 935 height 451
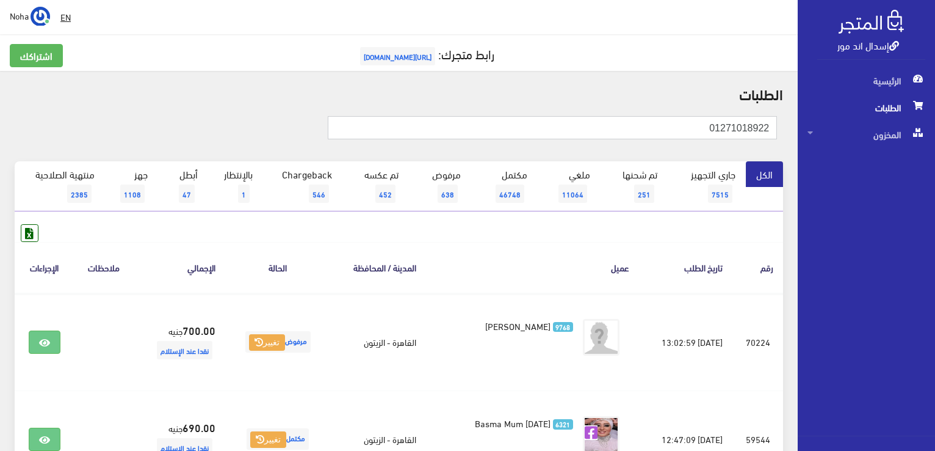
type input "01271018922"
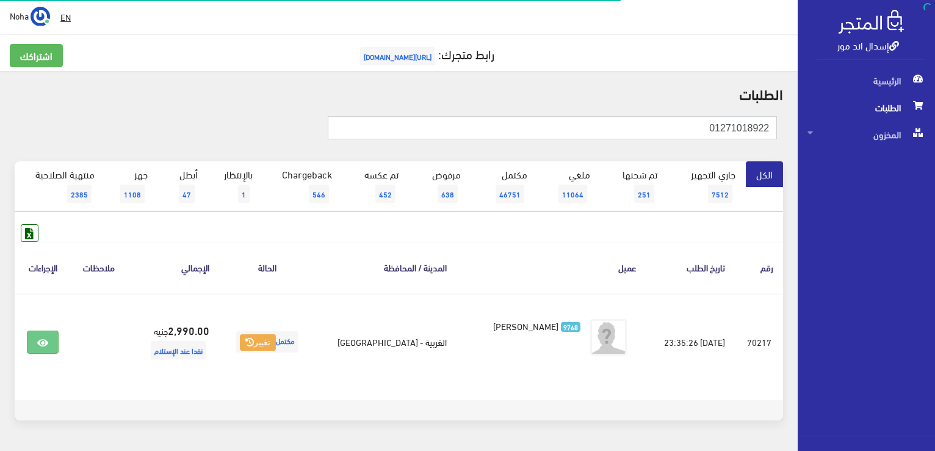
drag, startPoint x: 631, startPoint y: 123, endPoint x: 937, endPoint y: 203, distance: 316.9
click at [935, 223] on html "إسدال اند مور الرئيسية الطلبات" at bounding box center [467, 225] width 935 height 451
type input "01002753357"
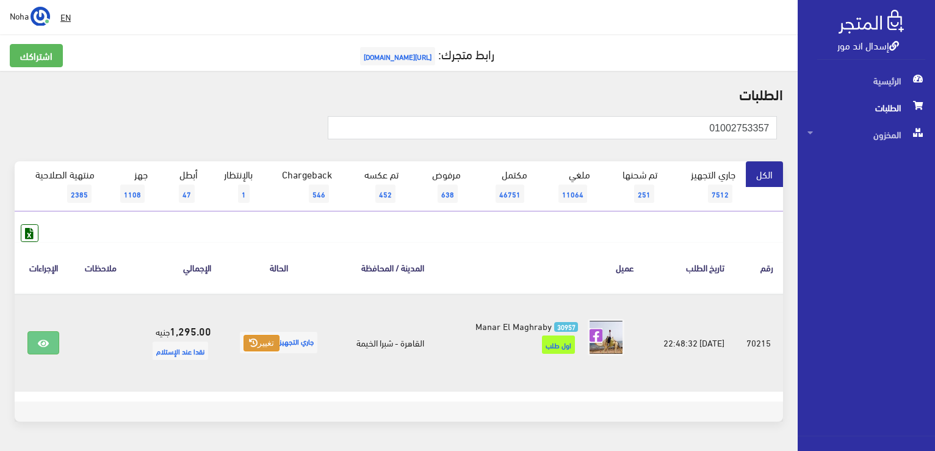
click at [257, 344] on button "تغيير" at bounding box center [262, 343] width 36 height 17
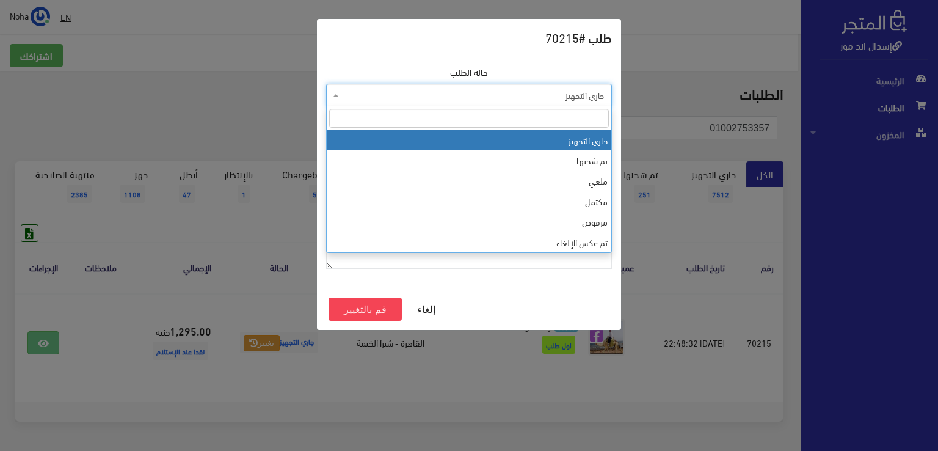
click at [391, 101] on span "جاري التجهيز" at bounding box center [469, 95] width 286 height 23
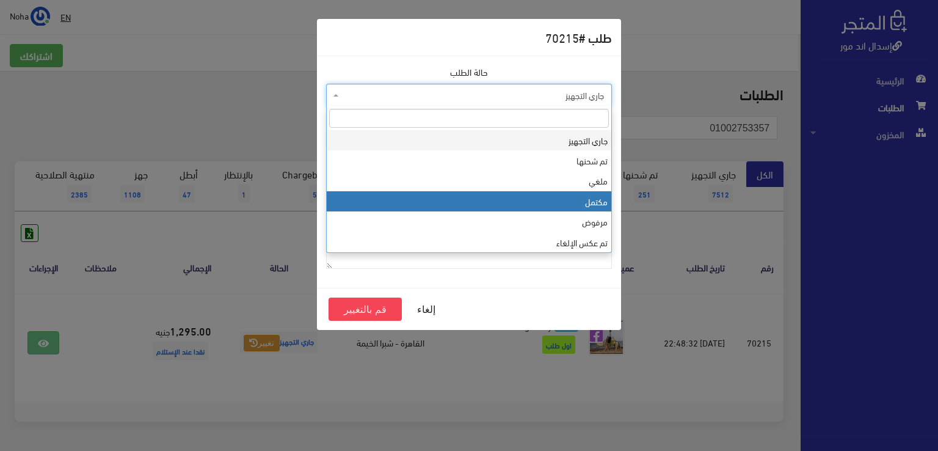
select select "4"
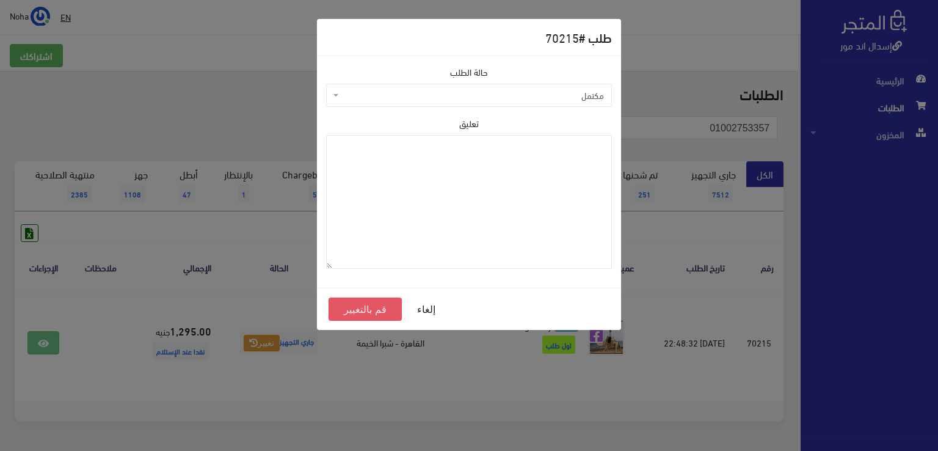
click at [348, 306] on button "قم بالتغيير" at bounding box center [364, 308] width 73 height 23
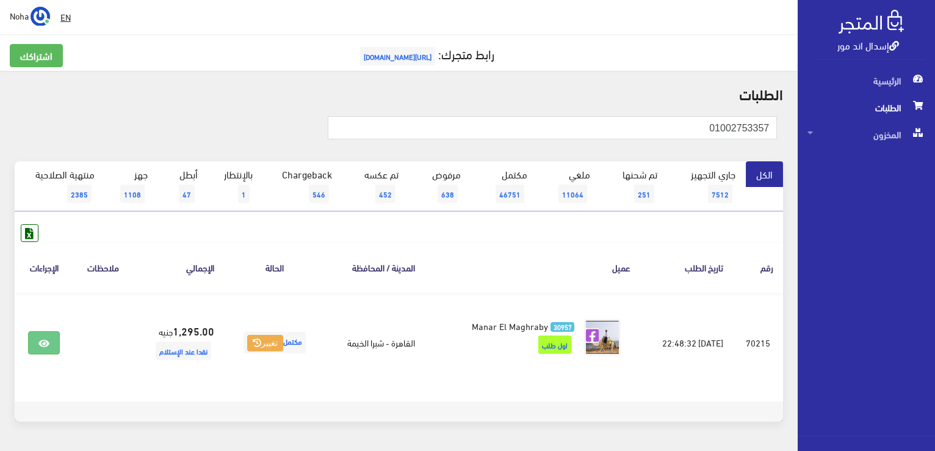
drag, startPoint x: 664, startPoint y: 113, endPoint x: 767, endPoint y: 147, distance: 107.9
click at [767, 147] on div "01002753357" at bounding box center [398, 134] width 783 height 54
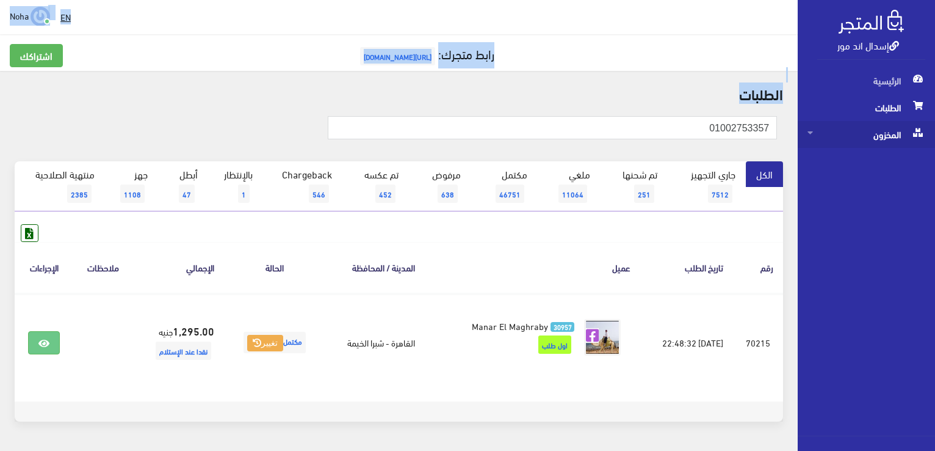
drag, startPoint x: 689, startPoint y: 140, endPoint x: 816, endPoint y: 140, distance: 127.0
click at [816, 140] on div "إسدال اند مور الرئيسية الطلبات المخزون" at bounding box center [467, 245] width 935 height 490
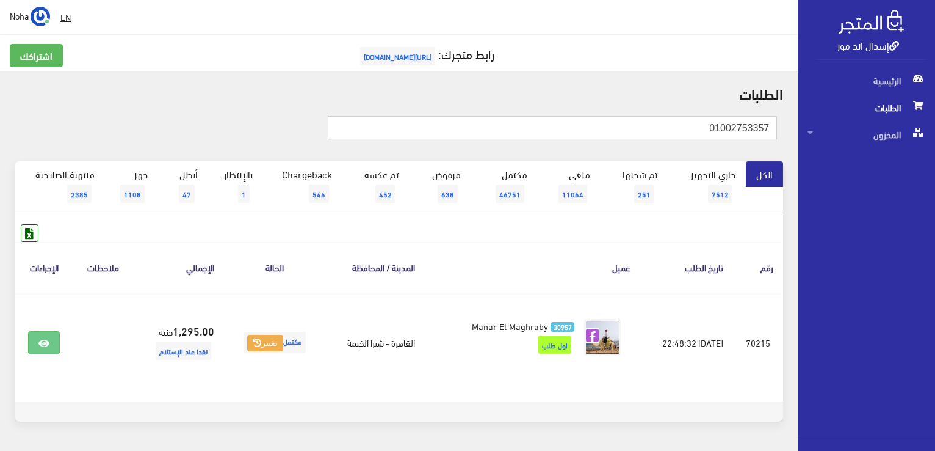
click at [705, 126] on input "01002753357" at bounding box center [552, 127] width 449 height 23
drag, startPoint x: 705, startPoint y: 124, endPoint x: 937, endPoint y: 151, distance: 233.6
click at [935, 153] on html "إسدال اند مور الرئيسية الطلبات" at bounding box center [467, 225] width 935 height 451
type input "01008740027"
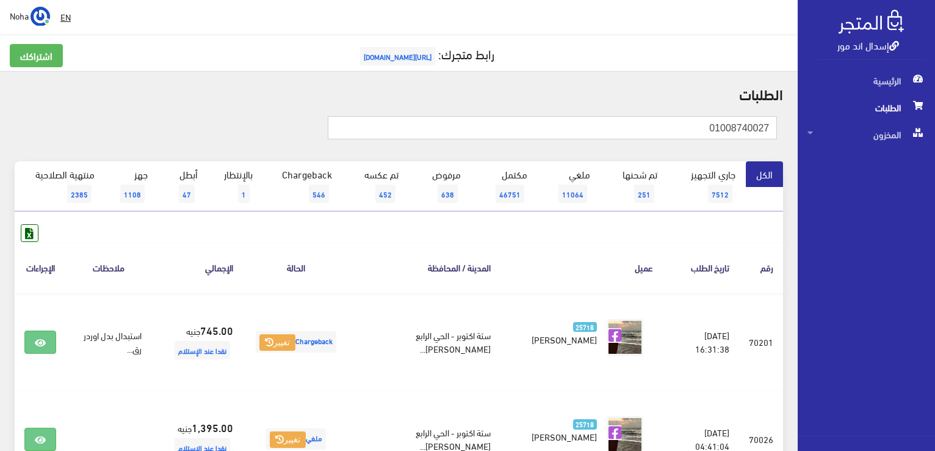
drag, startPoint x: 694, startPoint y: 126, endPoint x: 937, endPoint y: 289, distance: 293.1
click at [935, 289] on html "إسدال اند مور الرئيسية الطلبات" at bounding box center [467, 225] width 935 height 451
type input "01141847207"
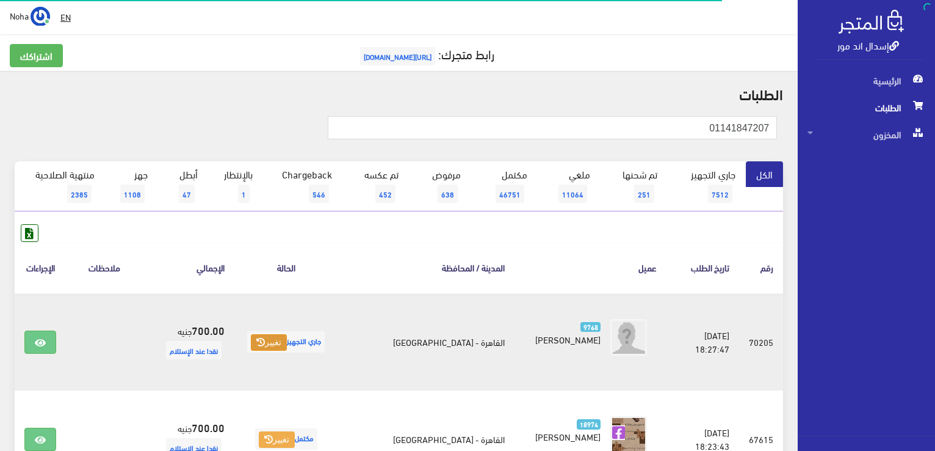
click at [277, 335] on button "تغيير" at bounding box center [269, 342] width 36 height 17
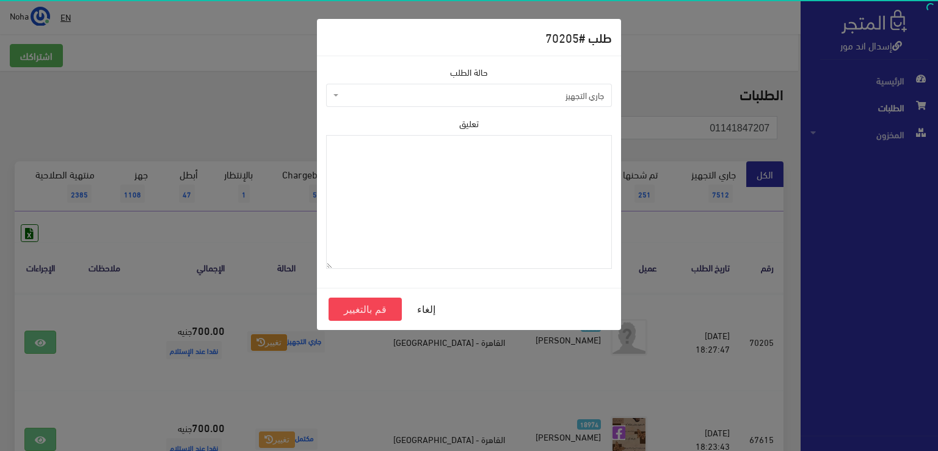
click at [415, 92] on span "جاري التجهيز" at bounding box center [472, 95] width 263 height 12
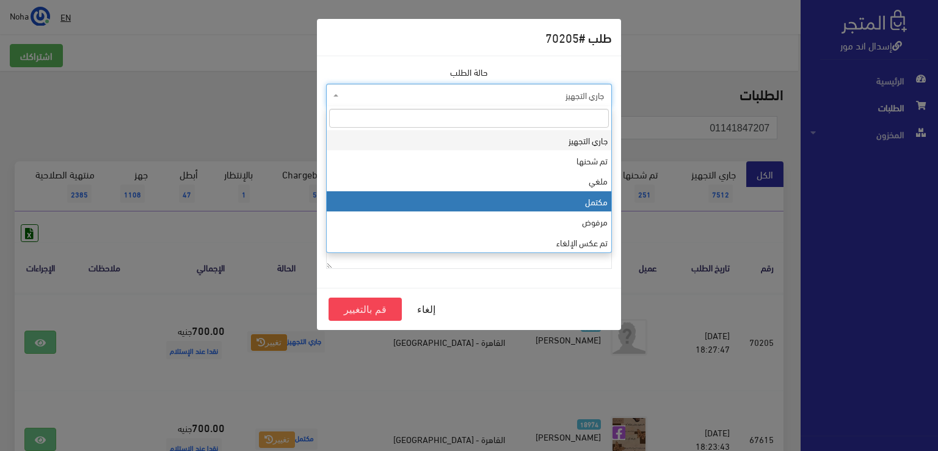
select select "4"
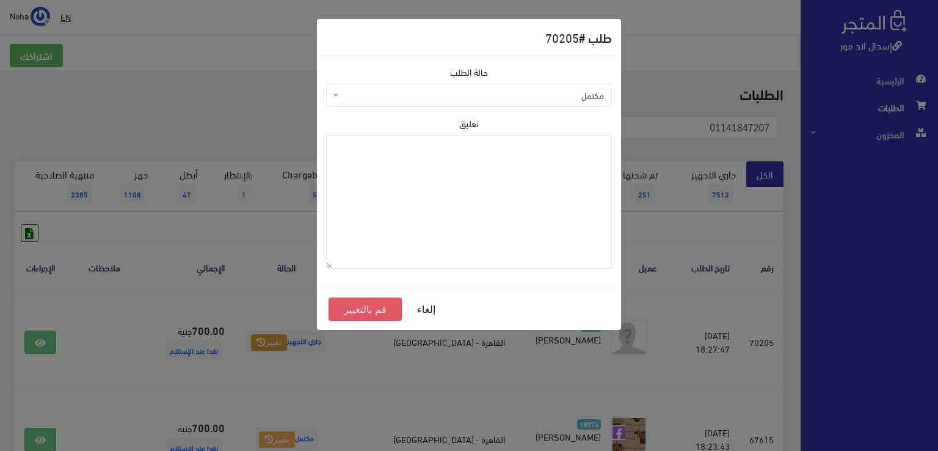
click at [380, 311] on button "قم بالتغيير" at bounding box center [364, 308] width 73 height 23
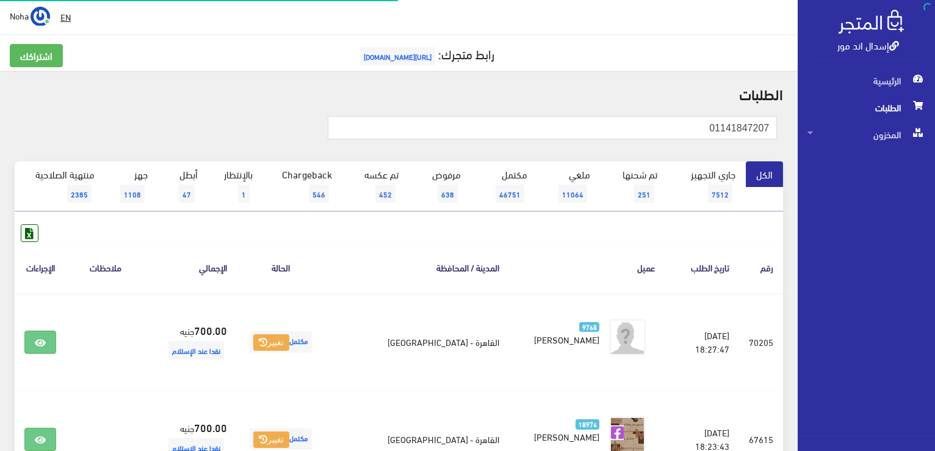
click at [935, 195] on html "إسدال اند مور الرئيسية الطلبات" at bounding box center [467, 225] width 935 height 451
type input "01068660531"
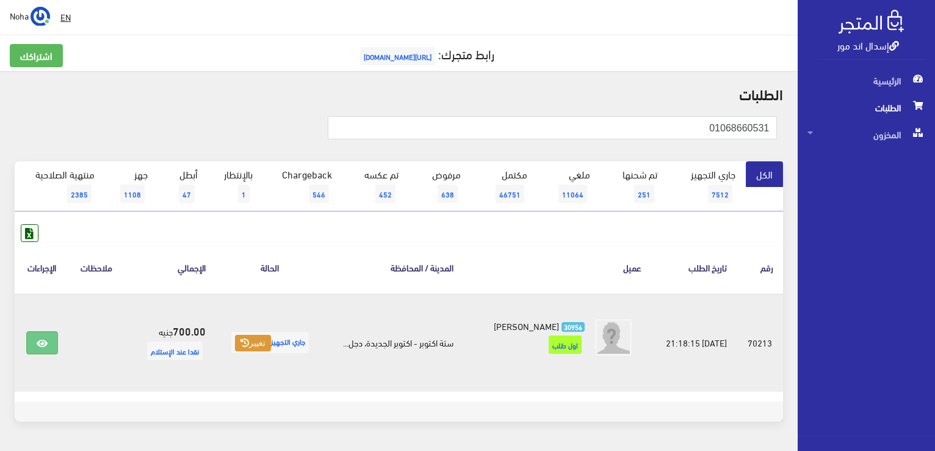
click at [252, 349] on button "تغيير" at bounding box center [253, 343] width 36 height 17
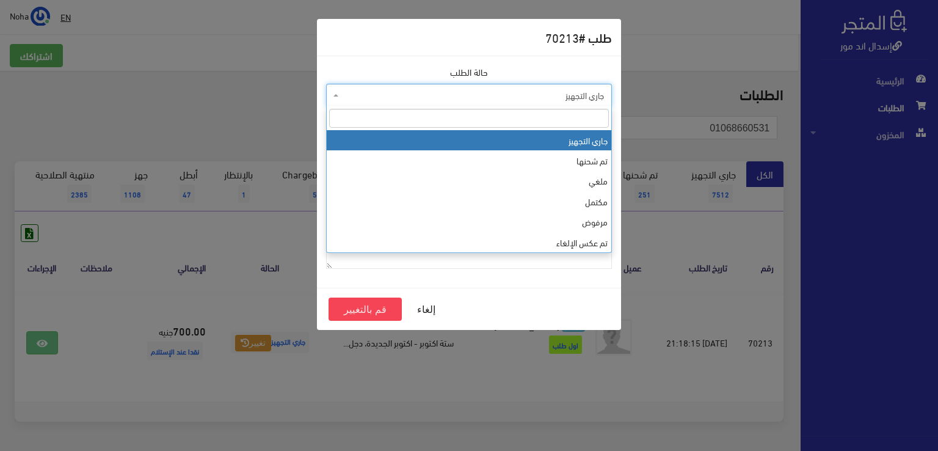
click at [398, 97] on span "جاري التجهيز" at bounding box center [472, 95] width 263 height 12
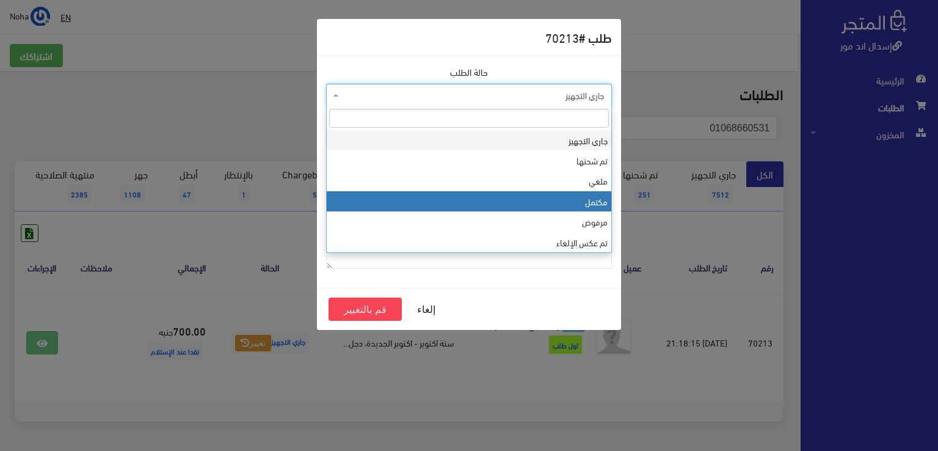
select select "4"
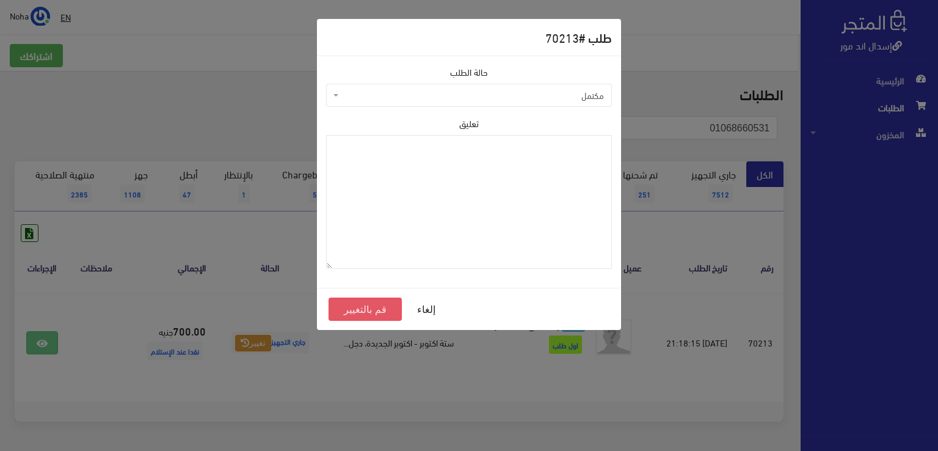
drag, startPoint x: 341, startPoint y: 310, endPoint x: 339, endPoint y: 290, distance: 20.2
click at [341, 310] on button "قم بالتغيير" at bounding box center [364, 308] width 73 height 23
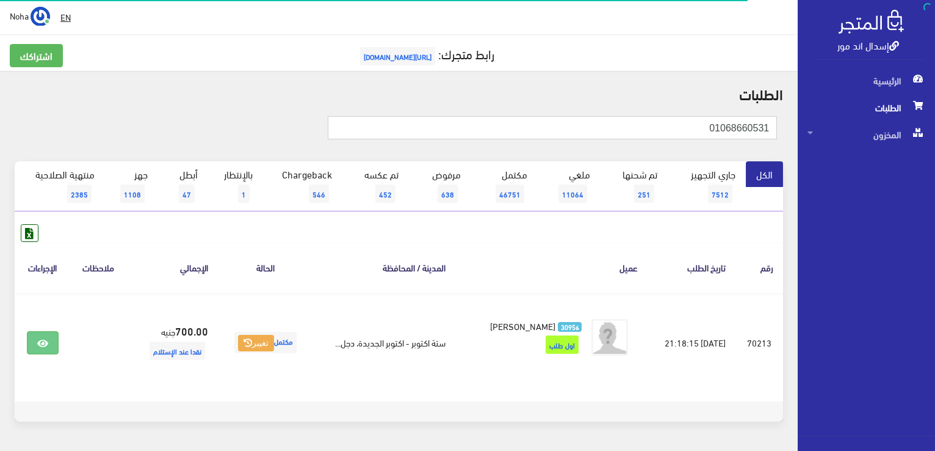
drag, startPoint x: 0, startPoint y: 0, endPoint x: 937, endPoint y: 151, distance: 949.2
click at [935, 151] on html "إسدال اند مور الرئيسية الطلبات" at bounding box center [467, 225] width 935 height 451
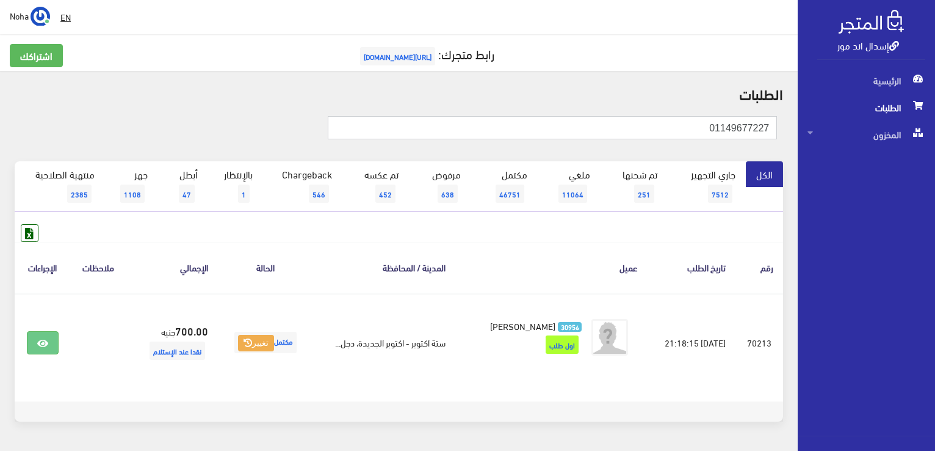
type input "01149677227"
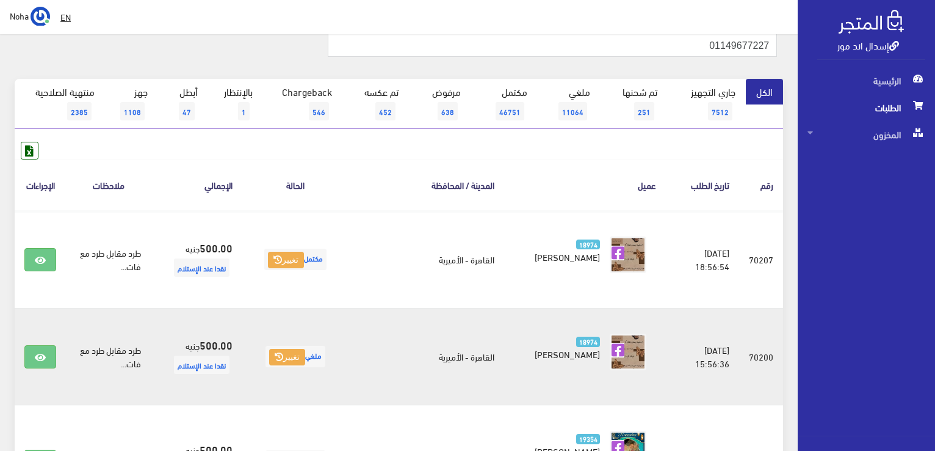
scroll to position [61, 0]
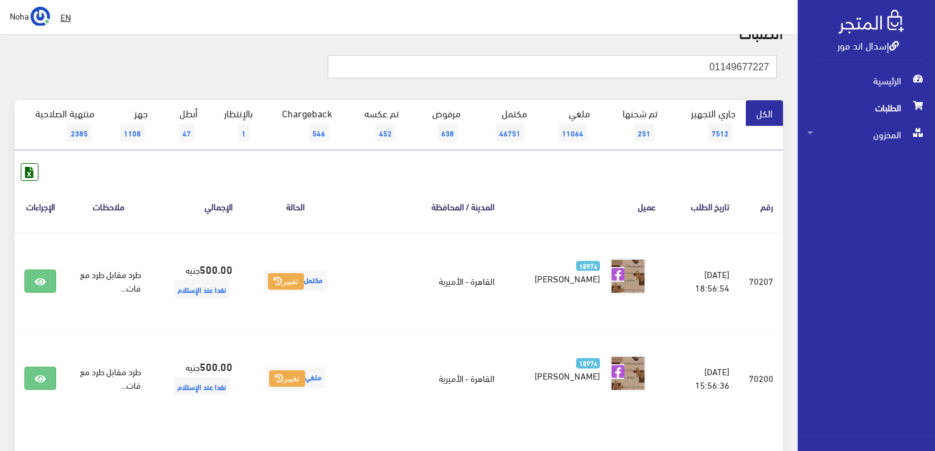
click at [544, 57] on input "01149677227" at bounding box center [552, 66] width 449 height 23
drag, startPoint x: 562, startPoint y: 68, endPoint x: 937, endPoint y: 110, distance: 377.2
click at [935, 110] on html "إسدال اند مور الرئيسية الطلبات" at bounding box center [467, 164] width 935 height 451
type input "01019485943"
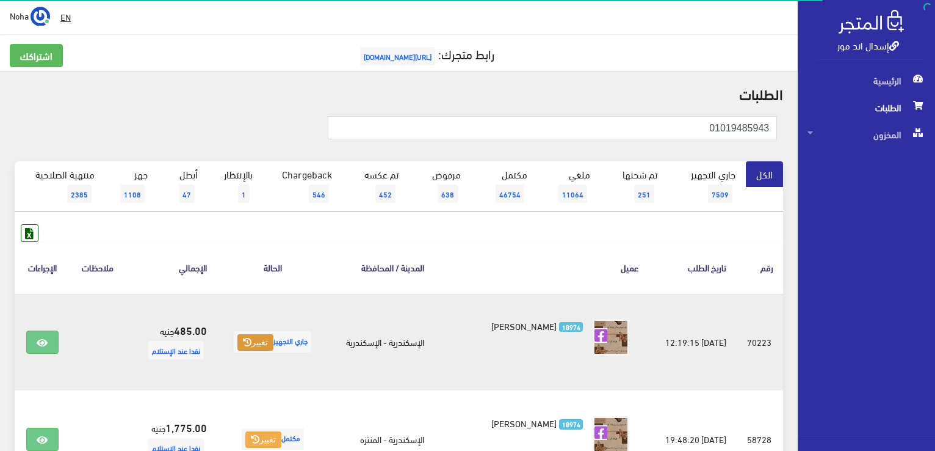
click at [255, 342] on button "تغيير" at bounding box center [255, 342] width 36 height 17
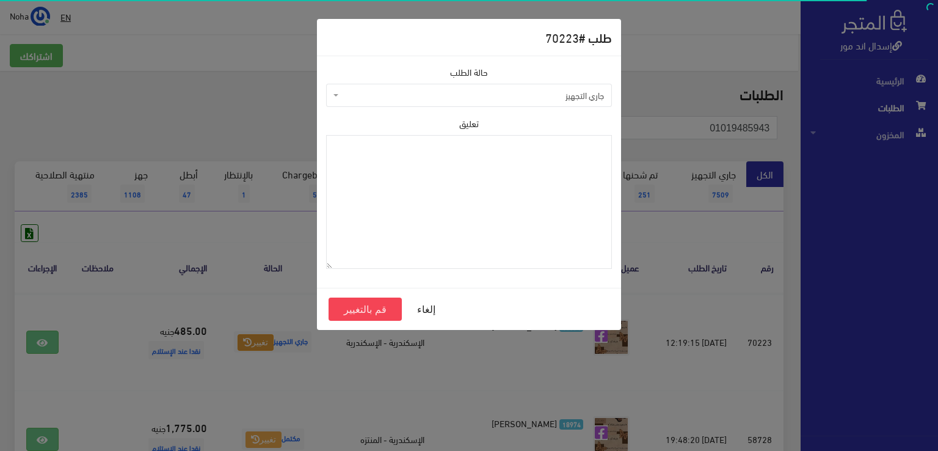
drag, startPoint x: 426, startPoint y: 96, endPoint x: 423, endPoint y: 104, distance: 9.1
click at [426, 96] on span "جاري التجهيز" at bounding box center [472, 95] width 263 height 12
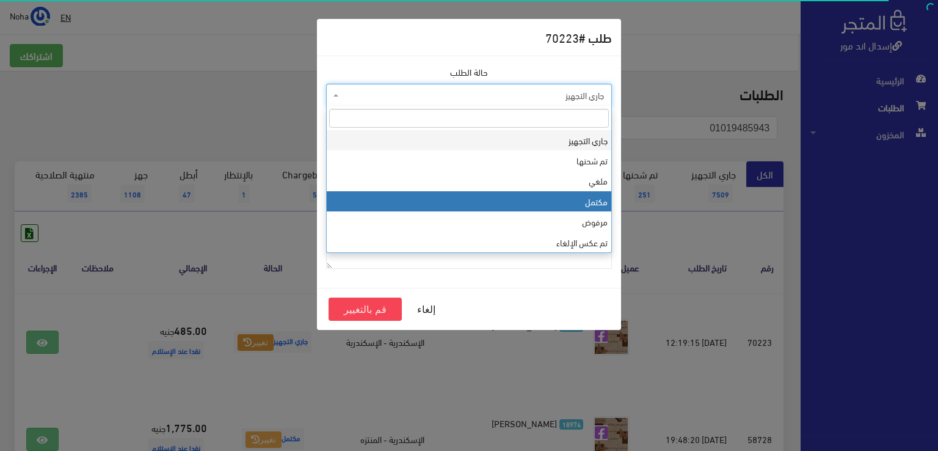
select select "4"
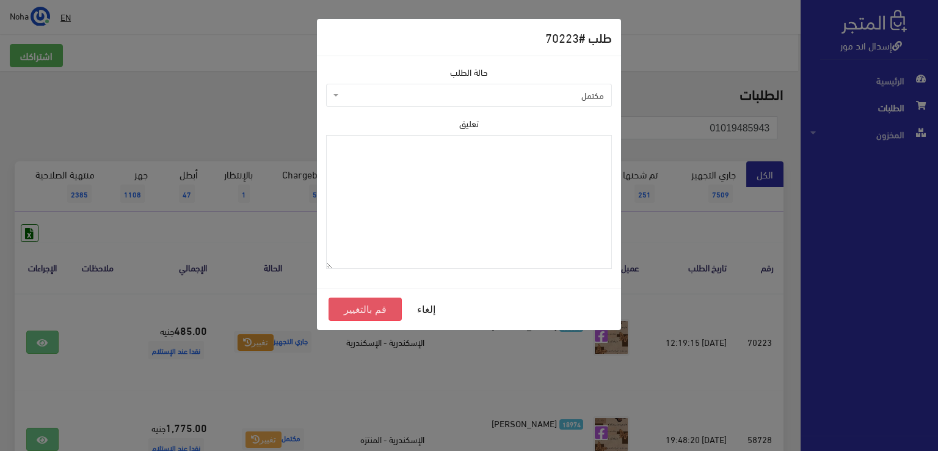
click at [363, 310] on button "قم بالتغيير" at bounding box center [364, 308] width 73 height 23
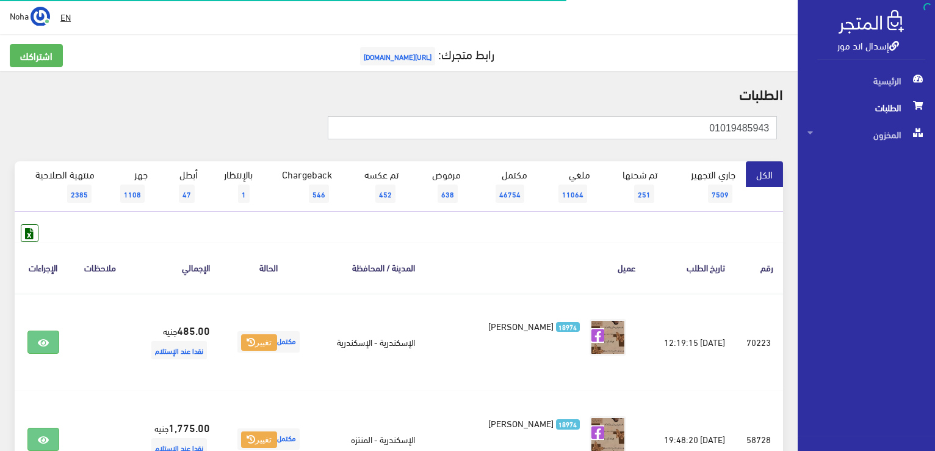
drag, startPoint x: 0, startPoint y: 0, endPoint x: 892, endPoint y: 156, distance: 905.4
click at [887, 167] on div "إسدال اند مور الرئيسية الطلبات المخزون" at bounding box center [467, 439] width 935 height 878
type input "01019485943"
drag, startPoint x: 698, startPoint y: 131, endPoint x: 885, endPoint y: 168, distance: 191.2
click at [885, 168] on div "إسدال اند مور الرئيسية الطلبات المخزون" at bounding box center [467, 439] width 935 height 878
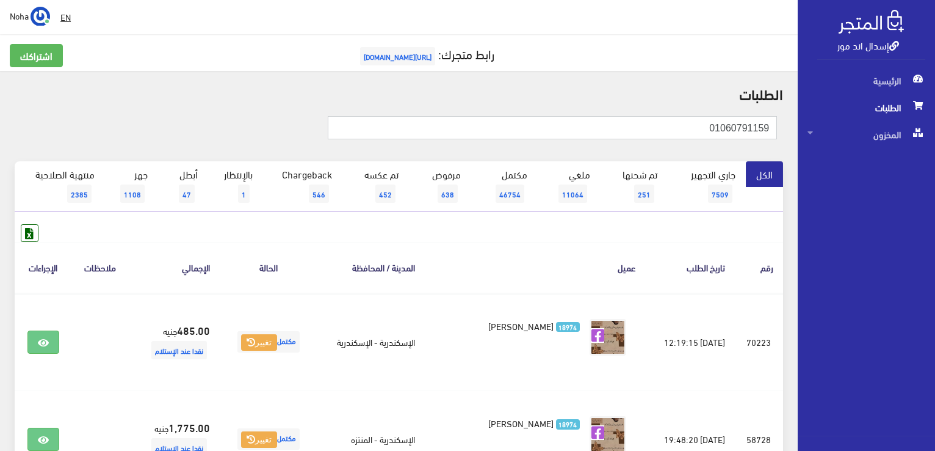
type input "01060791159"
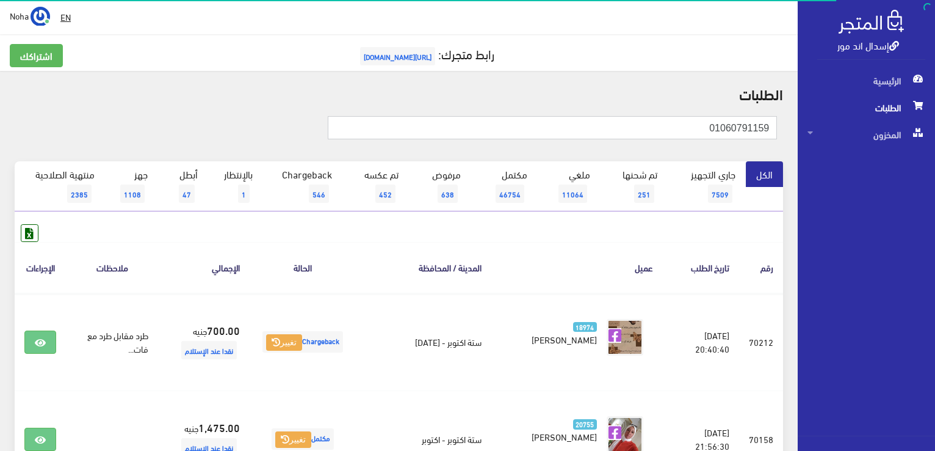
drag, startPoint x: 679, startPoint y: 136, endPoint x: 875, endPoint y: 153, distance: 197.3
click at [875, 153] on div "إسدال اند مور الرئيسية الطلبات المخزون" at bounding box center [467, 438] width 935 height 877
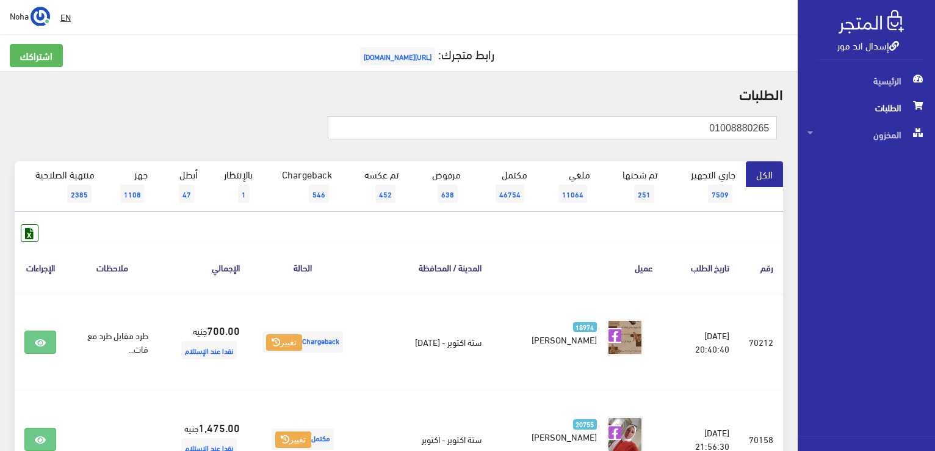
type input "01008880265"
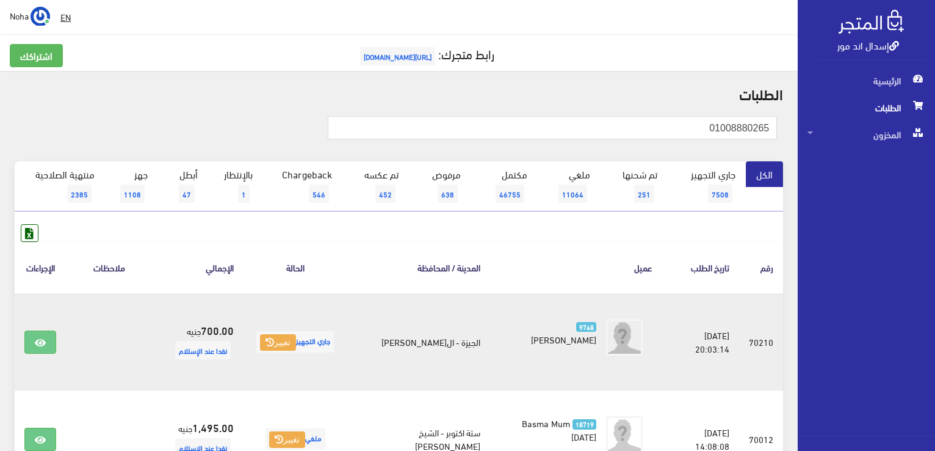
click at [302, 349] on span "جاري التجهيز تغيير" at bounding box center [295, 341] width 78 height 21
click at [296, 338] on button "تغيير" at bounding box center [278, 342] width 36 height 17
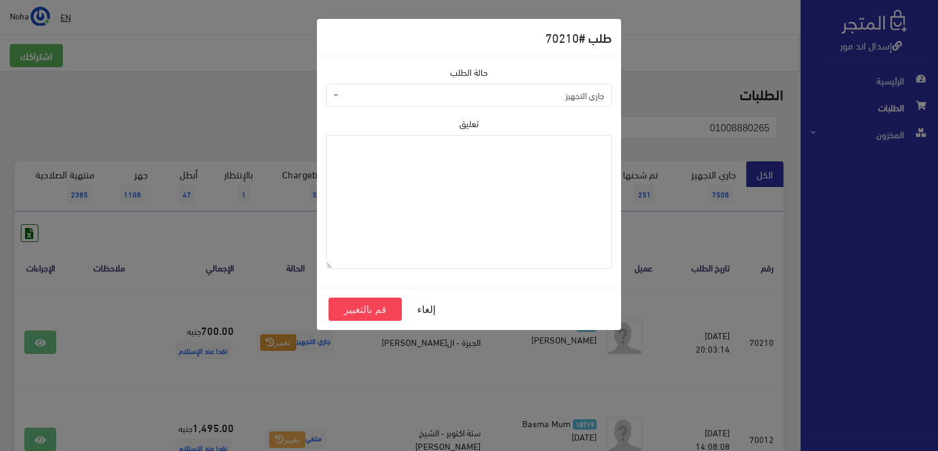
click at [431, 96] on span "جاري التجهيز" at bounding box center [472, 95] width 263 height 12
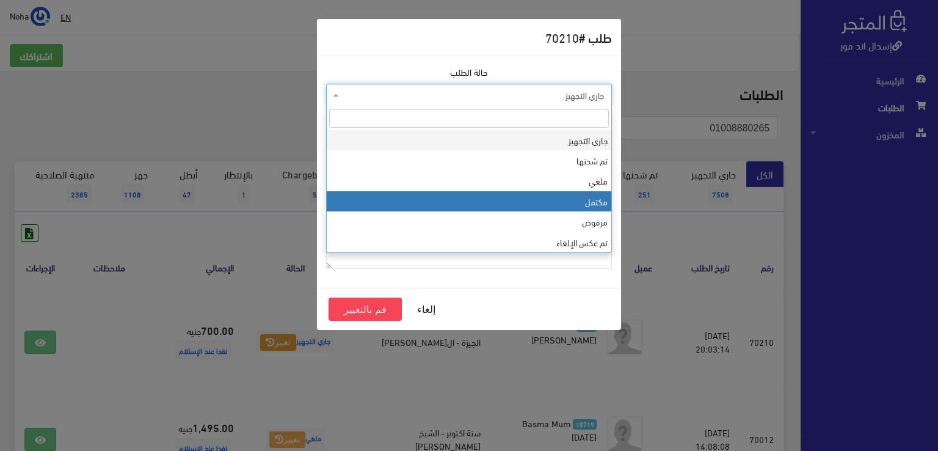
select select "4"
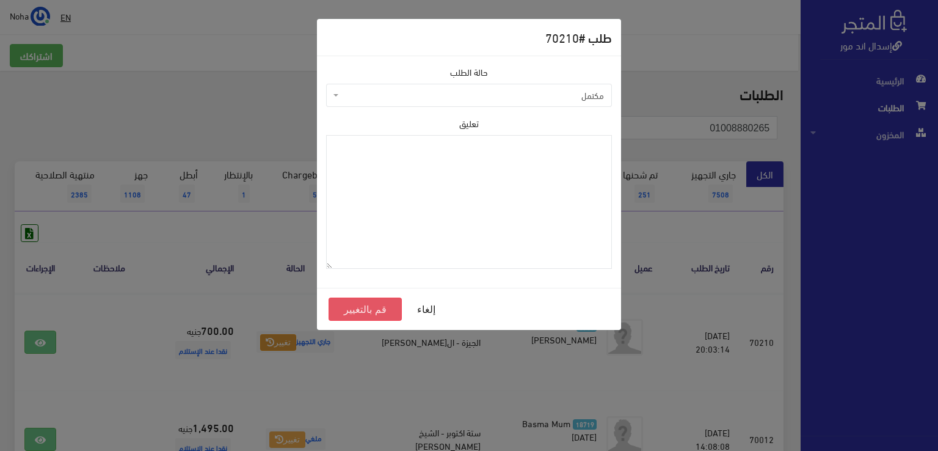
click at [386, 311] on button "قم بالتغيير" at bounding box center [364, 308] width 73 height 23
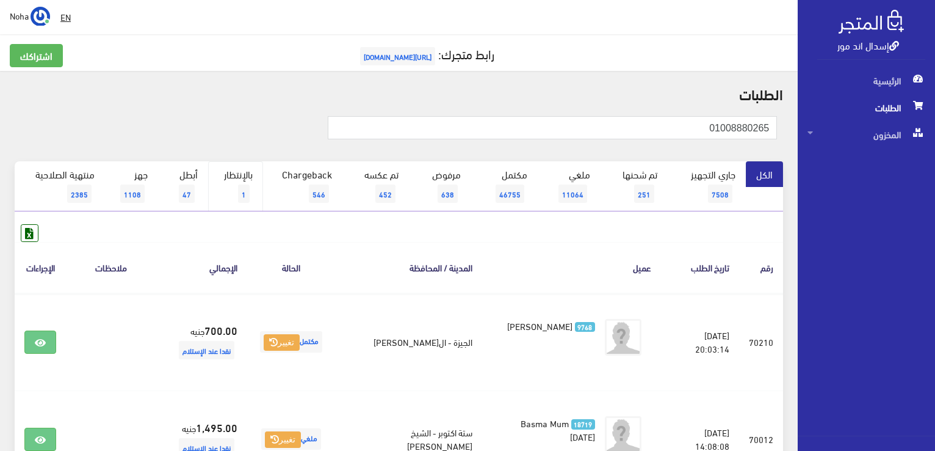
click at [238, 172] on link "بالإنتظار 1" at bounding box center [235, 186] width 55 height 50
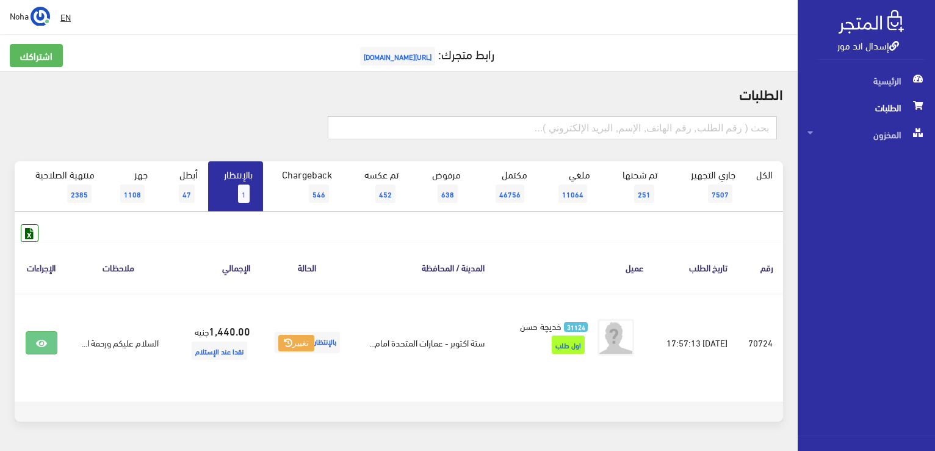
drag, startPoint x: 632, startPoint y: 125, endPoint x: 625, endPoint y: 124, distance: 8.0
click at [632, 125] on input "text" at bounding box center [552, 127] width 449 height 23
type input "01090008700"
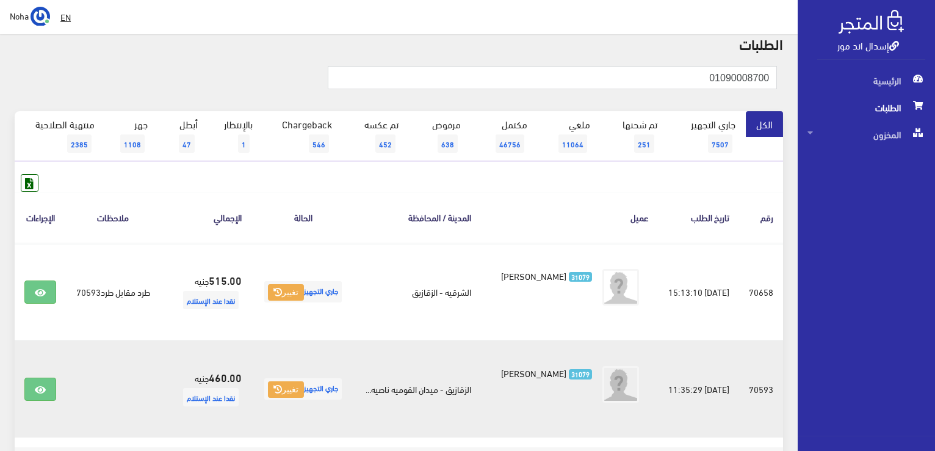
scroll to position [122, 0]
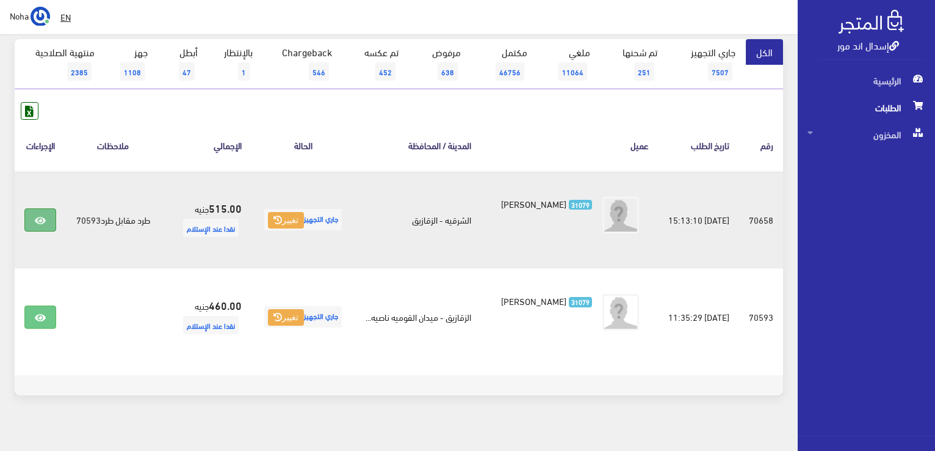
click at [34, 222] on link at bounding box center [40, 219] width 32 height 23
click at [43, 219] on icon at bounding box center [40, 221] width 11 height 10
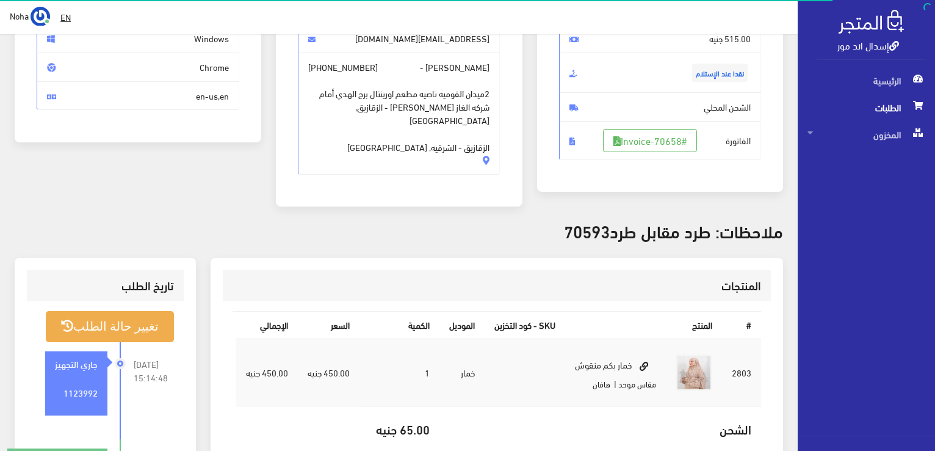
scroll to position [183, 0]
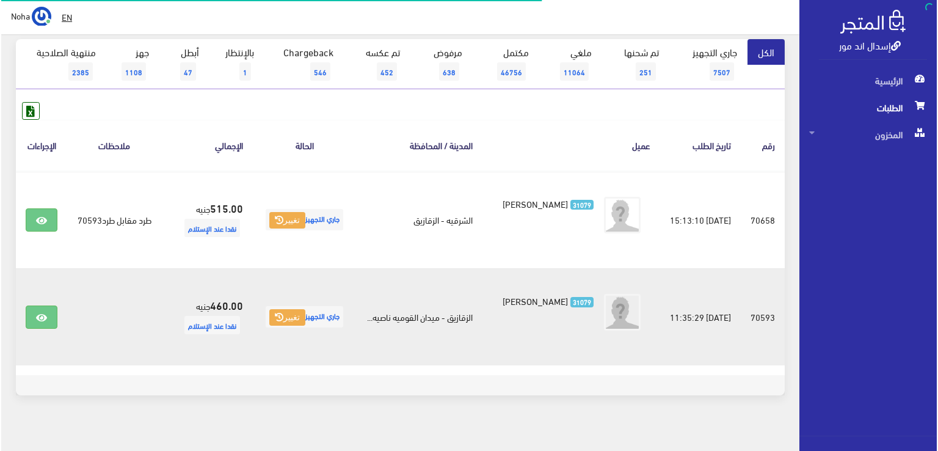
scroll to position [122, 0]
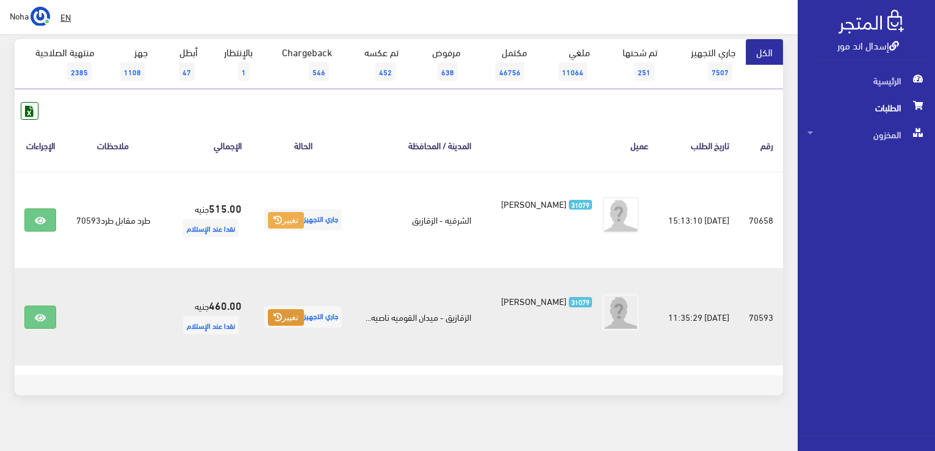
click at [291, 322] on button "تغيير" at bounding box center [286, 317] width 36 height 17
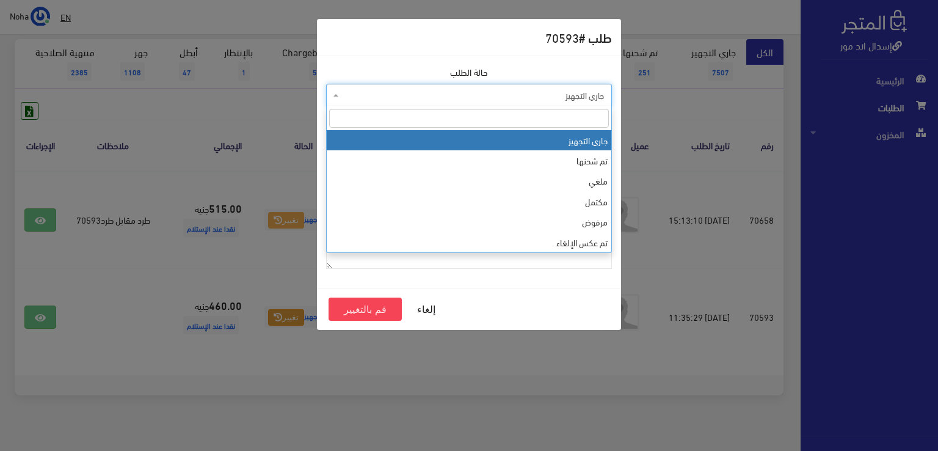
click at [460, 100] on span "جاري التجهيز" at bounding box center [472, 95] width 263 height 12
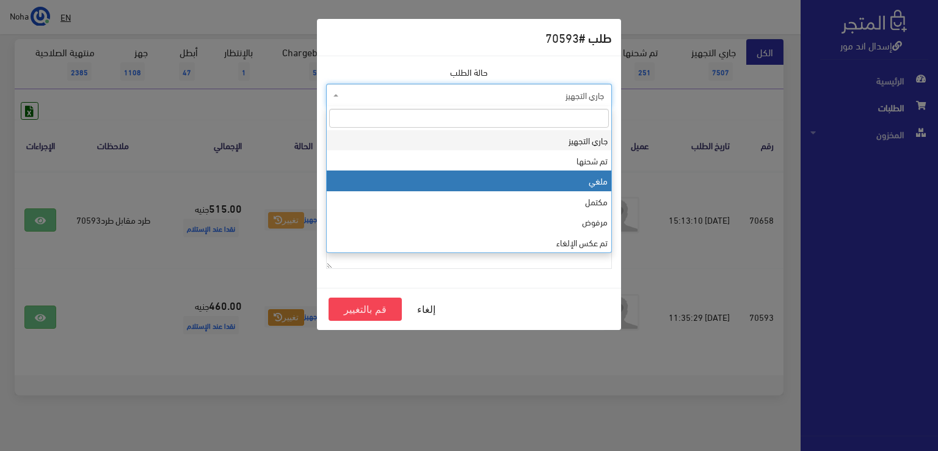
drag, startPoint x: 485, startPoint y: 181, endPoint x: 479, endPoint y: 200, distance: 20.1
select select "3"
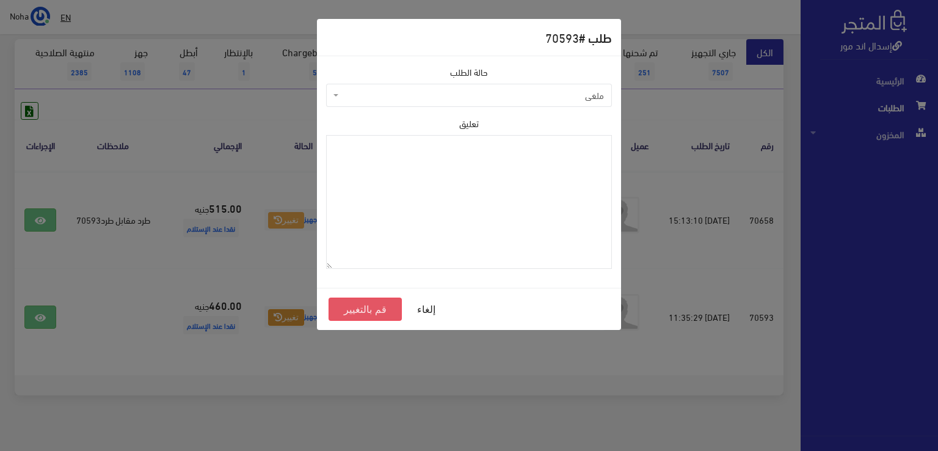
click at [366, 305] on button "قم بالتغيير" at bounding box center [364, 308] width 73 height 23
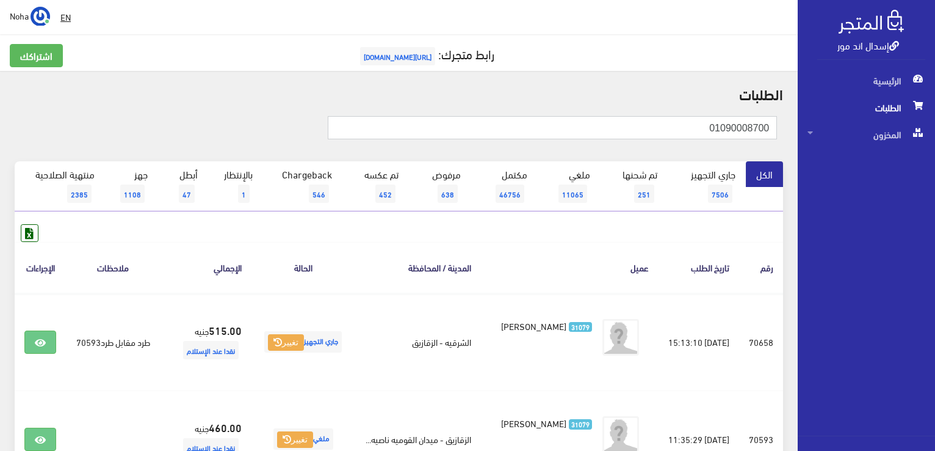
drag, startPoint x: 698, startPoint y: 131, endPoint x: 937, endPoint y: 194, distance: 246.8
click at [935, 194] on html "إسدال اند مور الرئيسية الطلبات" at bounding box center [467, 225] width 935 height 451
type input "70730"
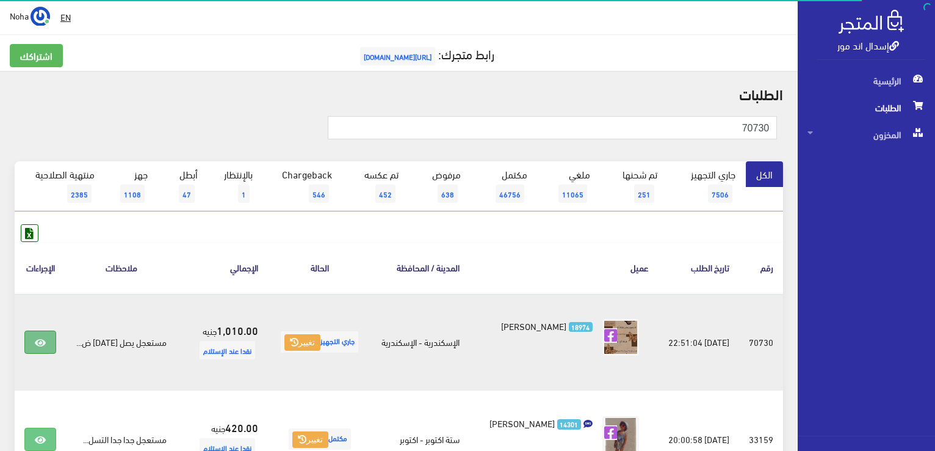
click at [35, 342] on icon at bounding box center [40, 343] width 11 height 10
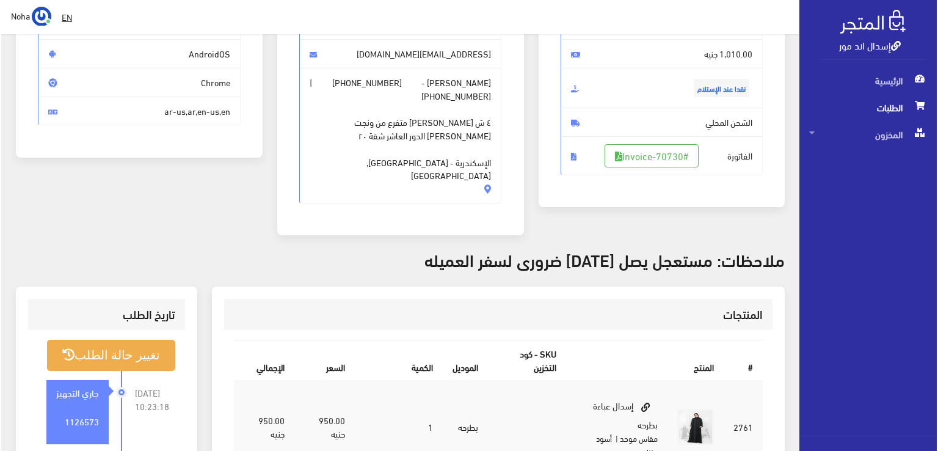
scroll to position [183, 0]
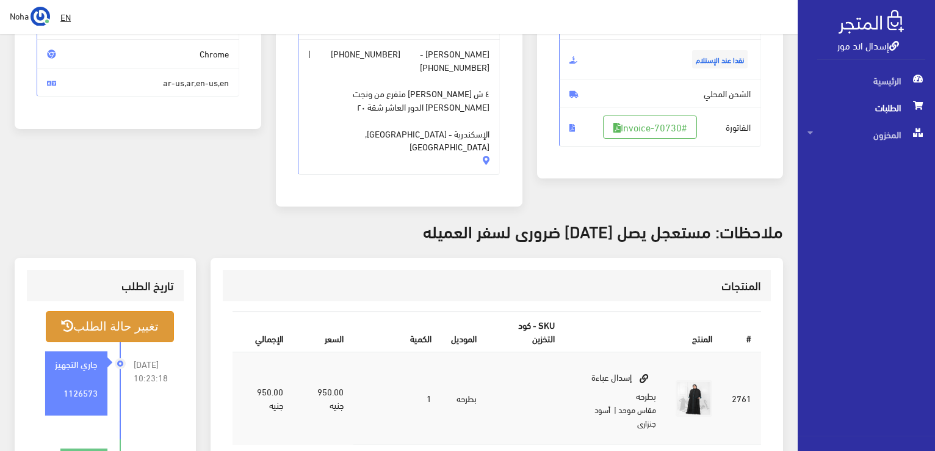
click at [147, 313] on button "تغيير حالة الطلب" at bounding box center [110, 326] width 128 height 31
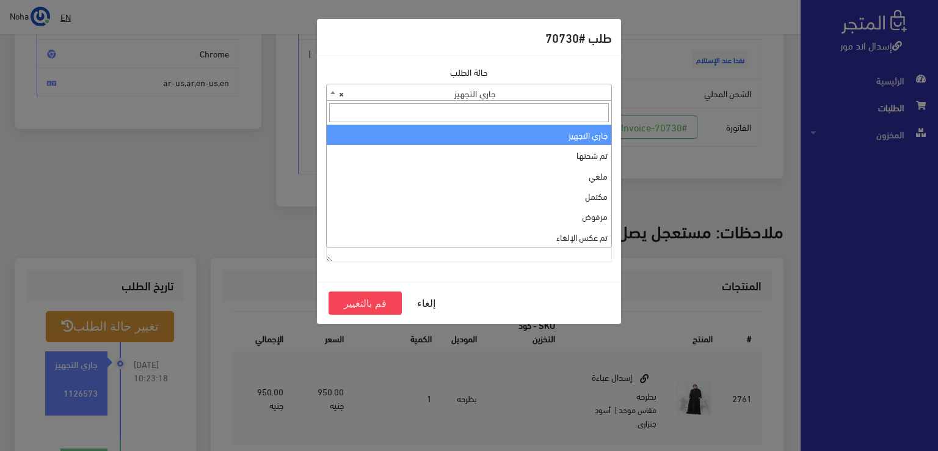
click at [408, 89] on span "× جاري التجهيز" at bounding box center [469, 92] width 284 height 17
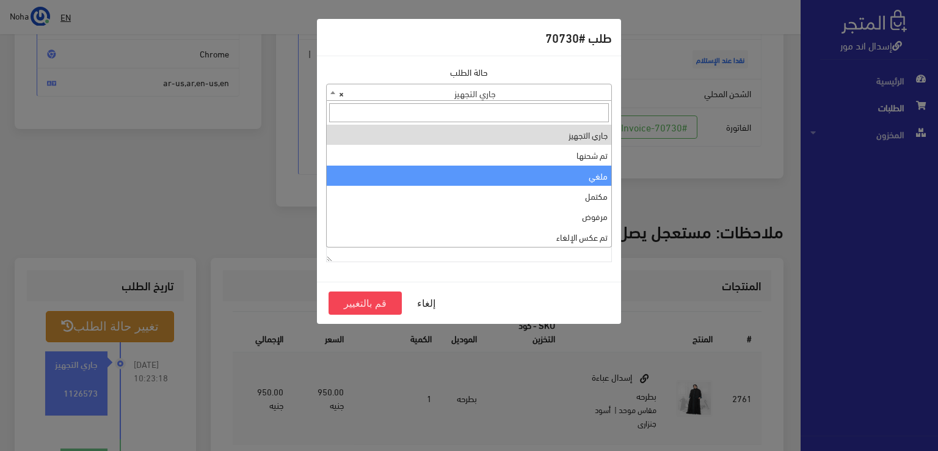
select select "3"
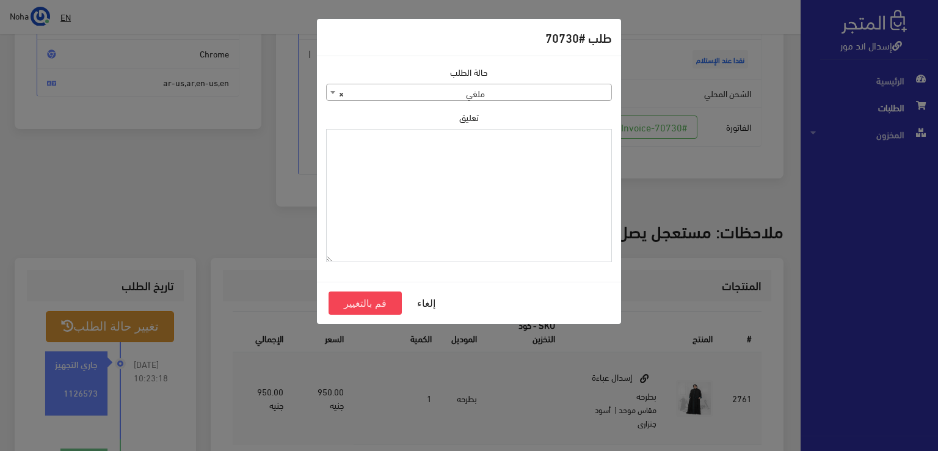
click at [464, 193] on textarea "تعليق" at bounding box center [469, 196] width 286 height 134
type textarea "هتغير العنوان"
click at [361, 302] on button "قم بالتغيير" at bounding box center [364, 302] width 73 height 23
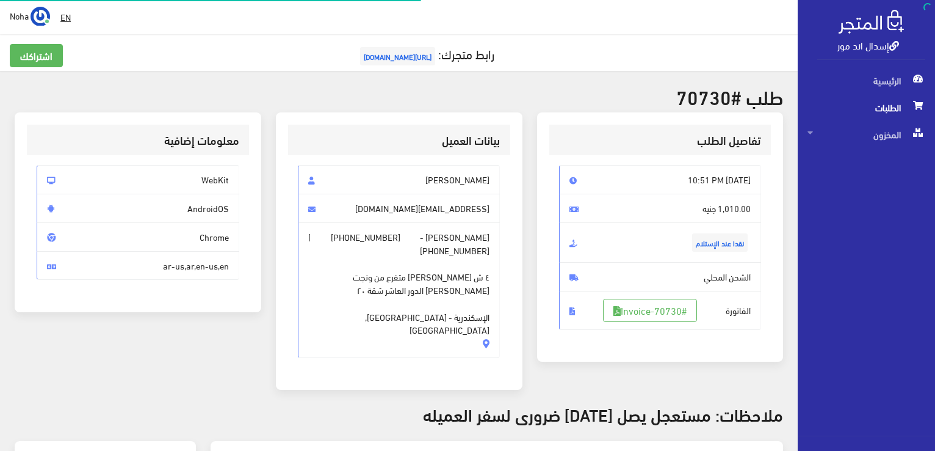
scroll to position [175, 0]
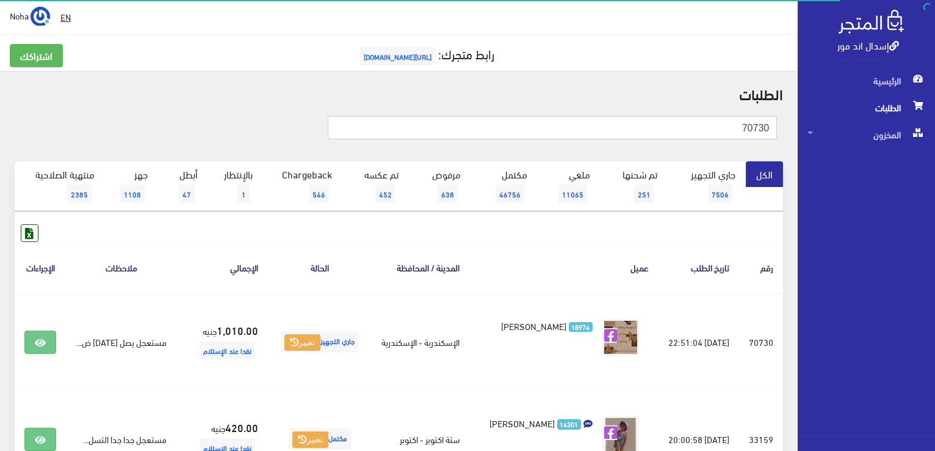
drag, startPoint x: 709, startPoint y: 125, endPoint x: 937, endPoint y: 160, distance: 230.4
click at [935, 160] on html "إسدال اند مور الرئيسية الطلبات" at bounding box center [467, 225] width 935 height 451
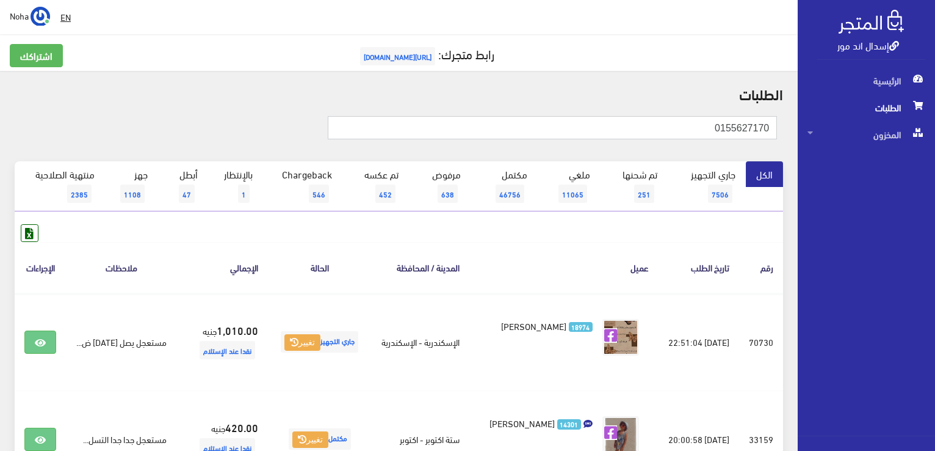
type input "0155627170"
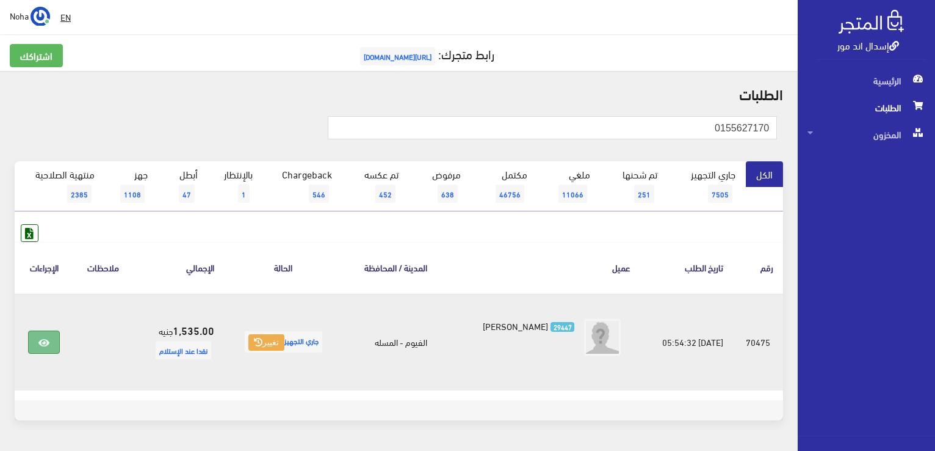
click at [52, 345] on link at bounding box center [44, 341] width 32 height 23
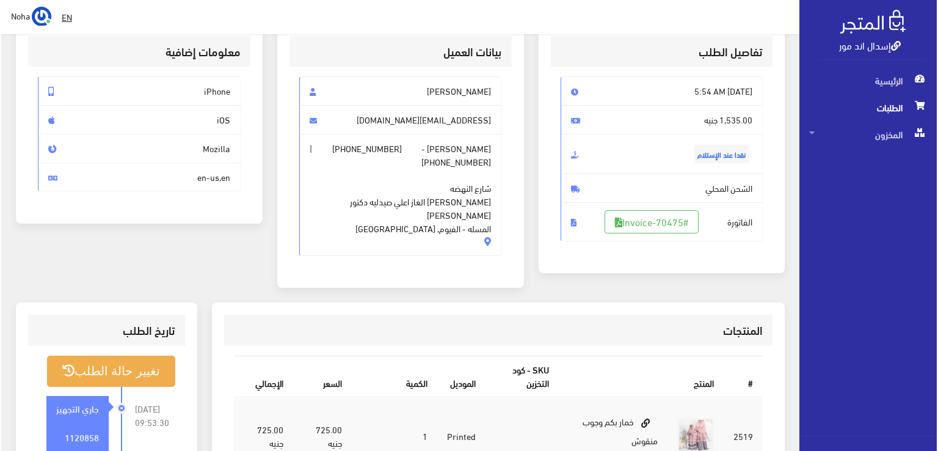
scroll to position [122, 0]
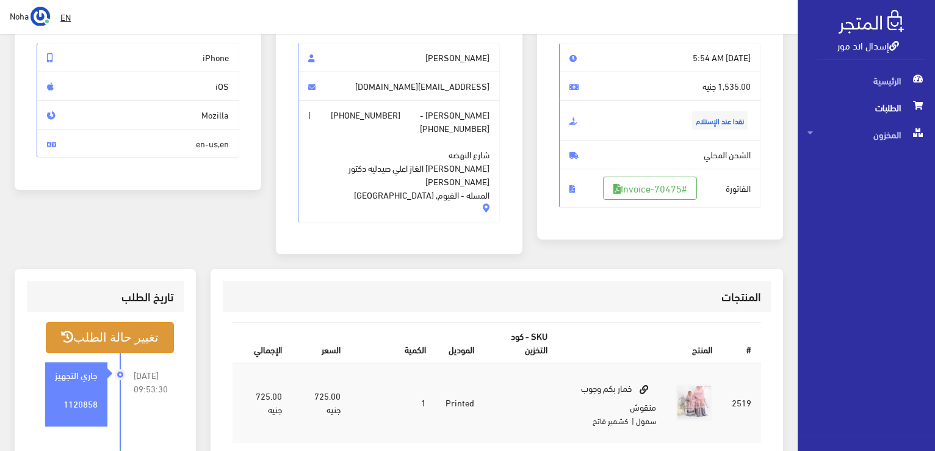
click at [138, 322] on button "تغيير حالة الطلب" at bounding box center [110, 337] width 128 height 31
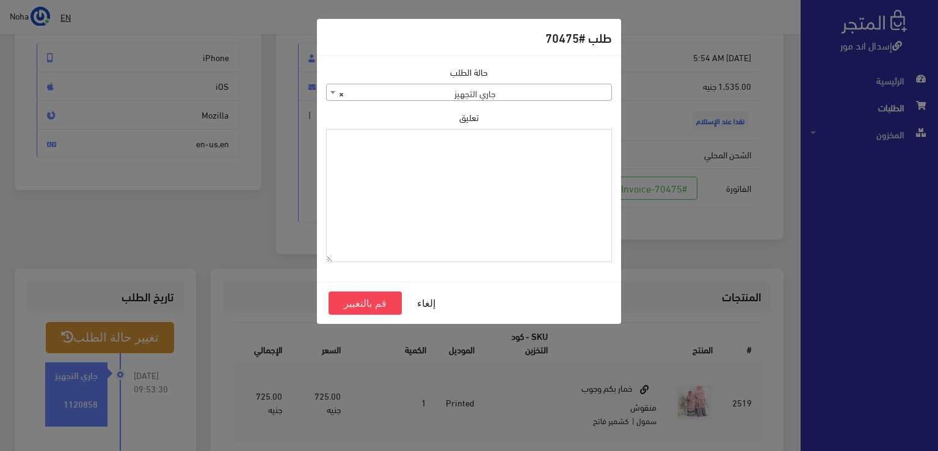
drag, startPoint x: 482, startPoint y: 196, endPoint x: 324, endPoint y: 121, distance: 175.0
click at [480, 196] on textarea "تعليق" at bounding box center [469, 196] width 286 height 134
type textarea "رجع الكشمير"
click at [375, 310] on button "قم بالتغيير" at bounding box center [364, 302] width 73 height 23
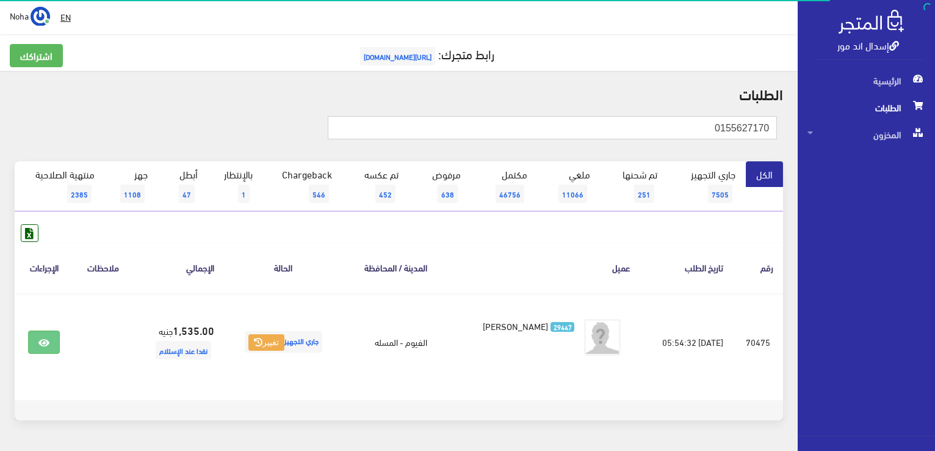
drag, startPoint x: 658, startPoint y: 128, endPoint x: 877, endPoint y: 154, distance: 220.7
click at [935, 164] on html "إسدال اند مور الرئيسية الطلبات" at bounding box center [467, 225] width 935 height 451
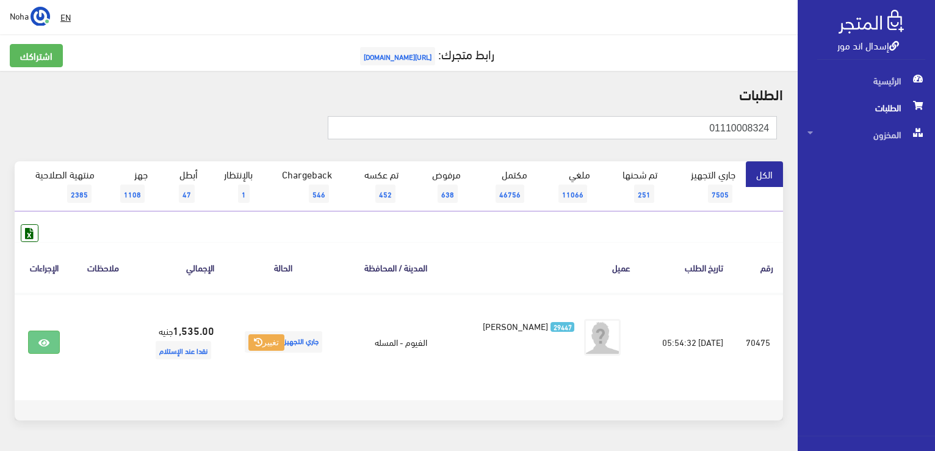
type input "01110008324"
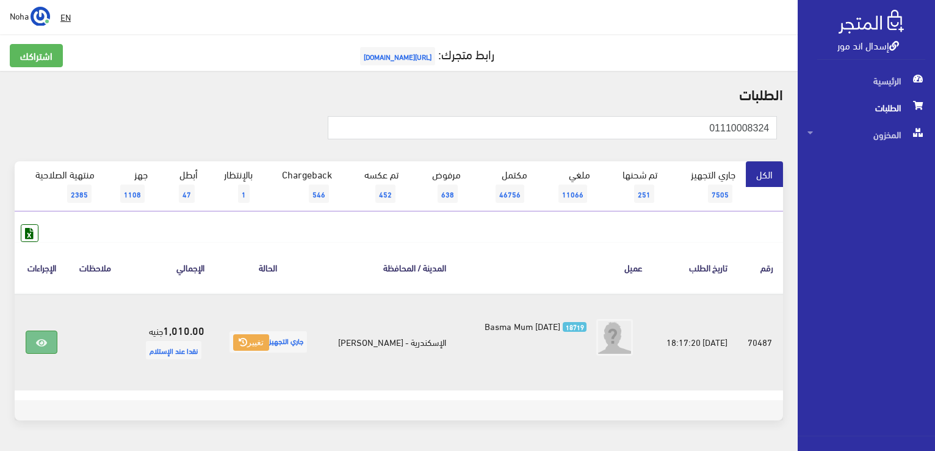
click at [45, 338] on icon at bounding box center [41, 343] width 11 height 10
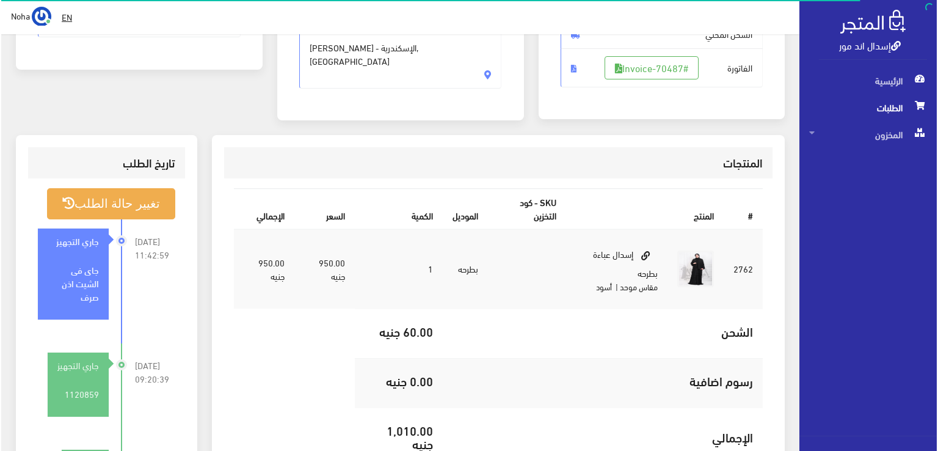
scroll to position [244, 0]
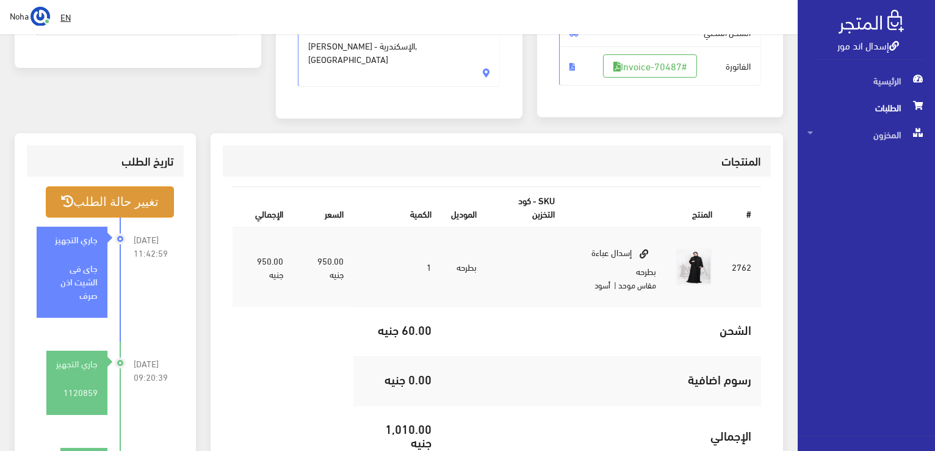
click at [84, 205] on button "تغيير حالة الطلب" at bounding box center [110, 201] width 128 height 31
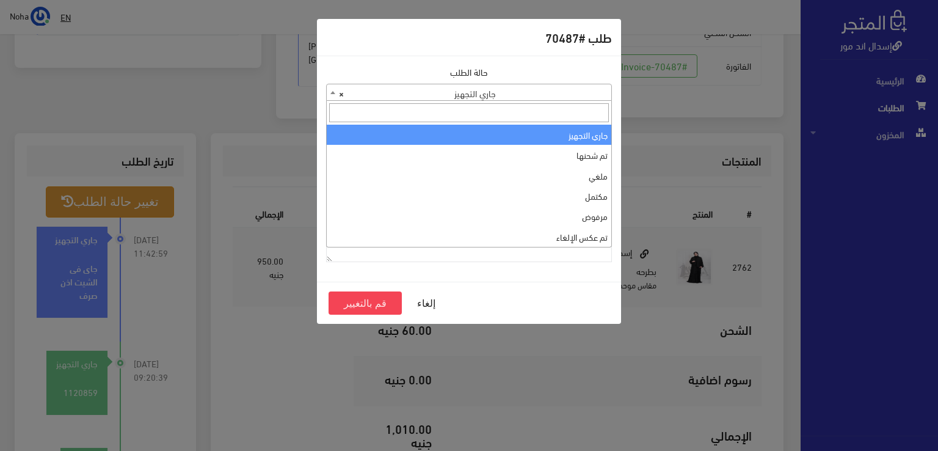
click at [381, 89] on span "× جاري التجهيز" at bounding box center [469, 92] width 284 height 17
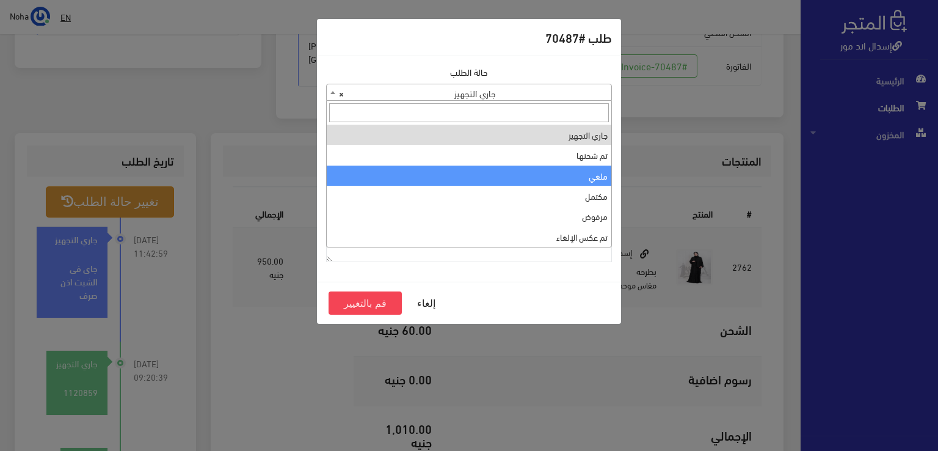
select select "3"
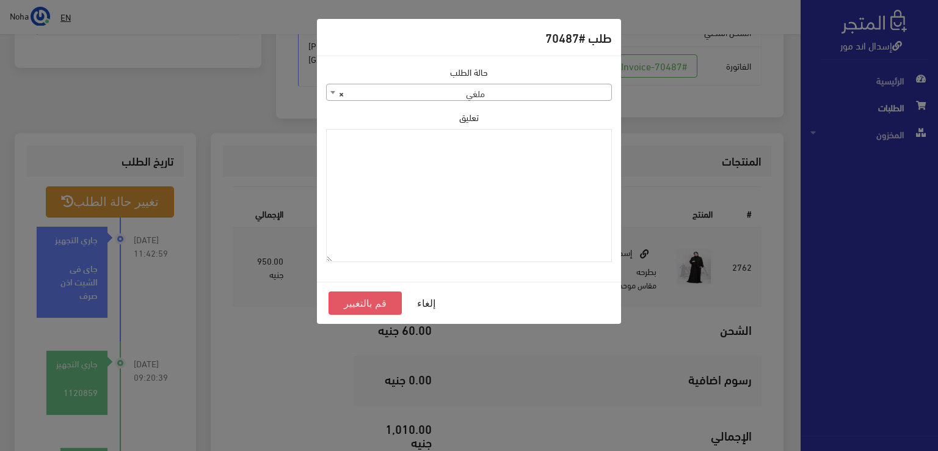
click at [367, 308] on button "قم بالتغيير" at bounding box center [364, 302] width 73 height 23
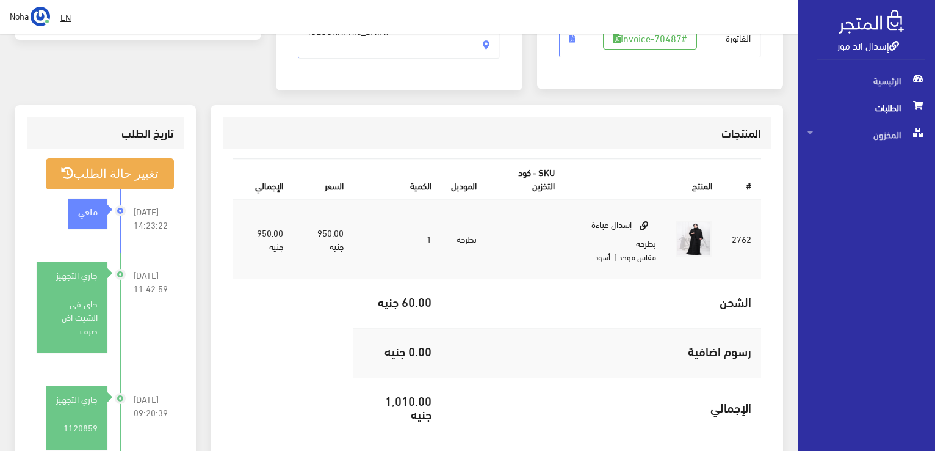
scroll to position [366, 0]
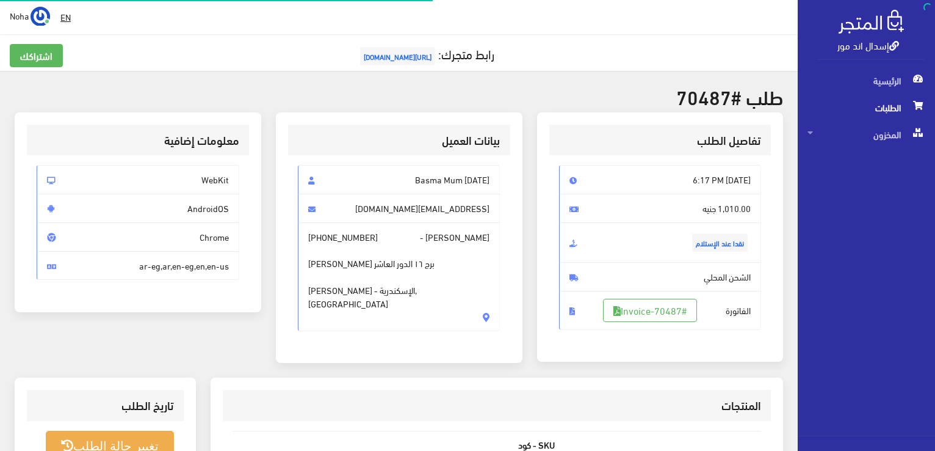
scroll to position [240, 0]
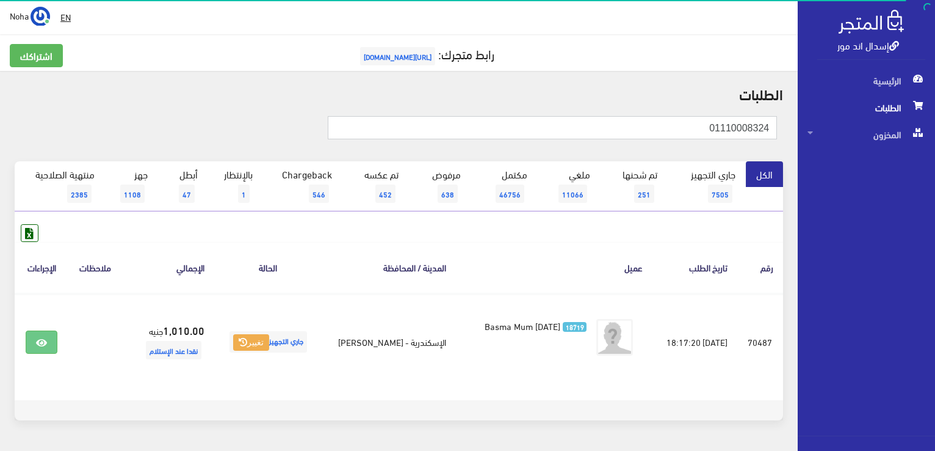
drag, startPoint x: 466, startPoint y: 134, endPoint x: 899, endPoint y: 156, distance: 432.8
click at [935, 157] on html "إسدال اند مور الرئيسية الطلبات" at bounding box center [467, 225] width 935 height 451
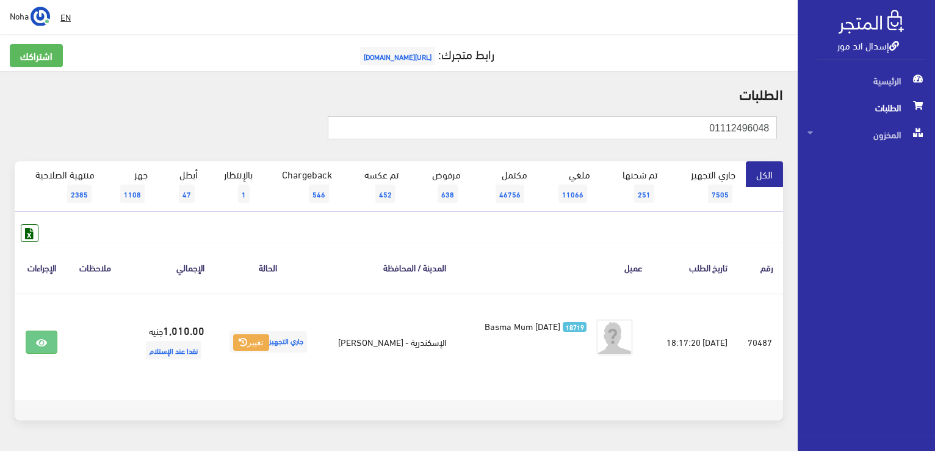
type input "01112496048"
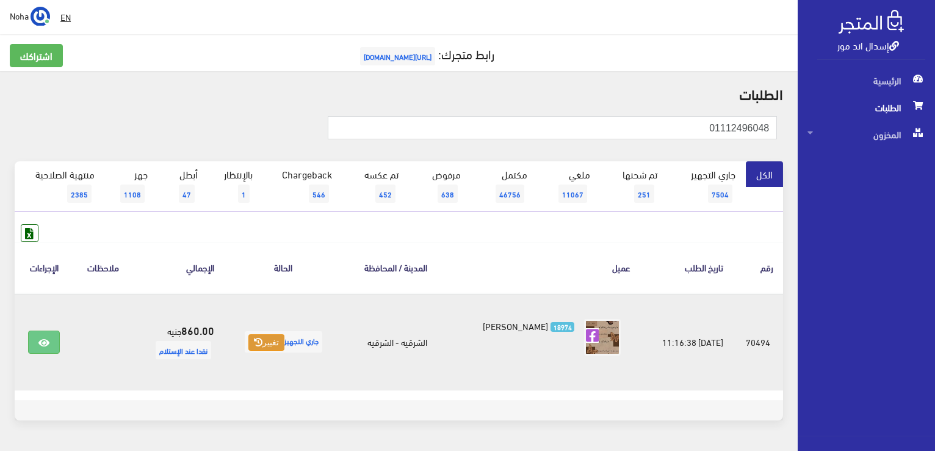
click at [273, 338] on button "تغيير" at bounding box center [266, 342] width 36 height 17
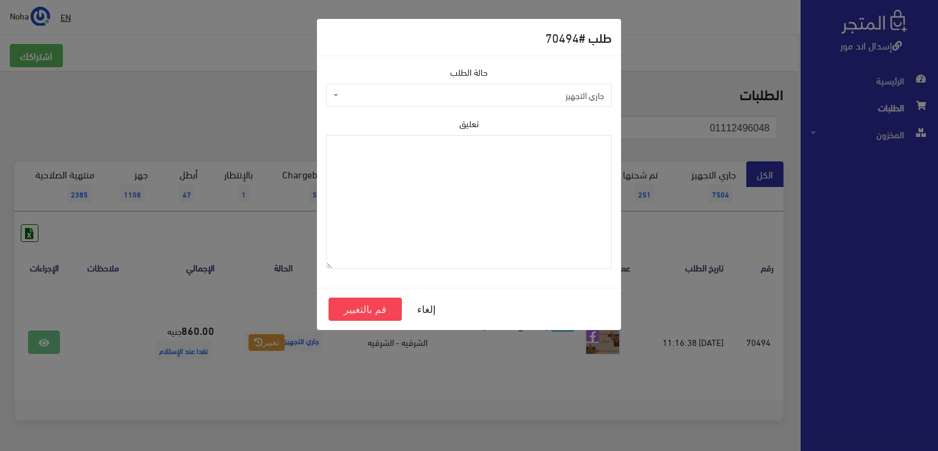
click at [419, 98] on span "جاري التجهيز" at bounding box center [472, 95] width 263 height 12
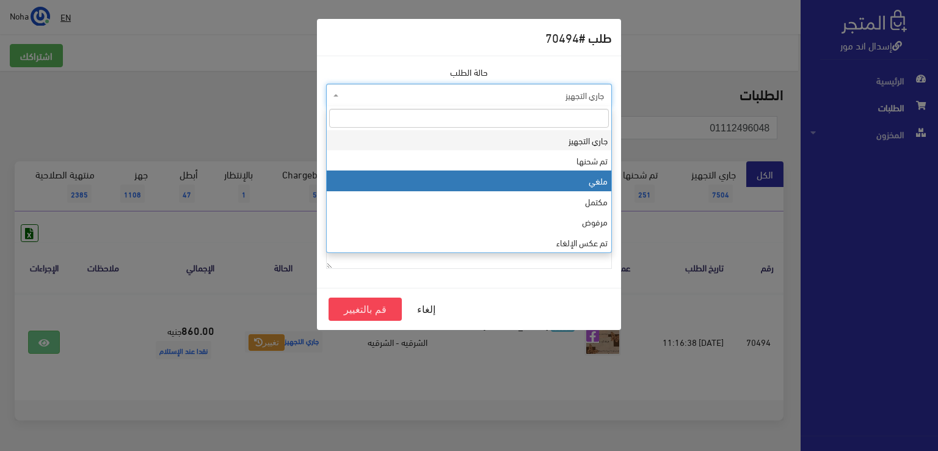
select select "3"
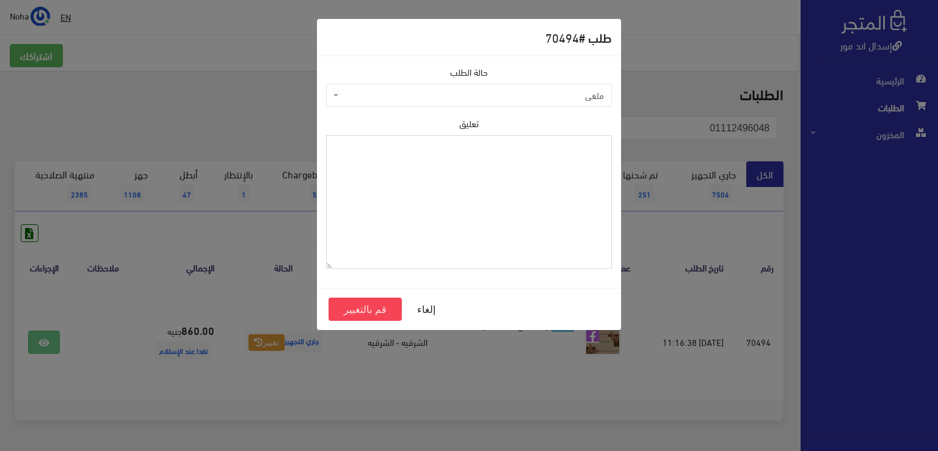
click at [383, 200] on textarea "تعليق" at bounding box center [469, 202] width 286 height 134
type textarea "رفض الاستلام"
click at [372, 312] on button "قم بالتغيير" at bounding box center [364, 308] width 73 height 23
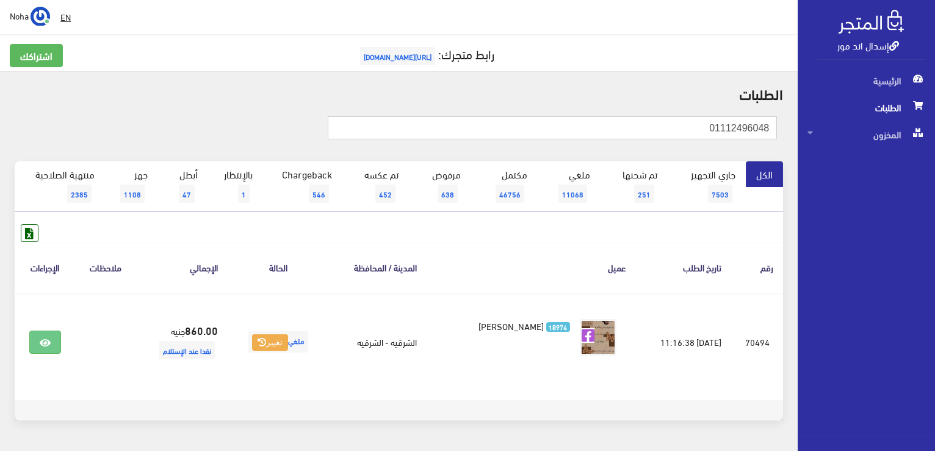
drag, startPoint x: 676, startPoint y: 126, endPoint x: 0, endPoint y: 208, distance: 681.4
click at [935, 201] on html "إسدال اند مور الرئيسية الطلبات" at bounding box center [467, 225] width 935 height 451
type input "01097923696"
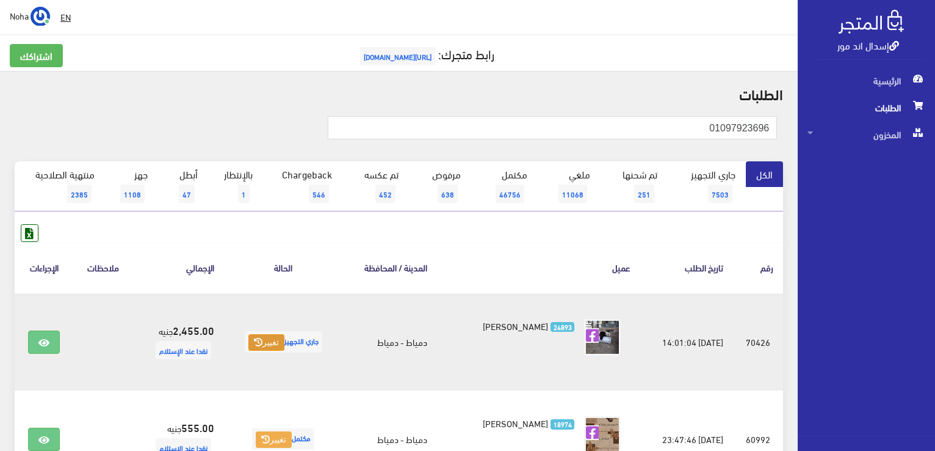
click at [261, 336] on button "تغيير" at bounding box center [266, 342] width 36 height 17
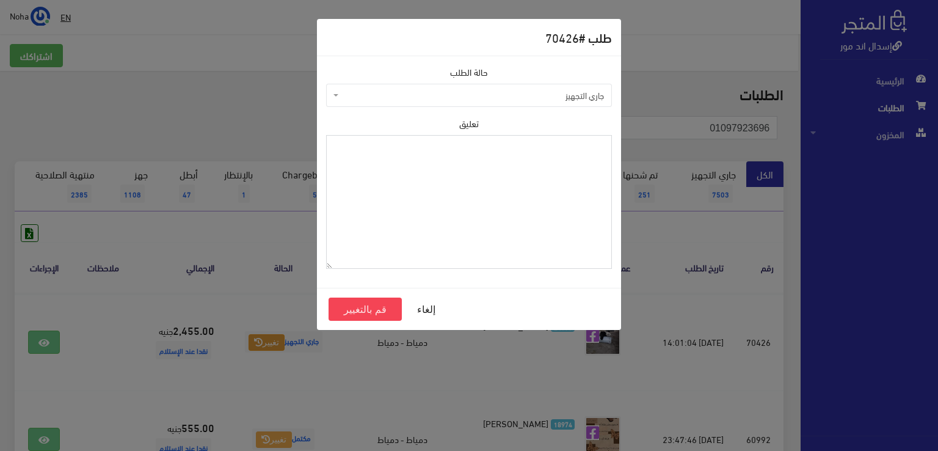
click at [427, 186] on textarea "تعليق" at bounding box center [469, 202] width 286 height 134
type textarea "رجع السى واى الاثنين"
click at [382, 308] on button "قم بالتغيير" at bounding box center [364, 308] width 73 height 23
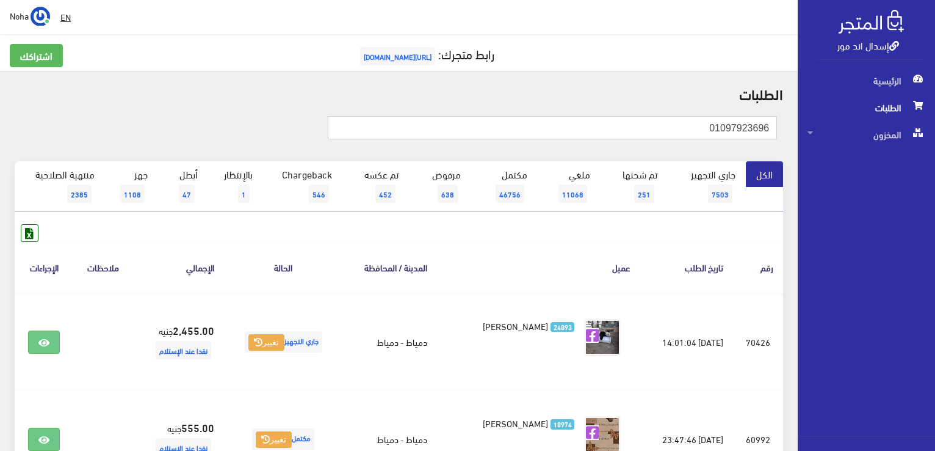
drag, startPoint x: 695, startPoint y: 129, endPoint x: 926, endPoint y: 165, distance: 233.1
click at [935, 168] on html "إسدال اند مور الرئيسية الطلبات" at bounding box center [467, 225] width 935 height 451
type input "01001917452"
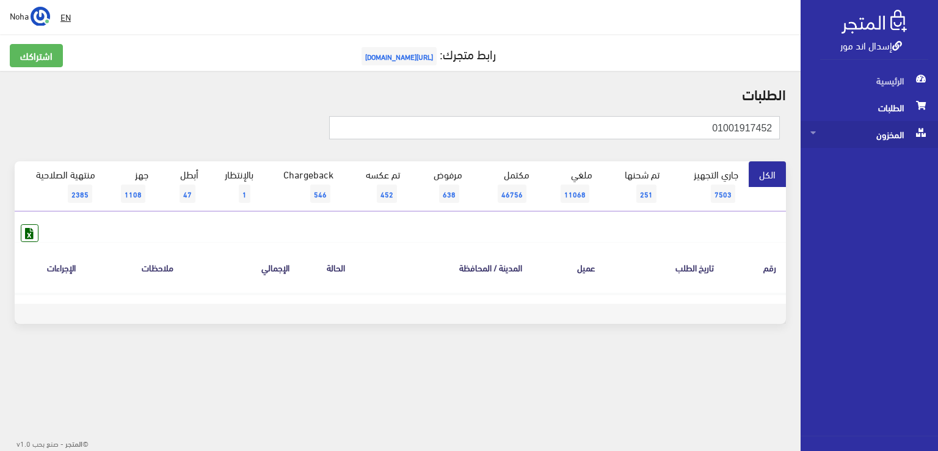
drag, startPoint x: 702, startPoint y: 125, endPoint x: 937, endPoint y: 143, distance: 235.7
click at [937, 143] on div "إسدال اند مور الرئيسية الطلبات المخزون" at bounding box center [469, 196] width 938 height 392
click at [511, 130] on input "text" at bounding box center [554, 127] width 451 height 23
type input "[PERSON_NAME]"
drag, startPoint x: 681, startPoint y: 120, endPoint x: 831, endPoint y: 137, distance: 150.5
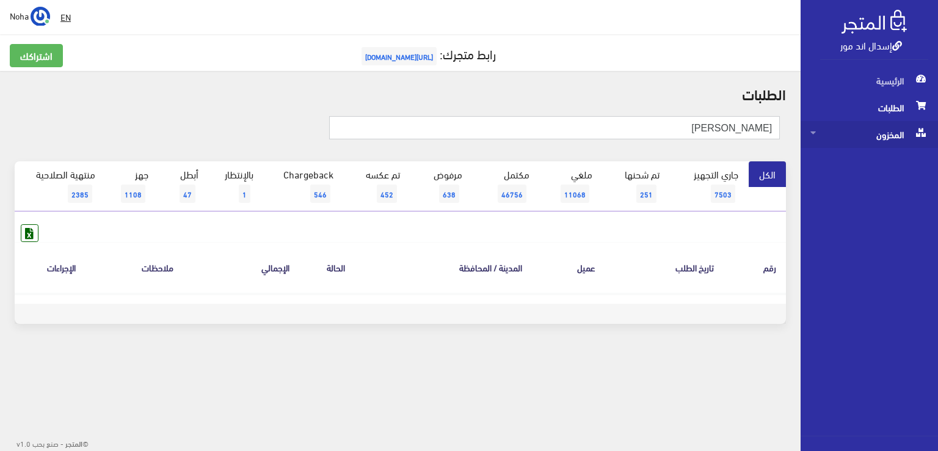
click at [830, 136] on div "إسدال اند مور الرئيسية الطلبات المخزون" at bounding box center [469, 196] width 938 height 392
type input "70707"
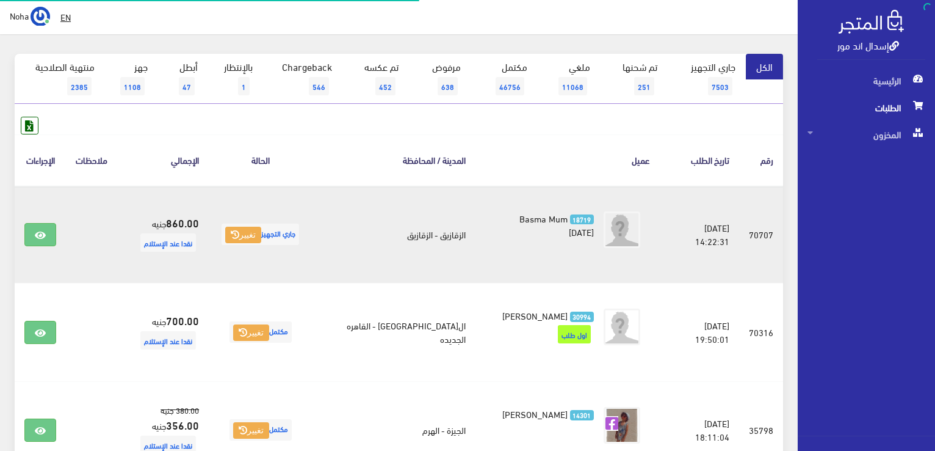
scroll to position [122, 0]
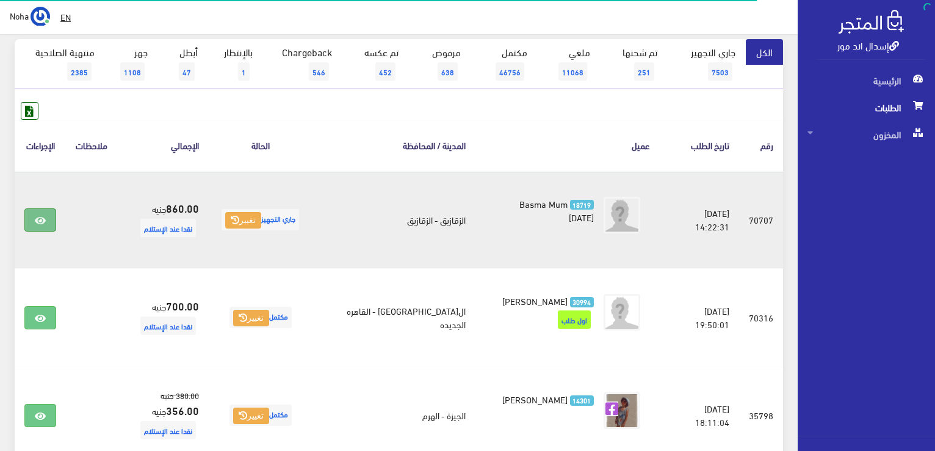
click at [33, 221] on link at bounding box center [40, 219] width 32 height 23
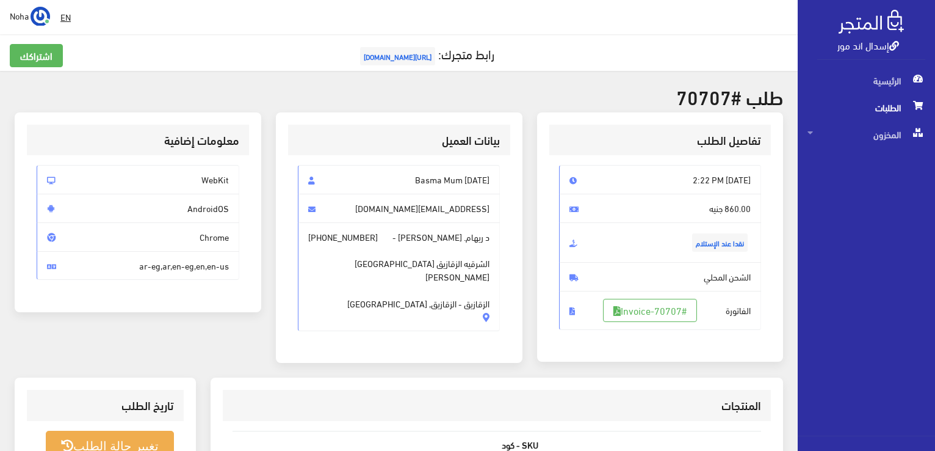
click at [864, 49] on link "إسدال اند مور" at bounding box center [869, 45] width 62 height 18
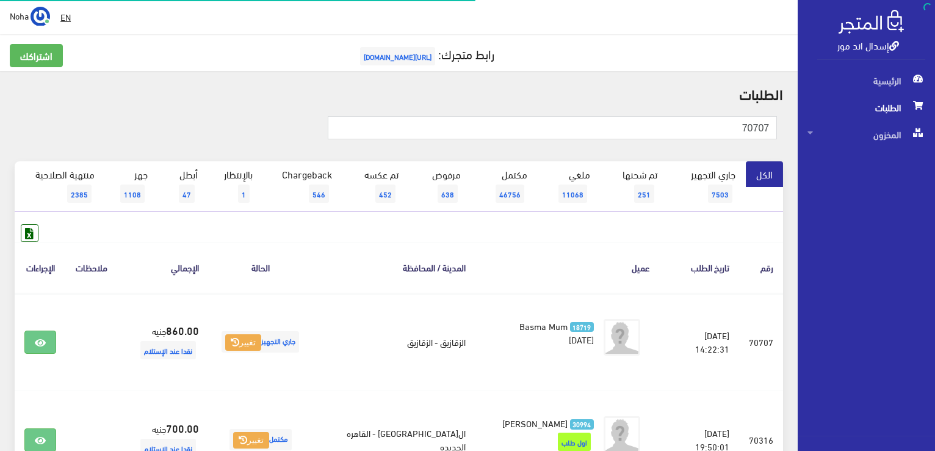
scroll to position [122, 0]
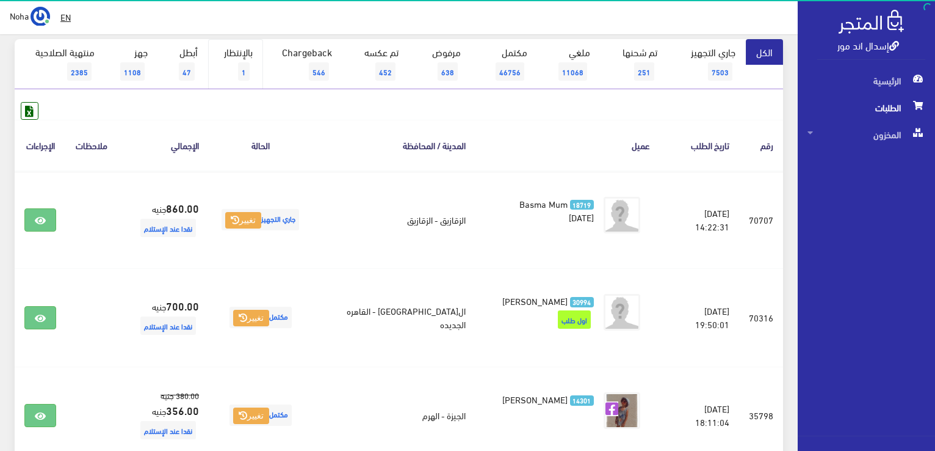
click at [248, 49] on link "بالإنتظار 1" at bounding box center [235, 64] width 55 height 50
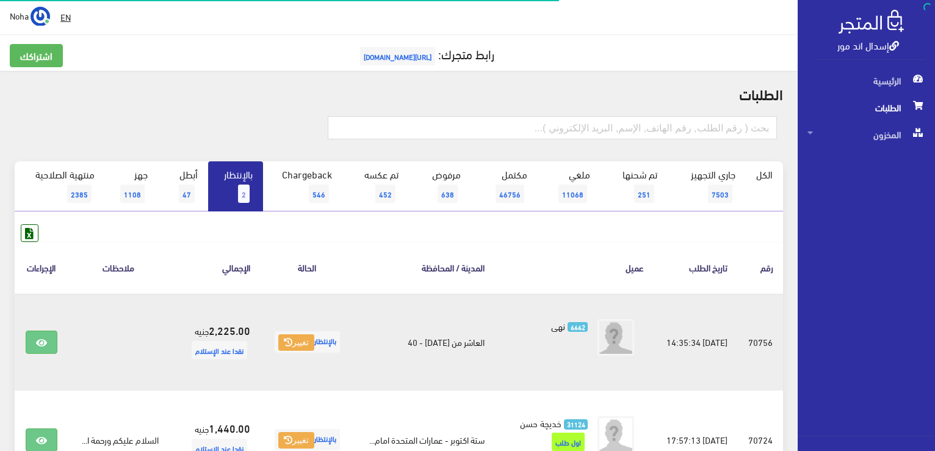
scroll to position [148, 0]
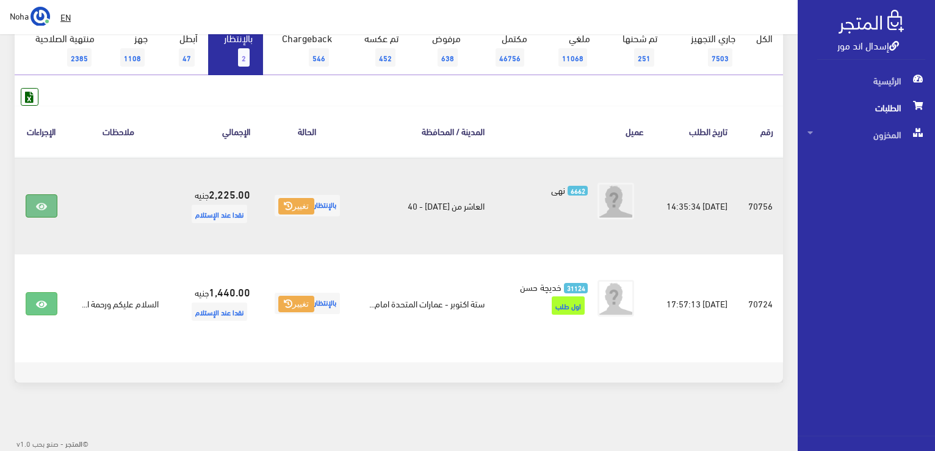
click at [49, 196] on link at bounding box center [42, 205] width 32 height 23
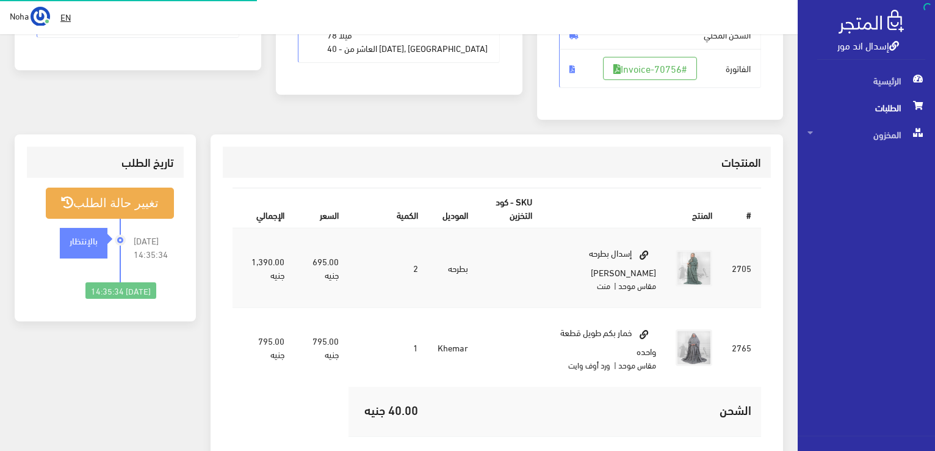
scroll to position [244, 0]
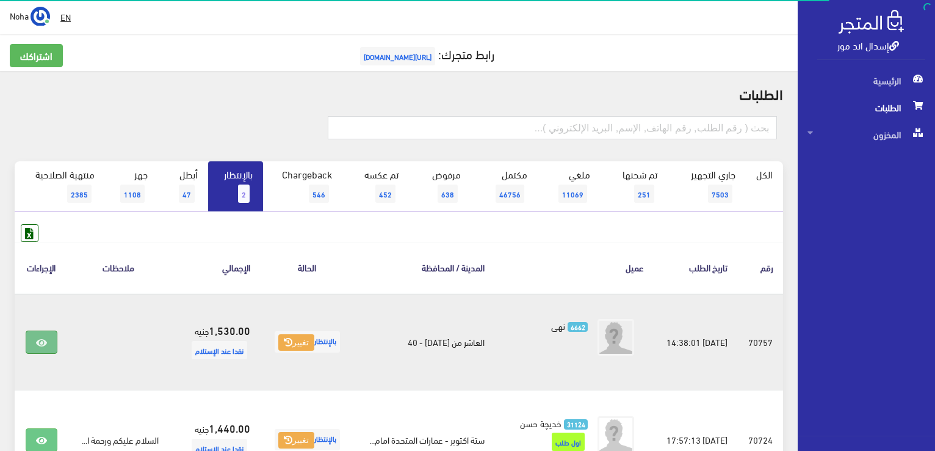
click at [46, 348] on link at bounding box center [42, 341] width 32 height 23
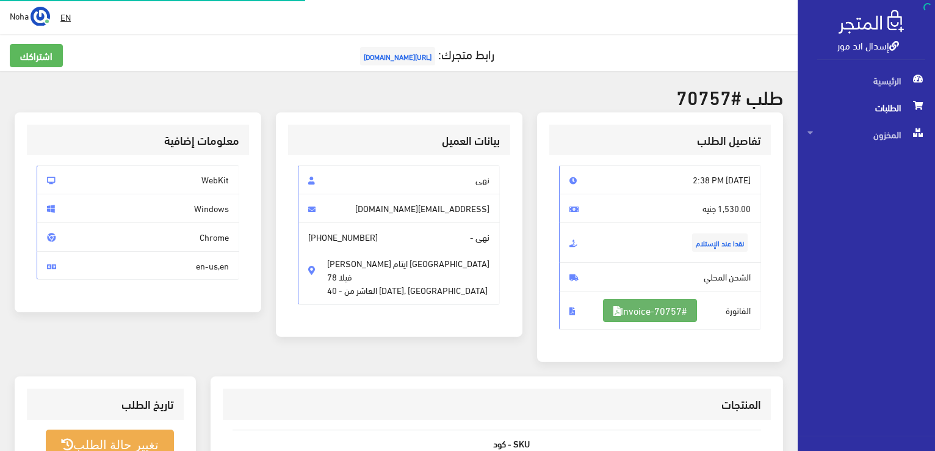
click at [689, 311] on link "#Invoice-70757" at bounding box center [650, 310] width 94 height 23
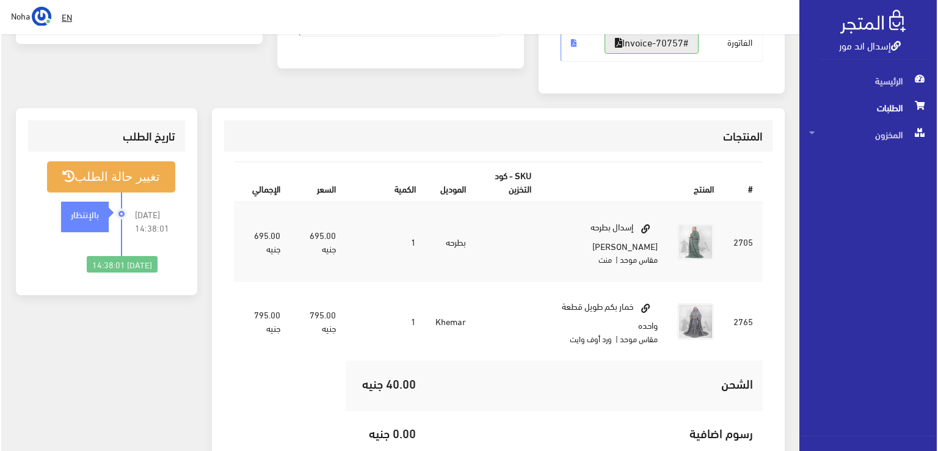
scroll to position [366, 0]
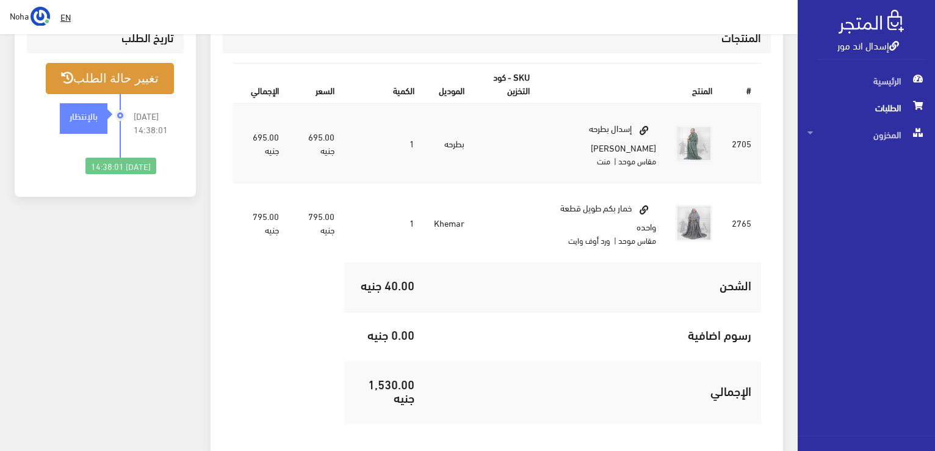
click at [120, 73] on button "تغيير حالة الطلب" at bounding box center [110, 78] width 128 height 31
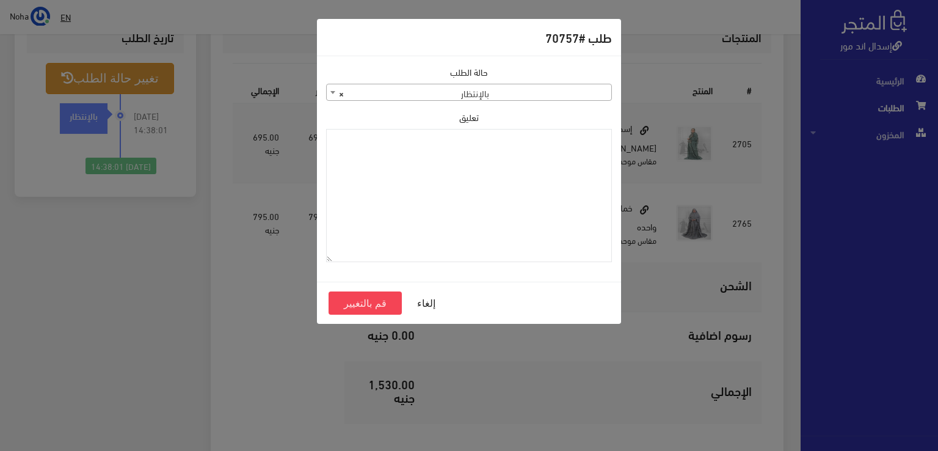
click at [526, 93] on span "× بالإنتظار" at bounding box center [469, 92] width 284 height 17
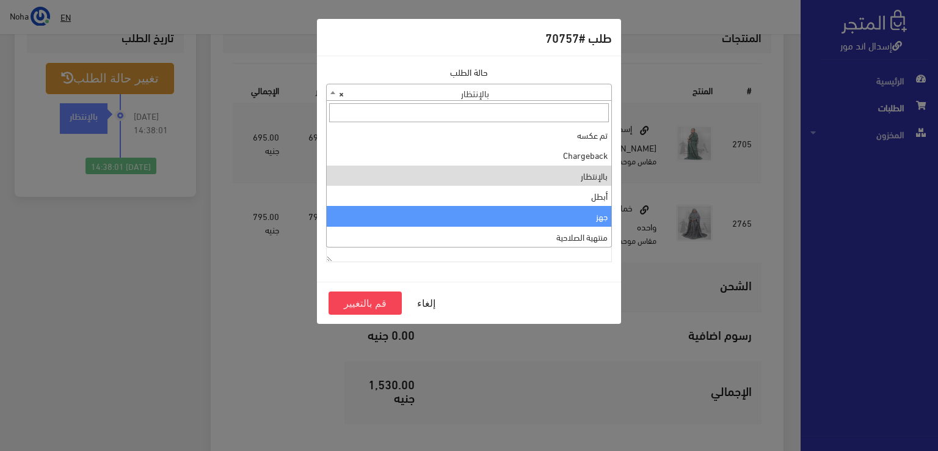
select select "13"
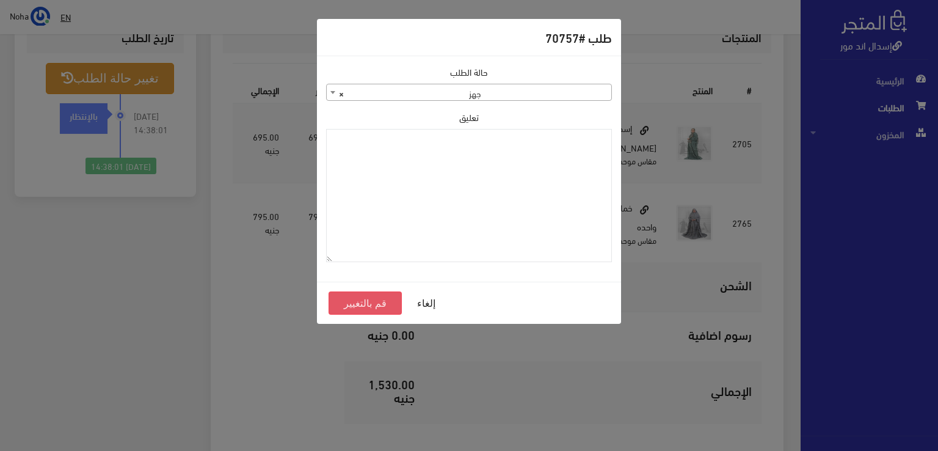
click at [383, 302] on button "قم بالتغيير" at bounding box center [364, 302] width 73 height 23
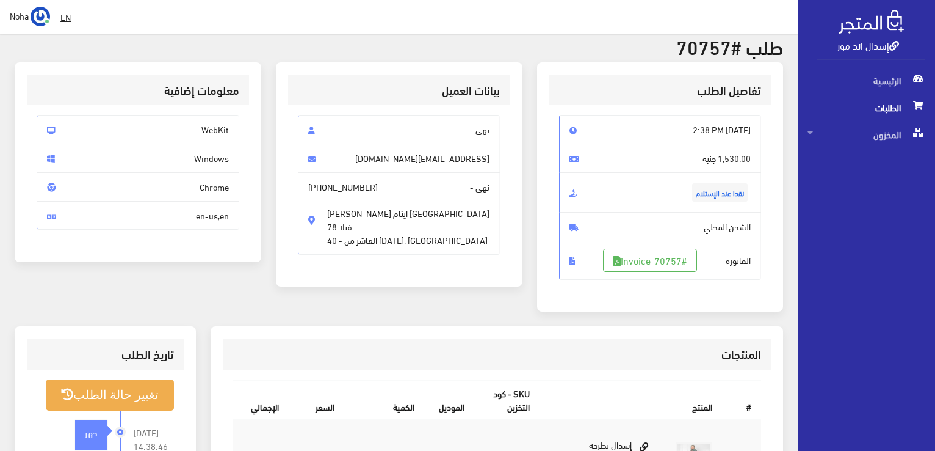
scroll to position [244, 0]
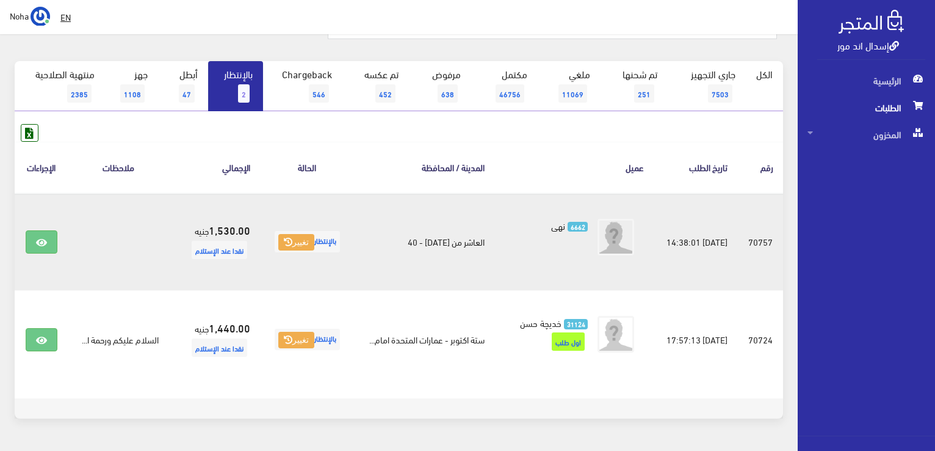
scroll to position [148, 0]
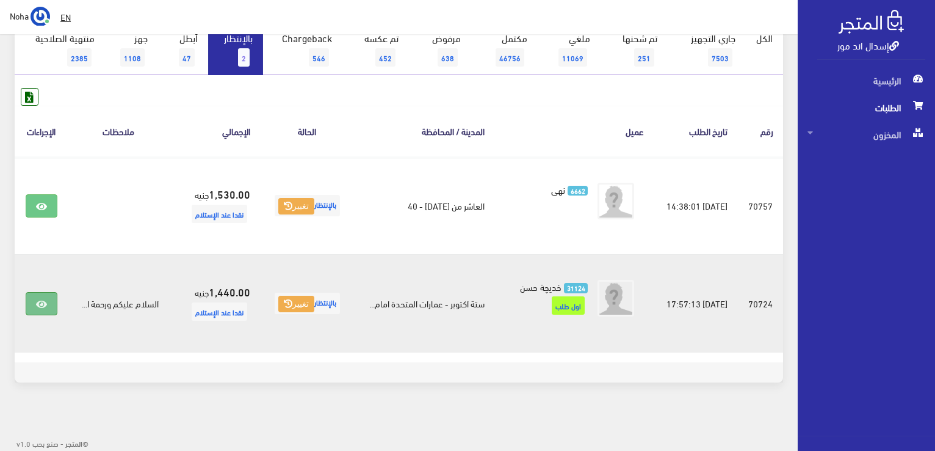
click at [42, 299] on icon at bounding box center [41, 304] width 11 height 10
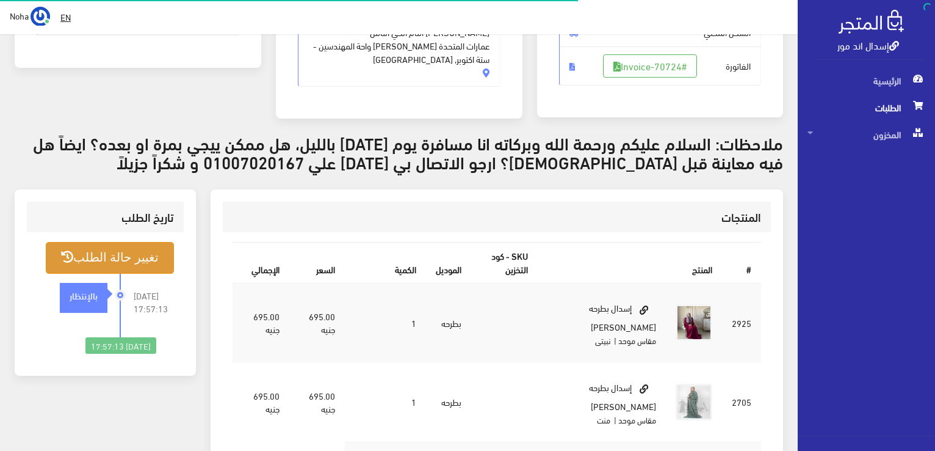
scroll to position [122, 0]
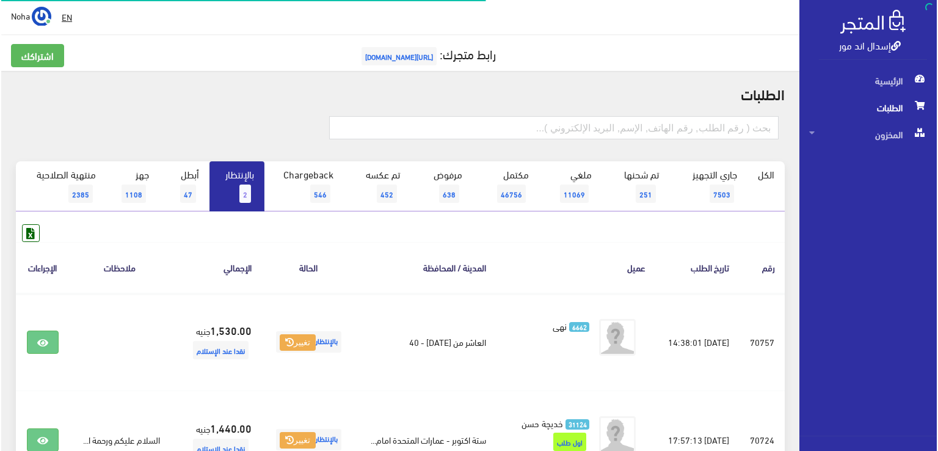
scroll to position [148, 0]
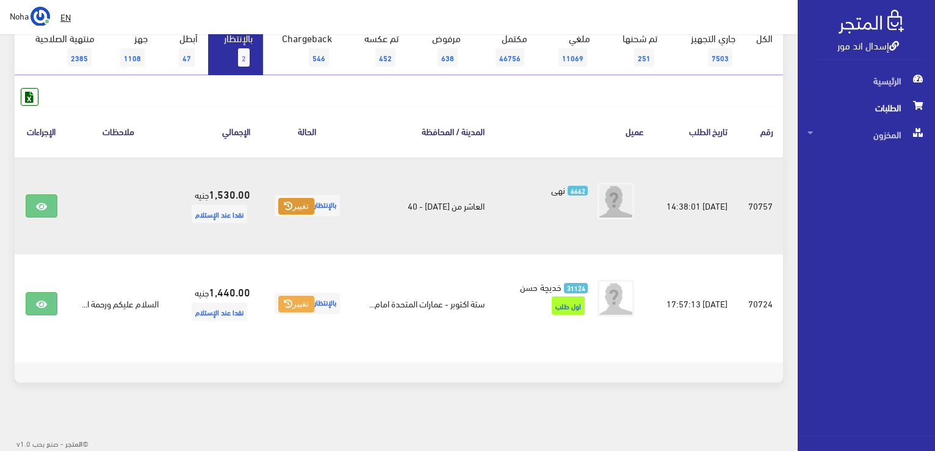
click at [291, 198] on button "تغيير" at bounding box center [296, 206] width 36 height 17
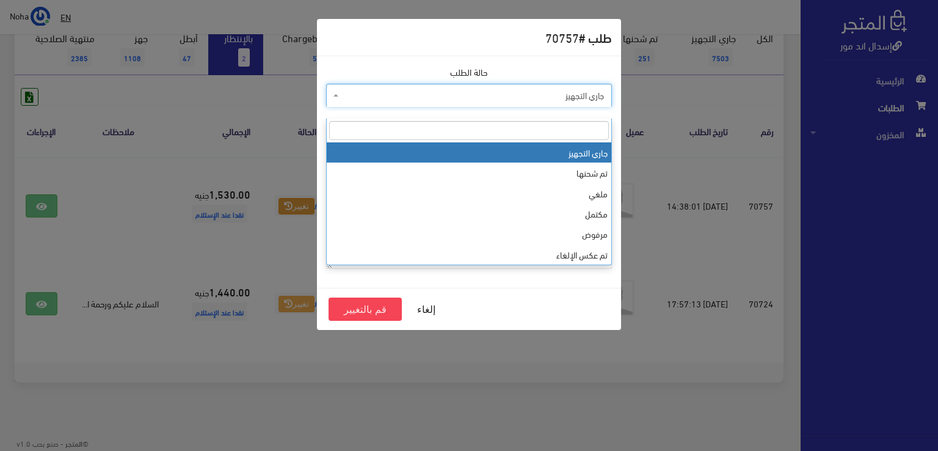
click at [512, 90] on span "جاري التجهيز" at bounding box center [472, 95] width 263 height 12
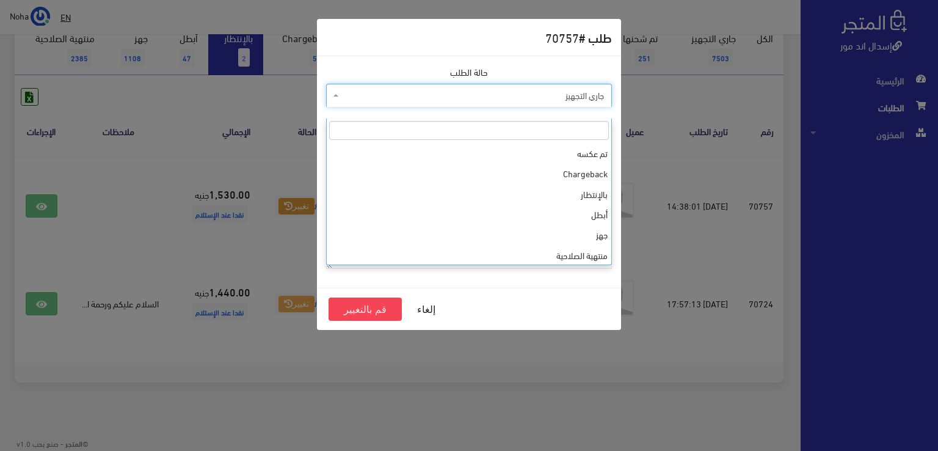
scroll to position [163, 0]
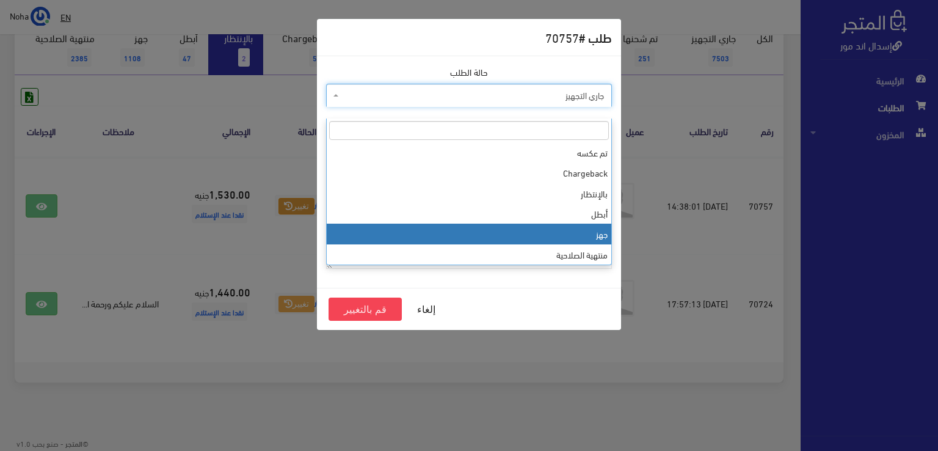
select select "13"
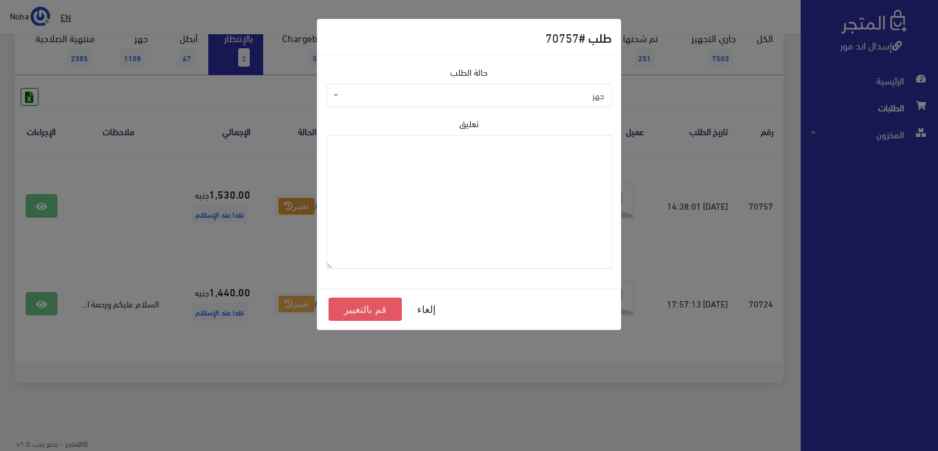
click at [374, 312] on button "قم بالتغيير" at bounding box center [364, 308] width 73 height 23
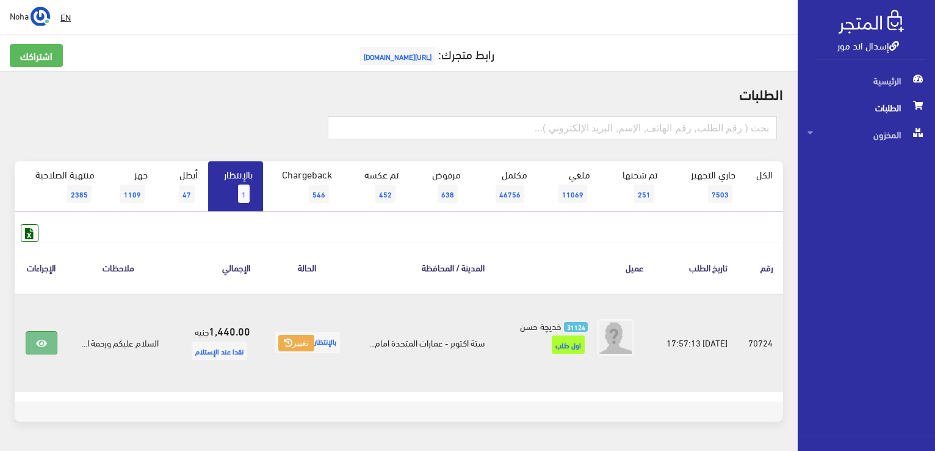
click at [29, 352] on link at bounding box center [42, 342] width 32 height 23
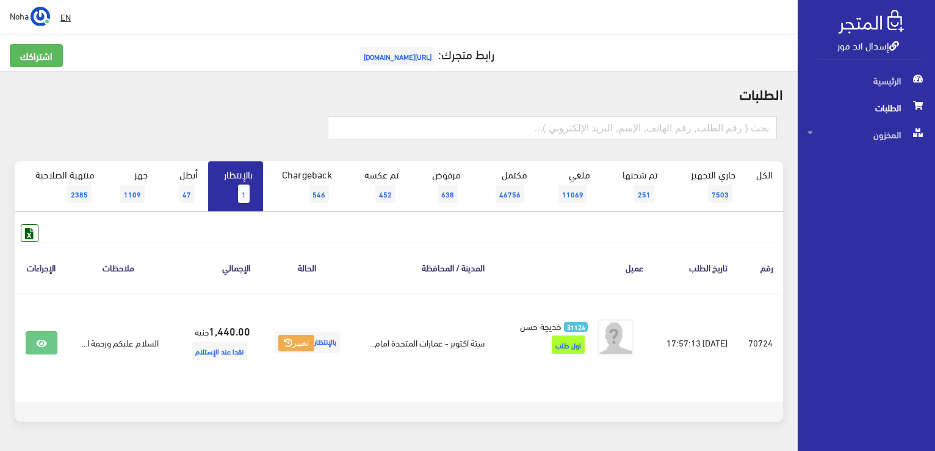
click at [882, 110] on span "الطلبات" at bounding box center [867, 107] width 118 height 27
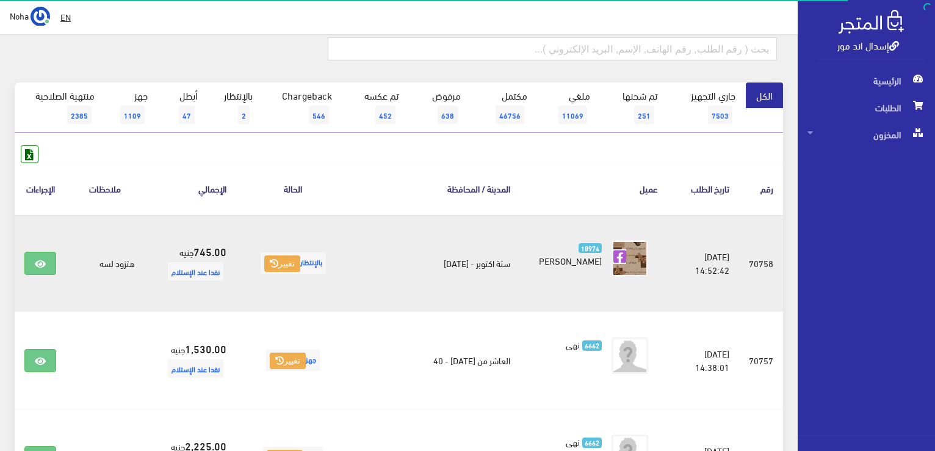
scroll to position [122, 0]
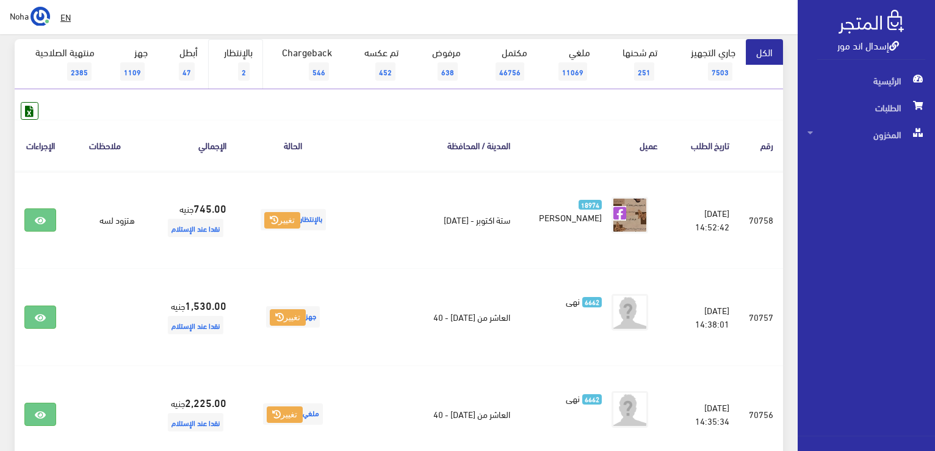
click at [245, 53] on link "بالإنتظار 2" at bounding box center [235, 64] width 55 height 50
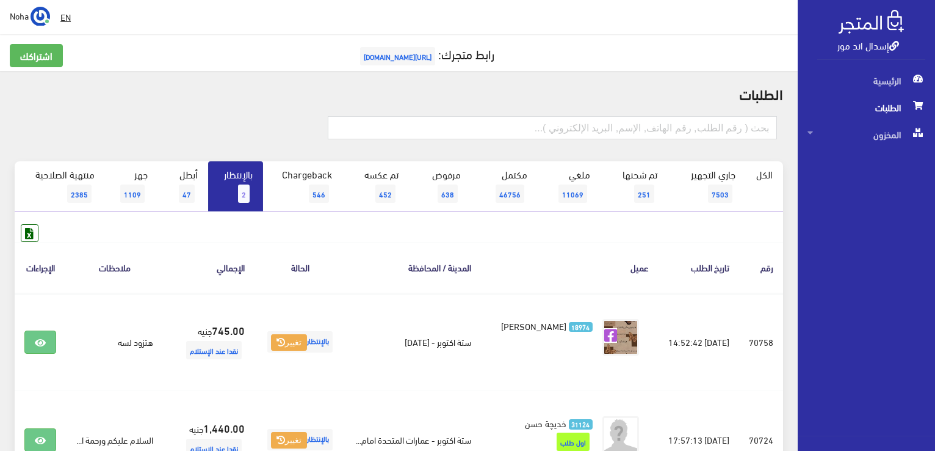
drag, startPoint x: 203, startPoint y: 150, endPoint x: 136, endPoint y: 93, distance: 87.1
click at [136, 93] on h2 "الطلبات" at bounding box center [399, 93] width 769 height 16
click at [870, 106] on span "الطلبات" at bounding box center [867, 107] width 118 height 27
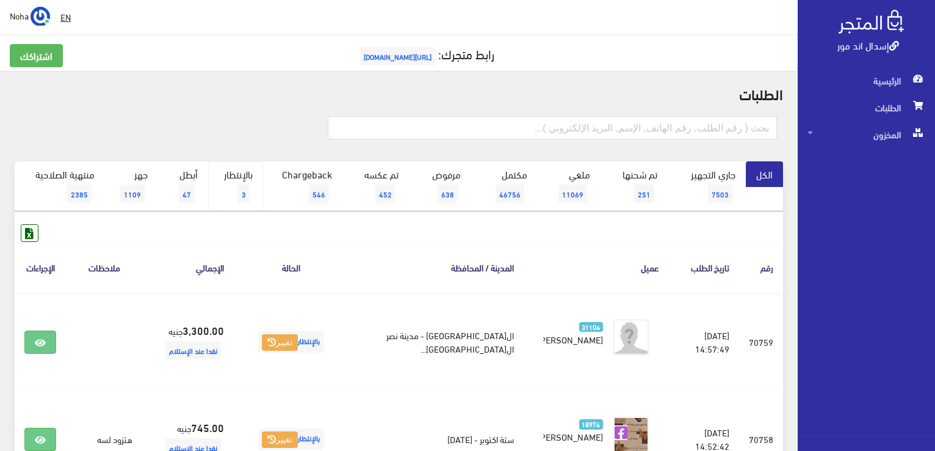
click at [245, 178] on link "بالإنتظار 3" at bounding box center [235, 186] width 55 height 50
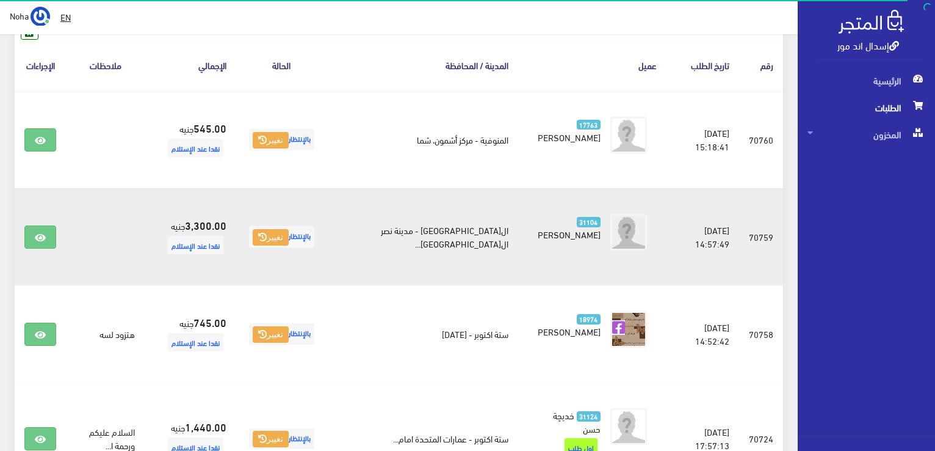
scroll to position [122, 0]
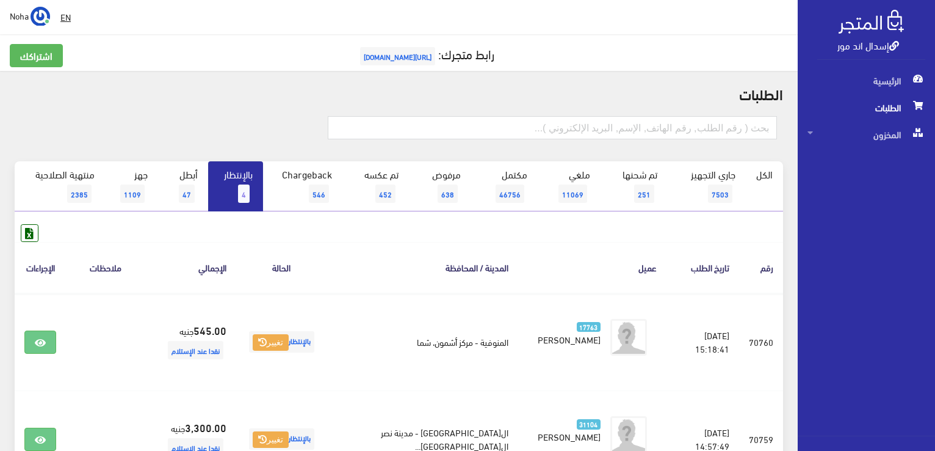
click at [886, 101] on span "الطلبات" at bounding box center [867, 107] width 118 height 27
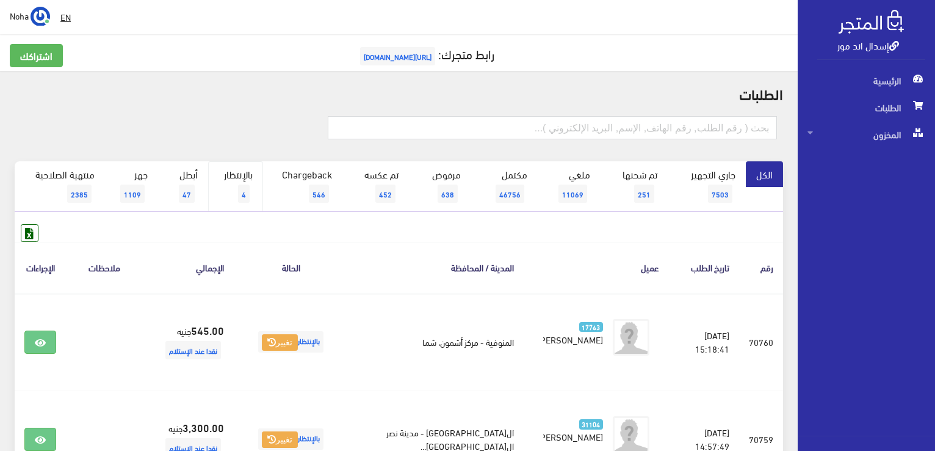
click at [245, 175] on link "بالإنتظار 4" at bounding box center [235, 186] width 55 height 50
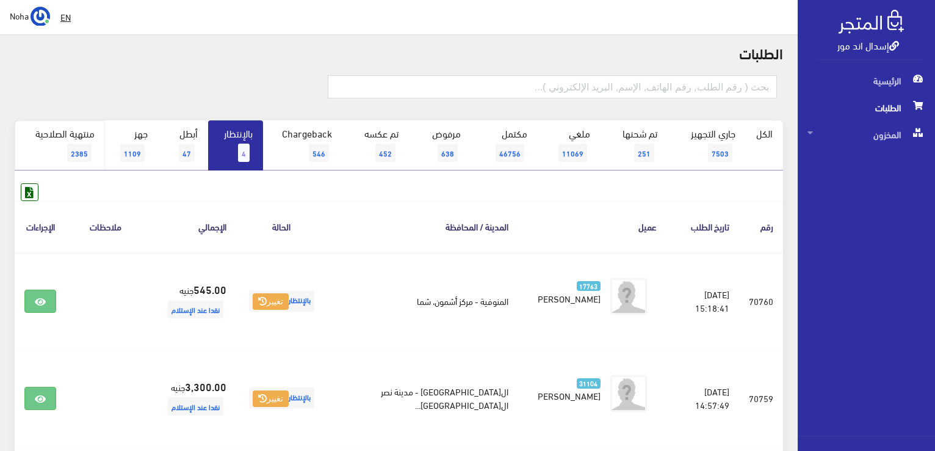
scroll to position [122, 0]
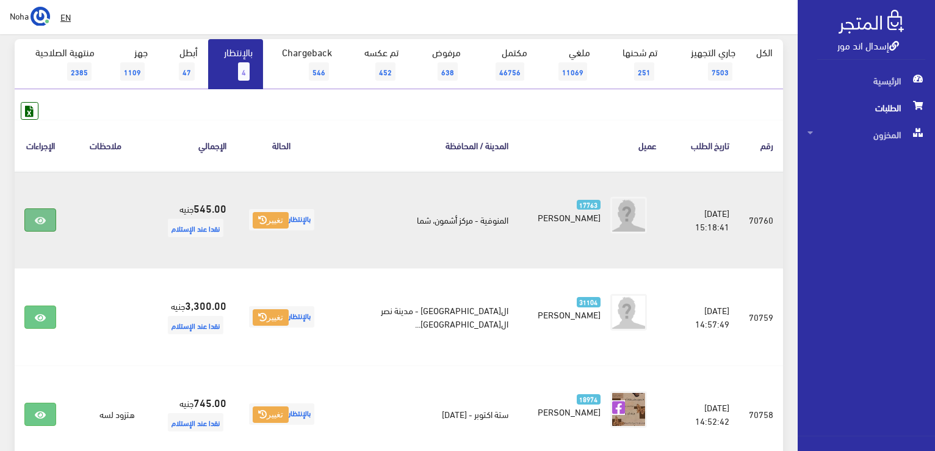
click at [39, 219] on icon at bounding box center [40, 221] width 11 height 10
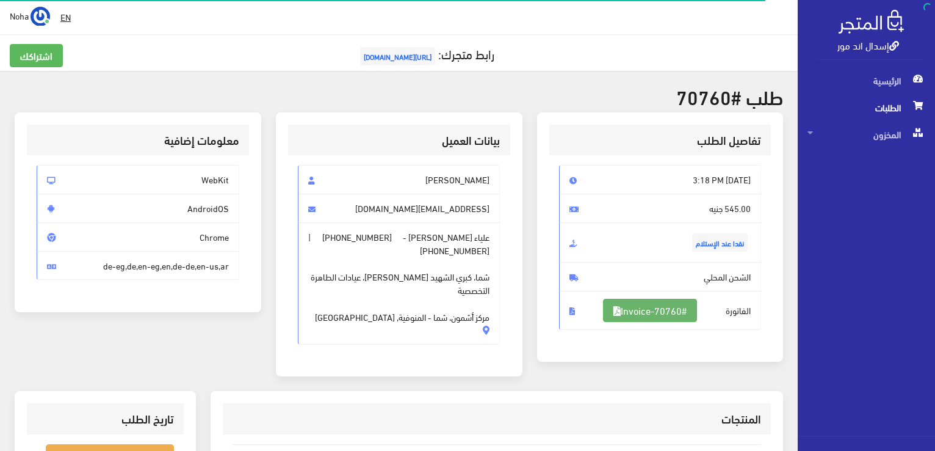
click at [645, 313] on link "#Invoice-70760" at bounding box center [650, 310] width 94 height 23
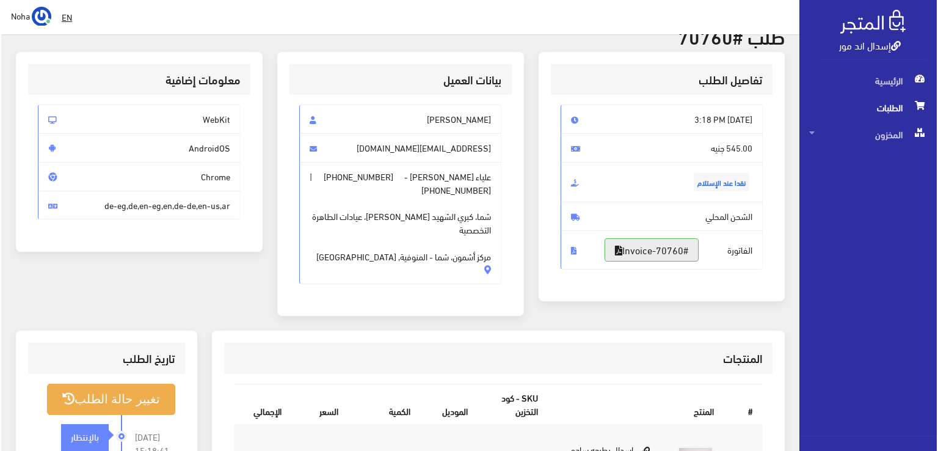
scroll to position [183, 0]
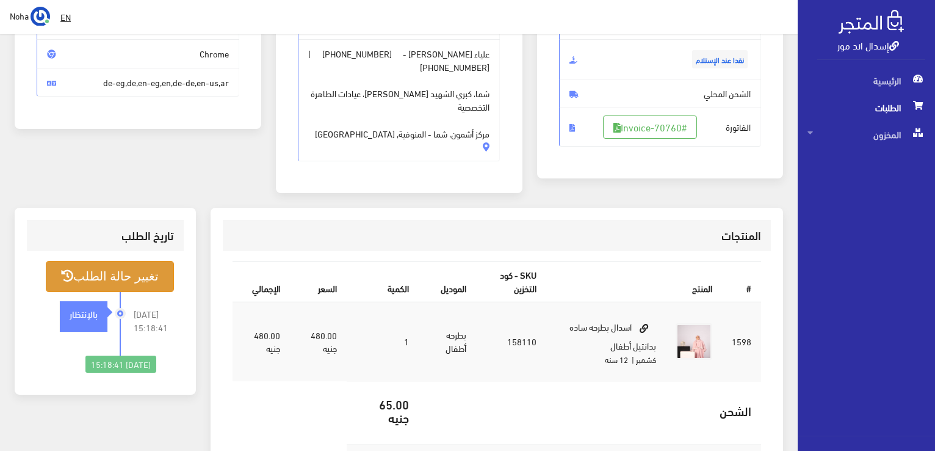
click at [131, 284] on button "تغيير حالة الطلب" at bounding box center [110, 276] width 128 height 31
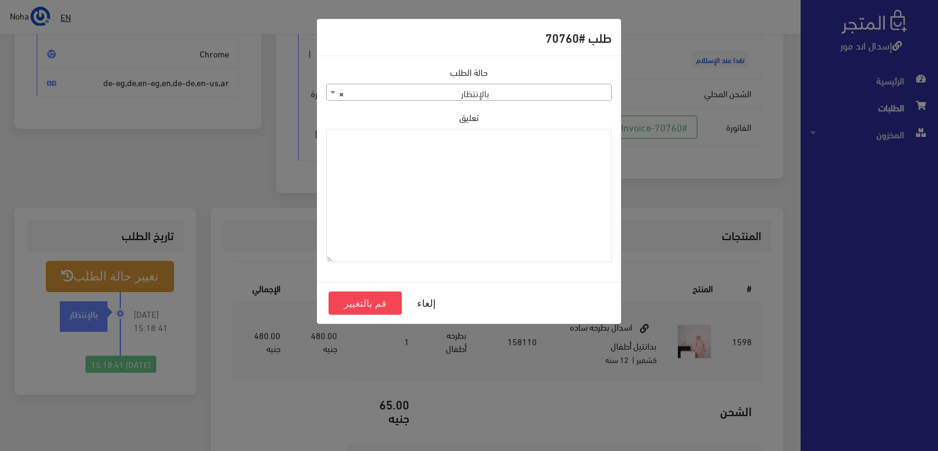
click at [527, 93] on span "× بالإنتظار" at bounding box center [469, 92] width 284 height 17
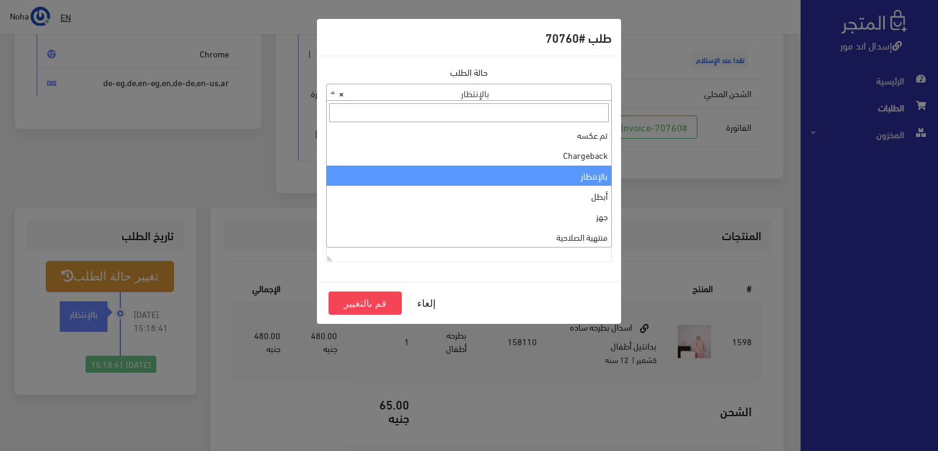
scroll to position [0, 0]
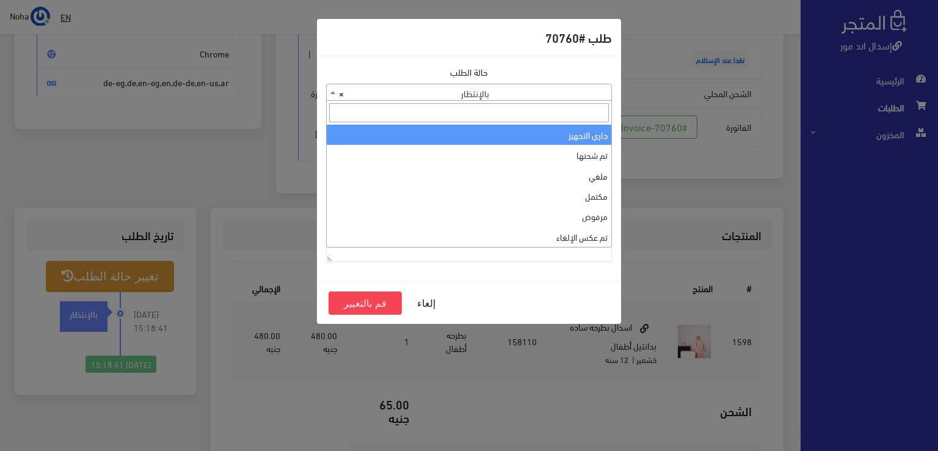
select select "1"
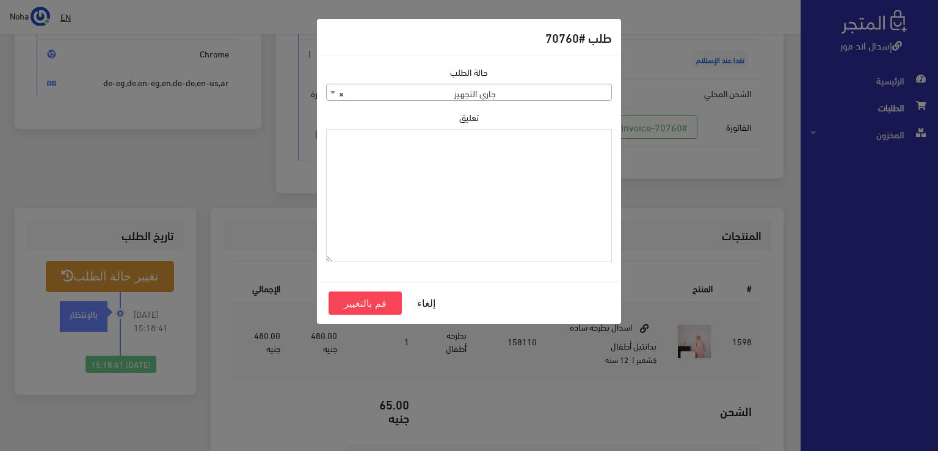
paste textarea "1126573"
type textarea "1126573"
click at [369, 300] on button "قم بالتغيير" at bounding box center [364, 302] width 73 height 23
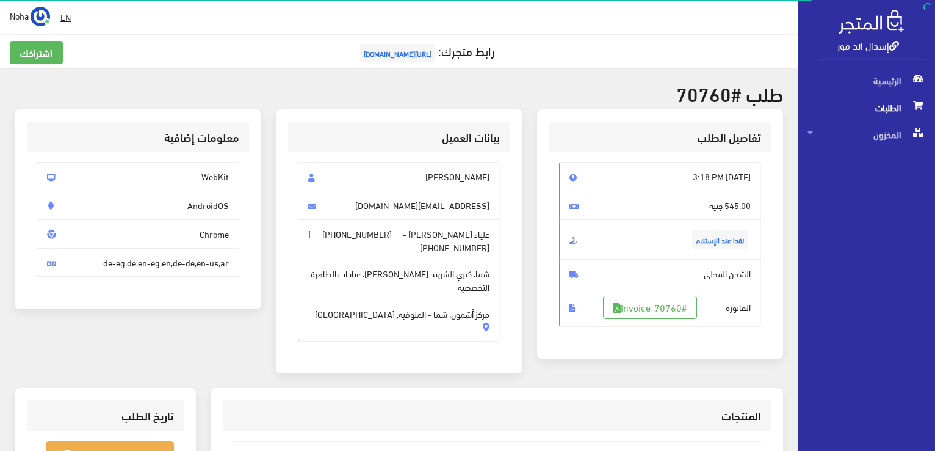
scroll to position [122, 0]
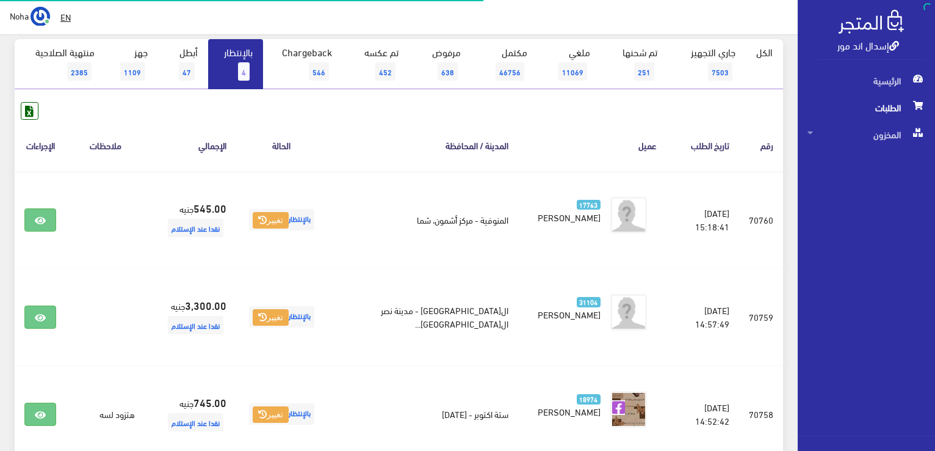
scroll to position [122, 0]
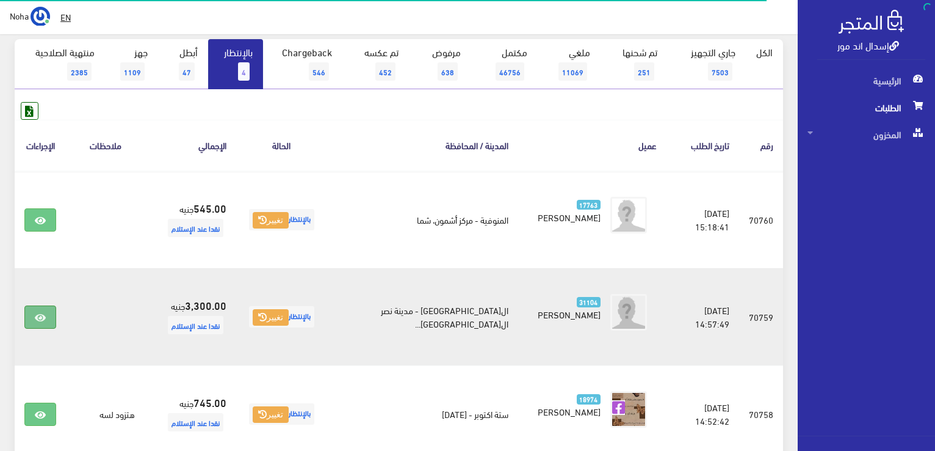
click at [34, 317] on link at bounding box center [40, 316] width 32 height 23
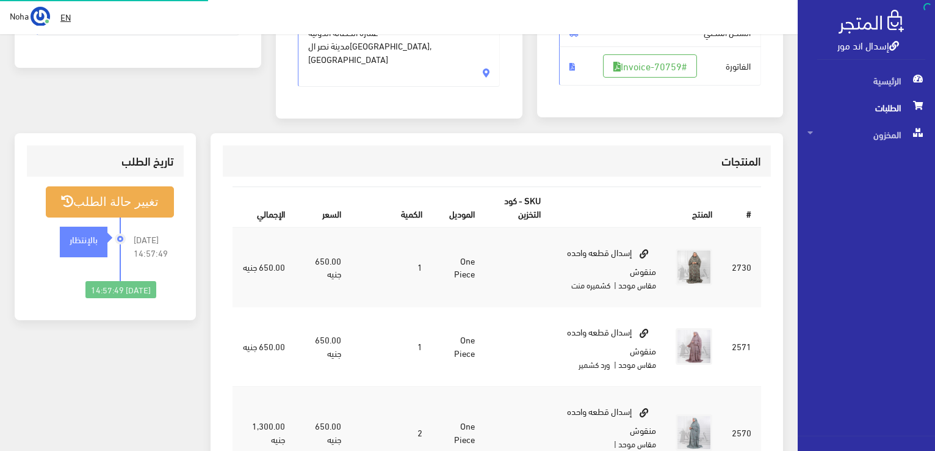
scroll to position [244, 0]
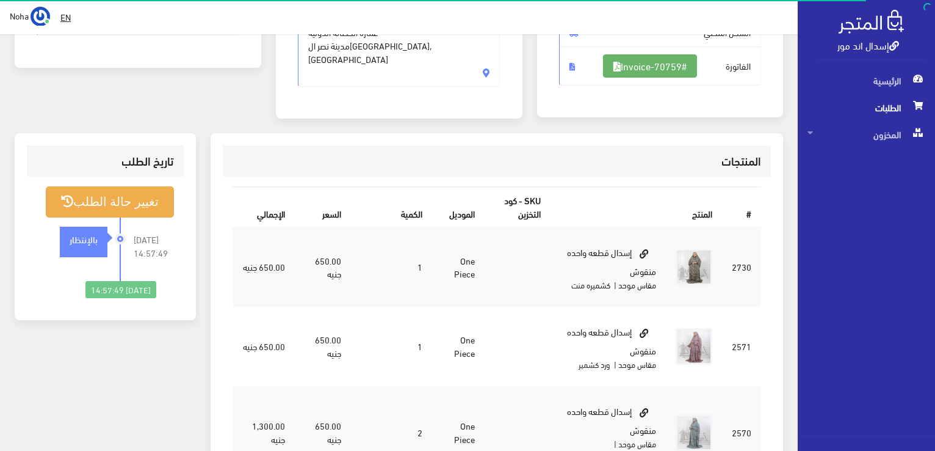
click at [621, 62] on link "#Invoice-70759" at bounding box center [650, 65] width 94 height 23
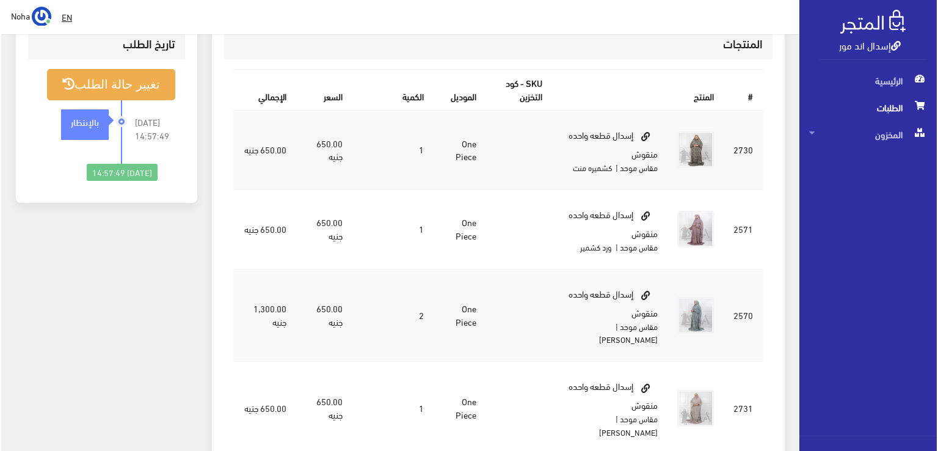
scroll to position [366, 0]
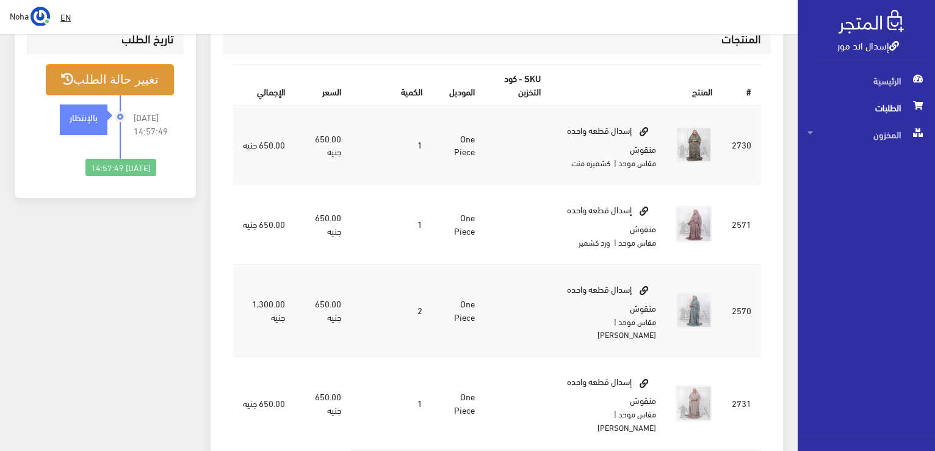
click at [138, 81] on button "تغيير حالة الطلب" at bounding box center [110, 79] width 128 height 31
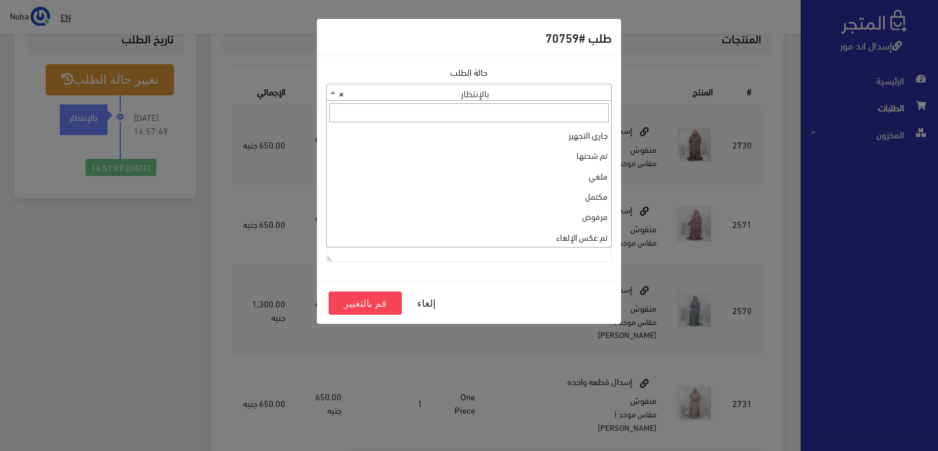
click at [387, 91] on span "× بالإنتظار" at bounding box center [469, 92] width 284 height 17
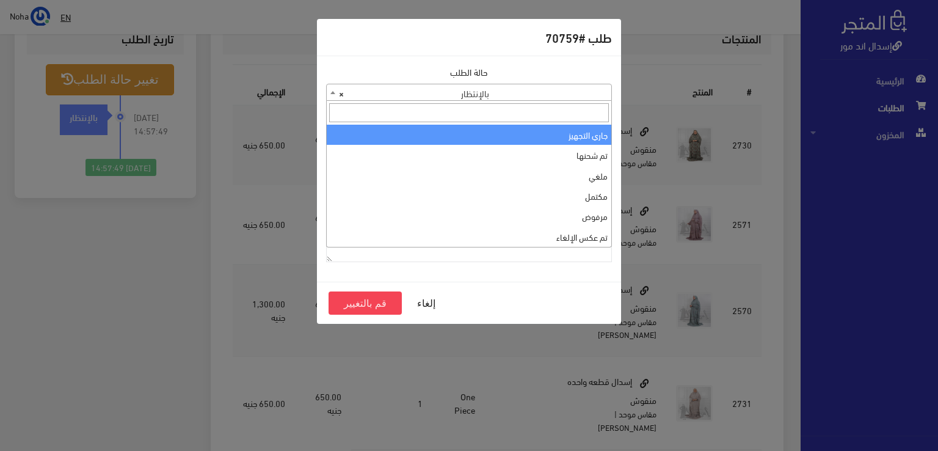
select select "1"
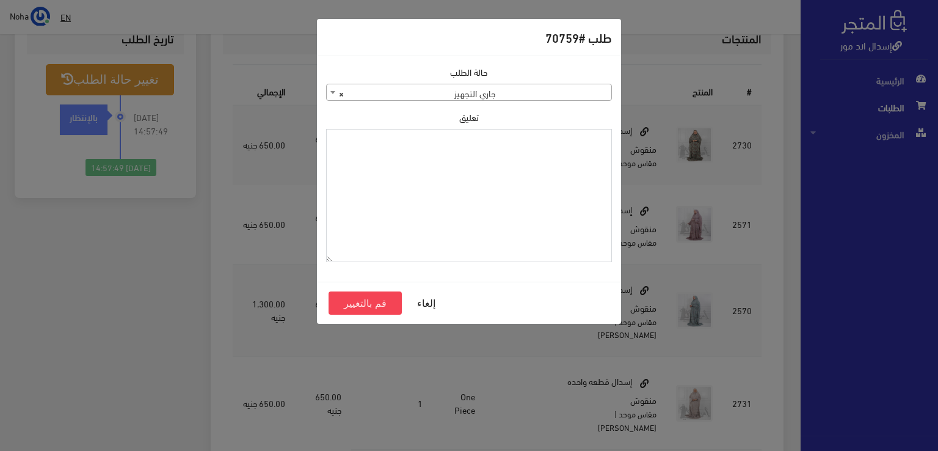
paste textarea "1126573"
type textarea "1126573"
click at [359, 306] on button "قم بالتغيير" at bounding box center [364, 302] width 73 height 23
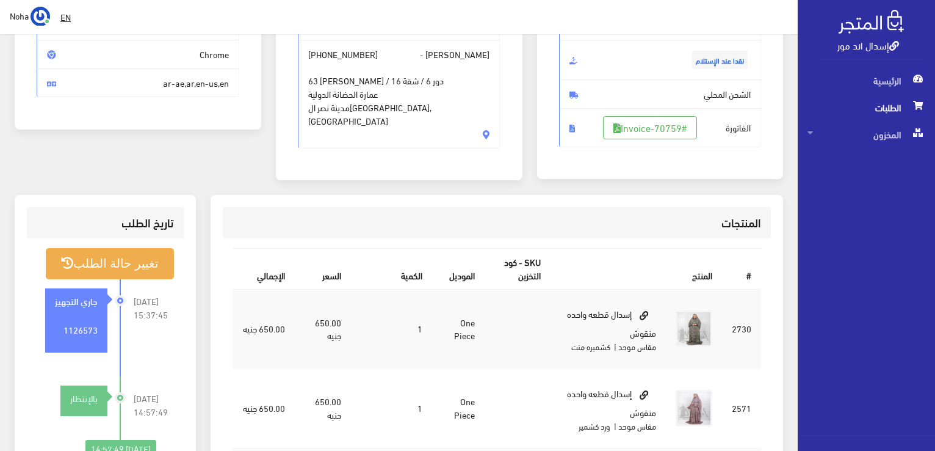
scroll to position [183, 0]
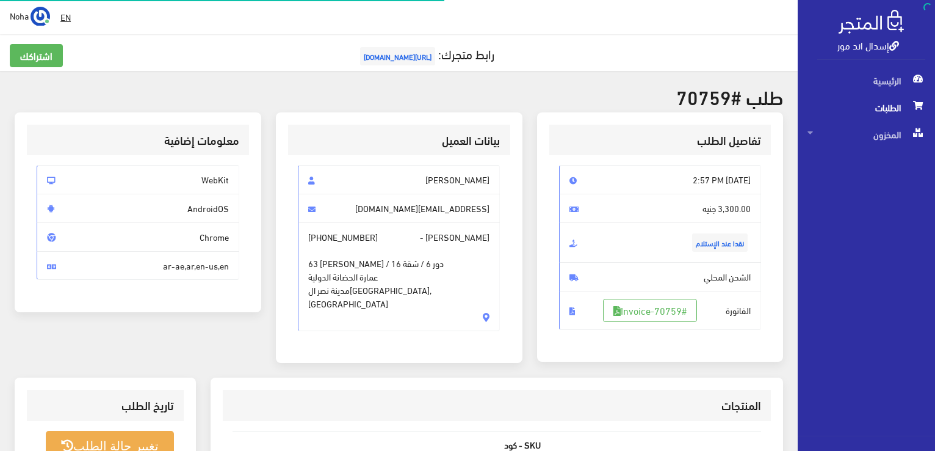
scroll to position [366, 0]
